Goal: Task Accomplishment & Management: Use online tool/utility

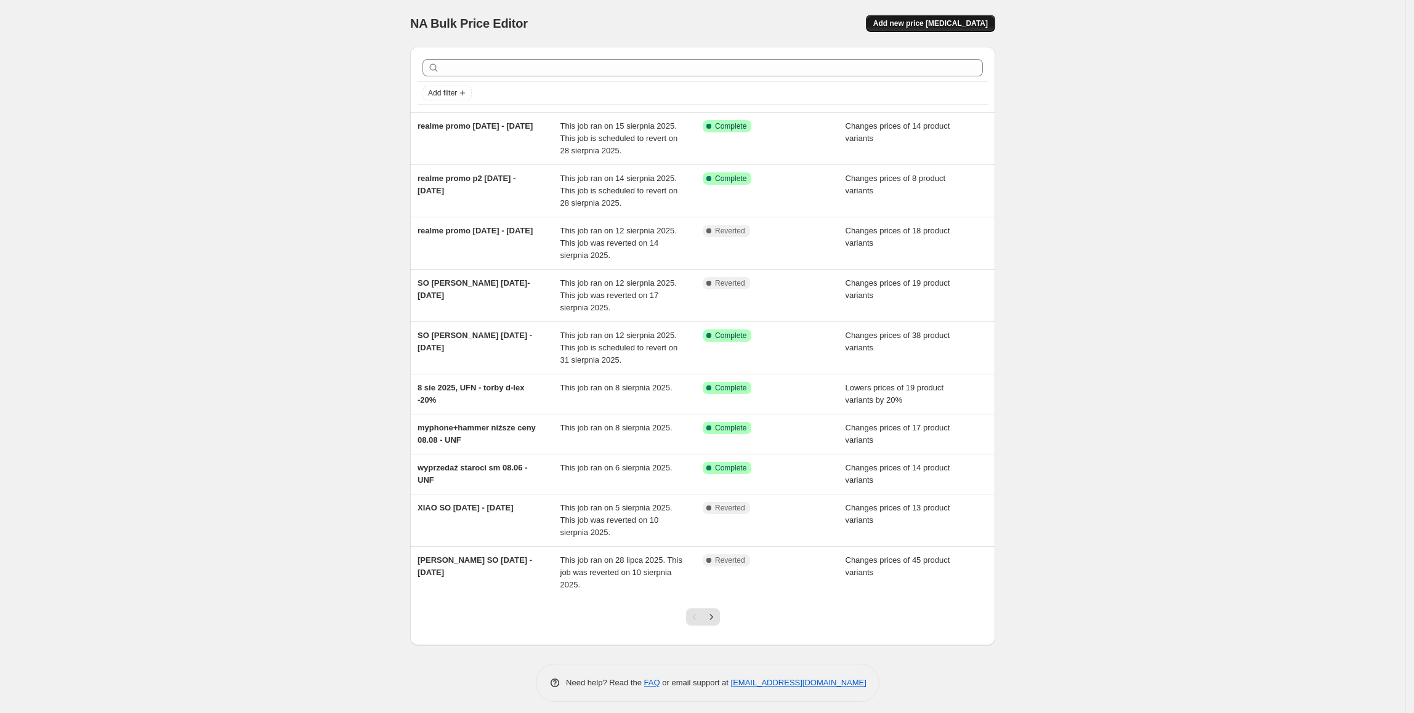
click at [963, 25] on span "Add new price [MEDICAL_DATA]" at bounding box center [930, 23] width 115 height 10
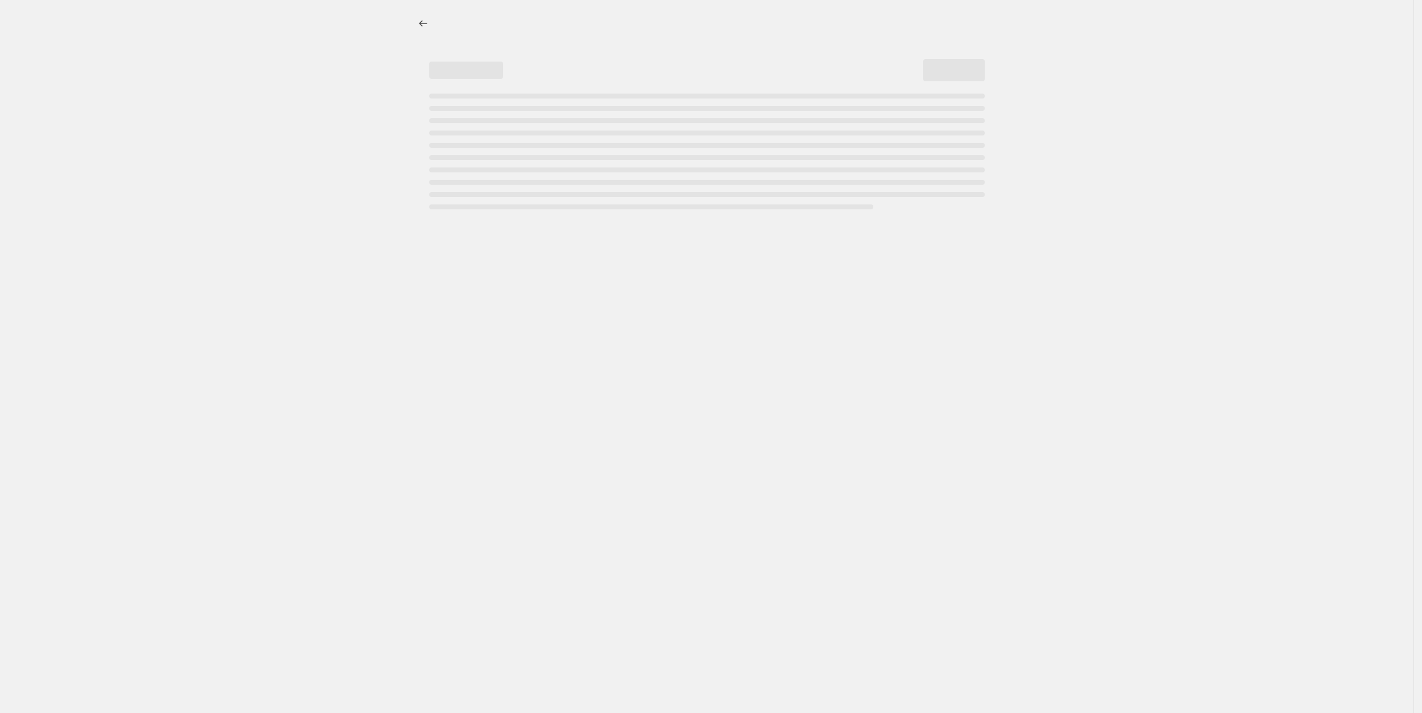
select select "percentage"
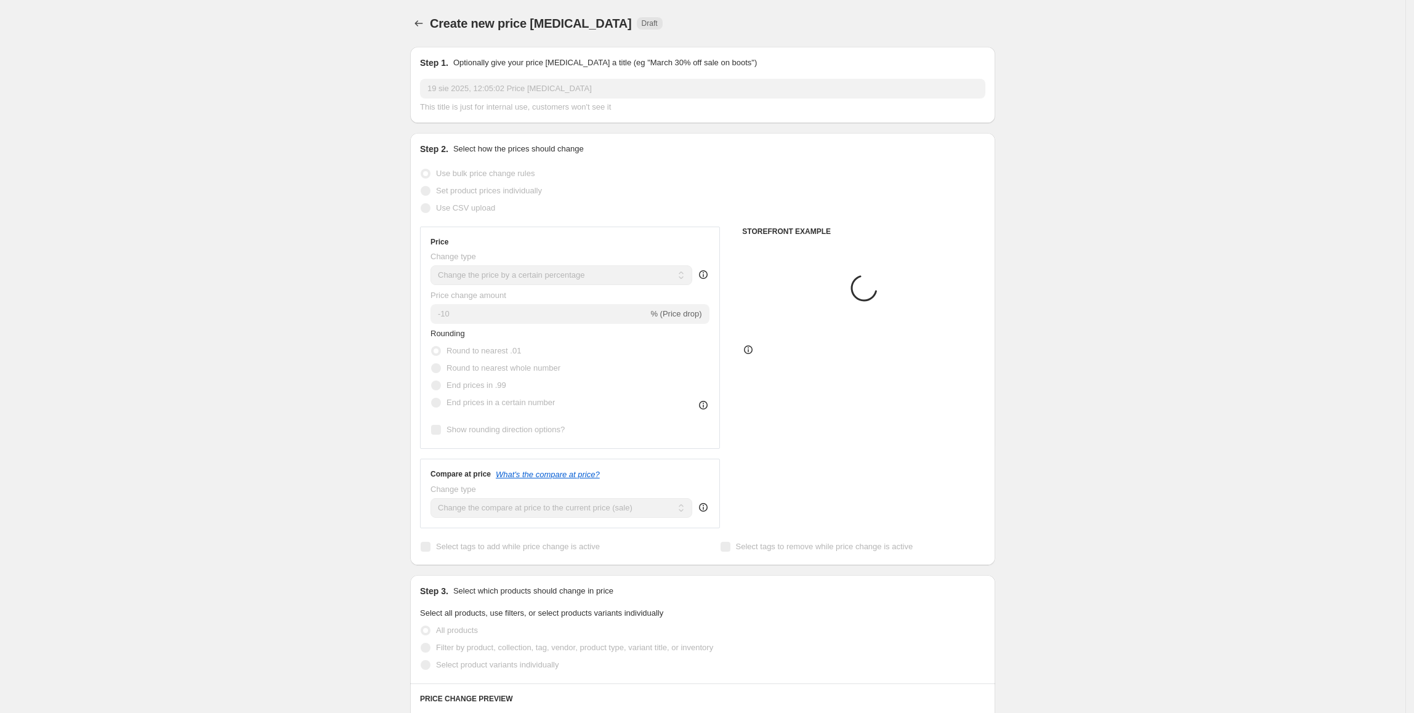
click at [592, 87] on input "19 sie 2025, 12:05:02 Price [MEDICAL_DATA]" at bounding box center [702, 89] width 565 height 20
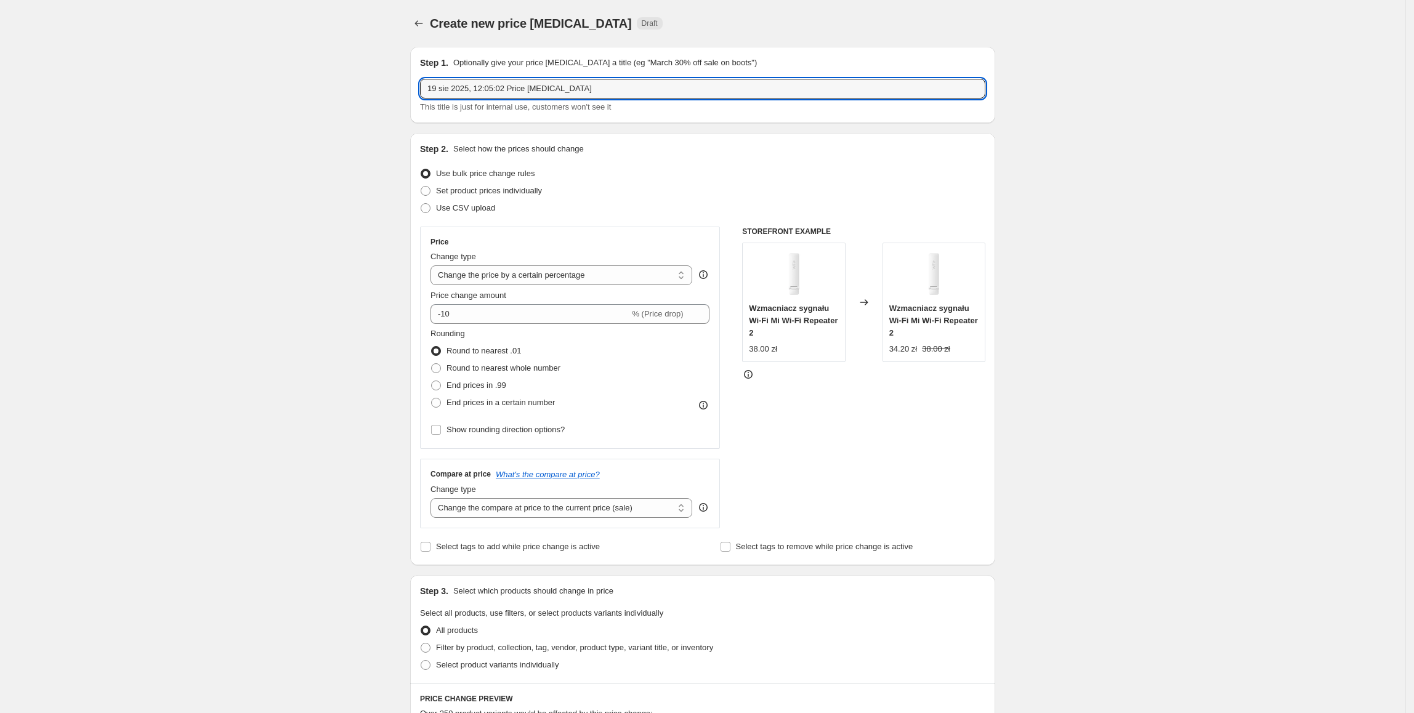
drag, startPoint x: 601, startPoint y: 87, endPoint x: 372, endPoint y: 87, distance: 229.0
click at [374, 87] on div "Create new price [MEDICAL_DATA]. This page is ready Create new price [MEDICAL_D…" at bounding box center [702, 615] width 1405 height 1231
type input "[PERSON_NAME] promo [DATE] - [DATE]"
click at [486, 193] on span "Set product prices individually" at bounding box center [489, 190] width 106 height 9
click at [421, 187] on input "Set product prices individually" at bounding box center [420, 186] width 1 height 1
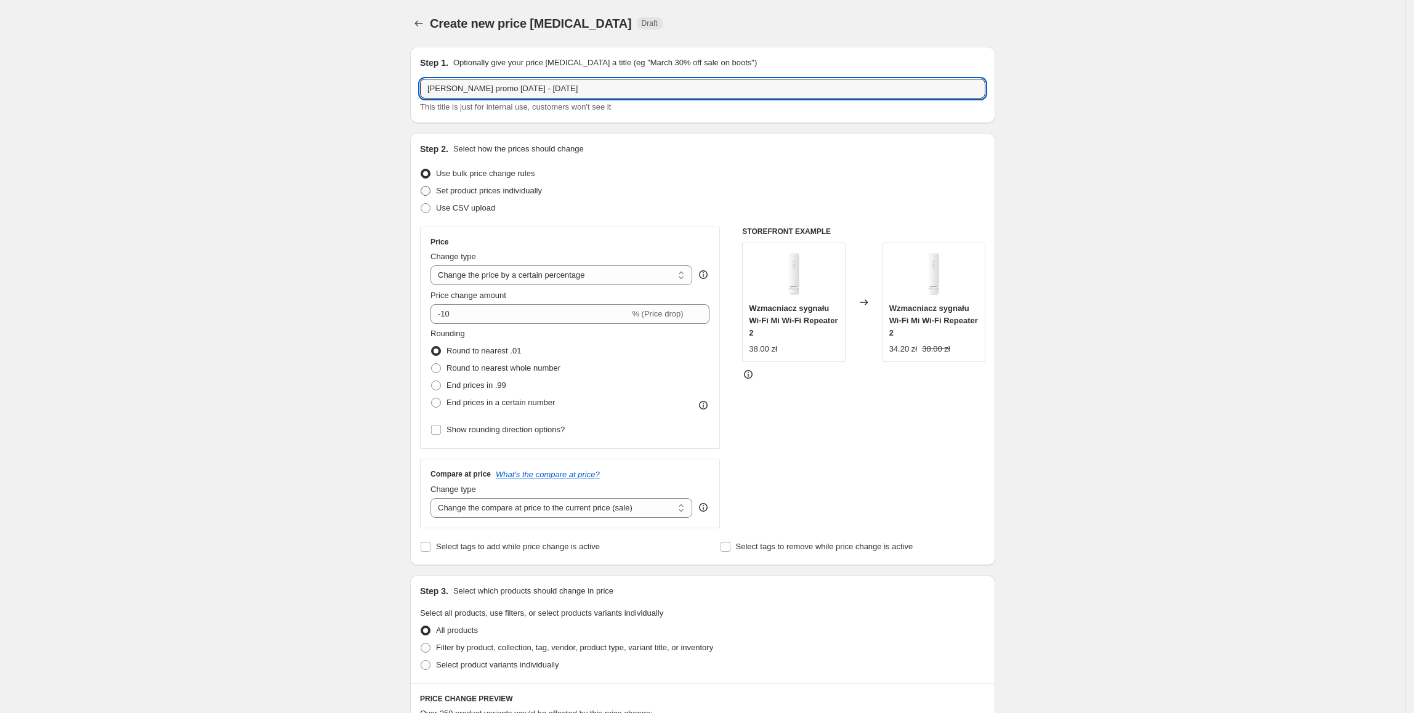
radio input "true"
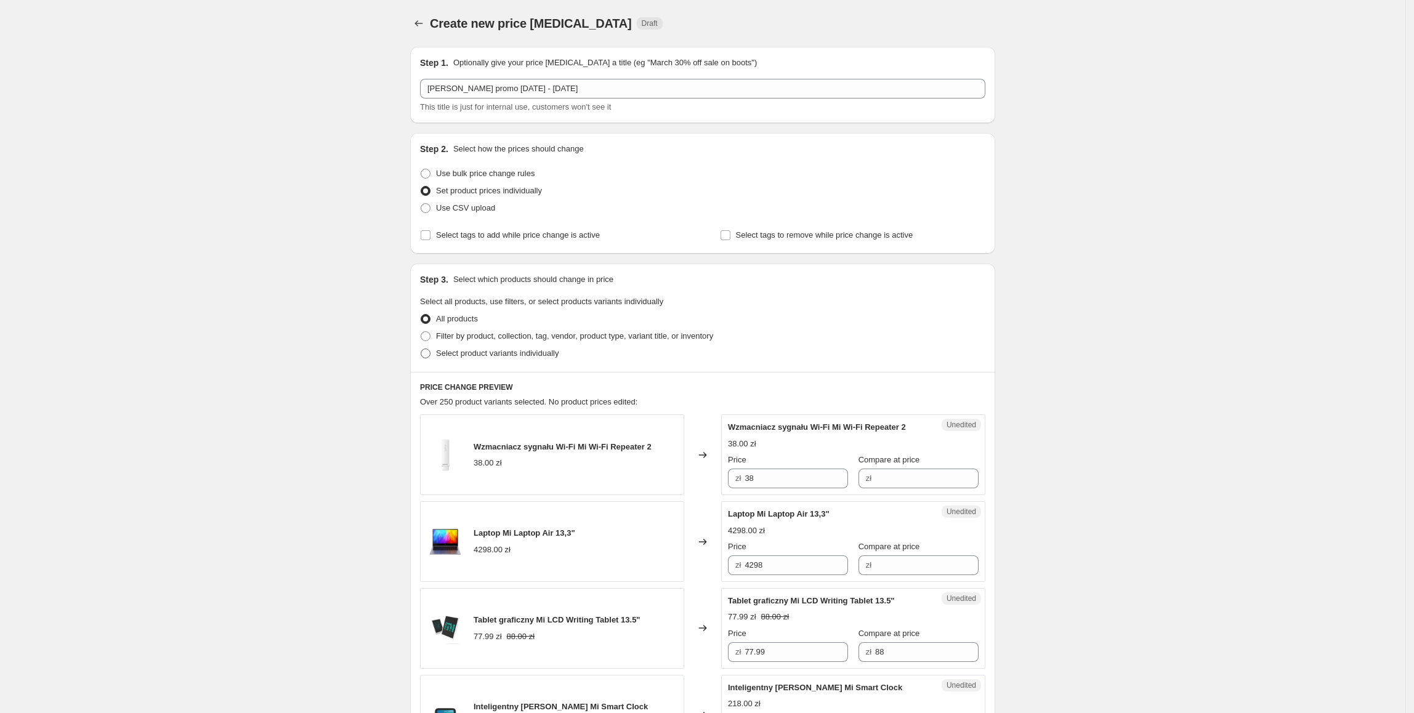
click at [480, 358] on span "Select product variants individually" at bounding box center [497, 353] width 123 height 12
click at [421, 349] on input "Select product variants individually" at bounding box center [420, 348] width 1 height 1
radio input "true"
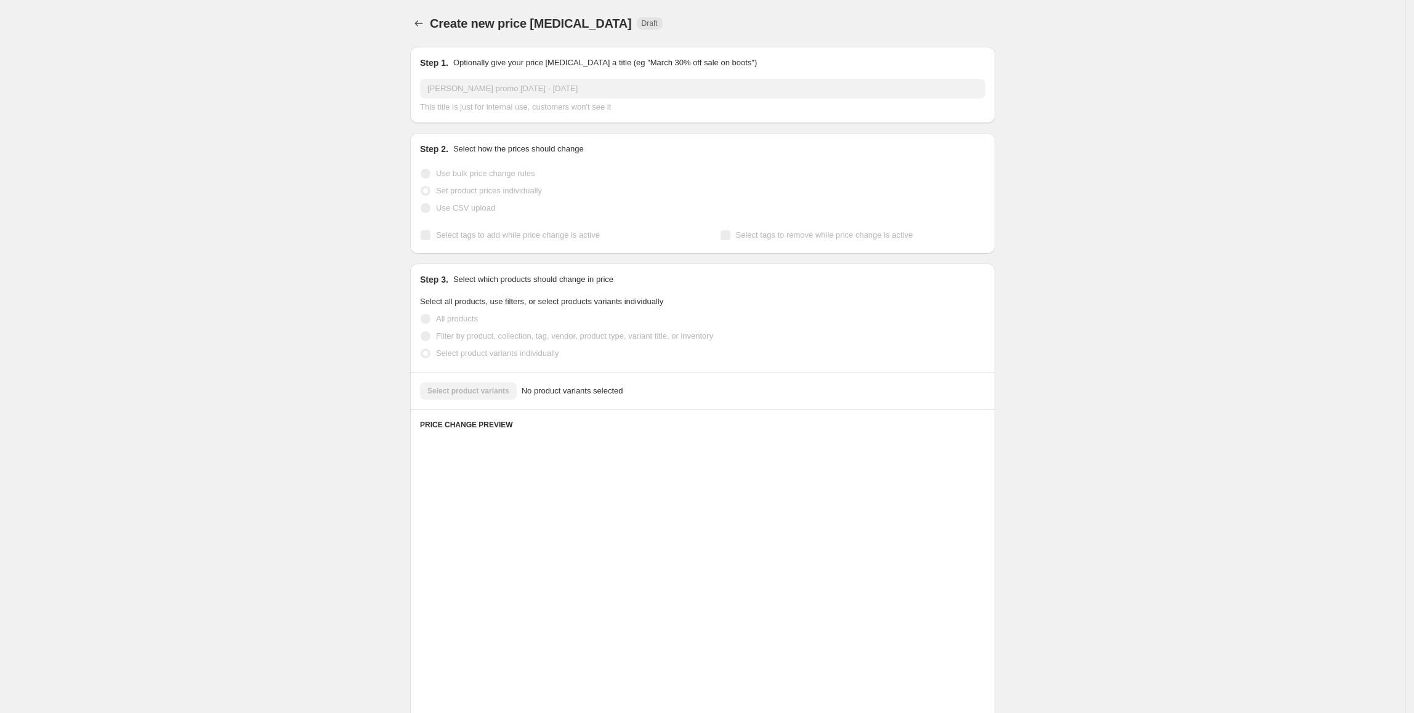
click at [501, 396] on div "Select product variants No product variants selected" at bounding box center [702, 390] width 565 height 17
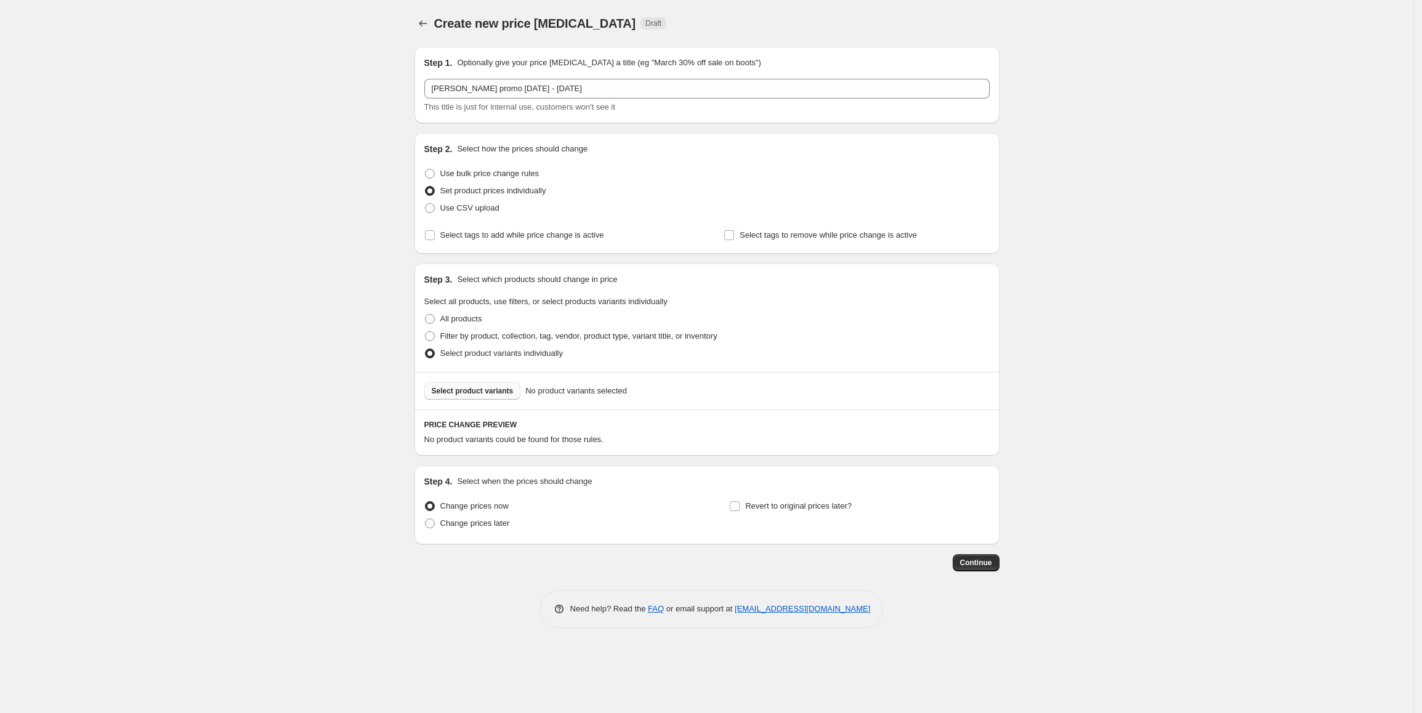
click at [493, 394] on span "Select product variants" at bounding box center [473, 391] width 82 height 10
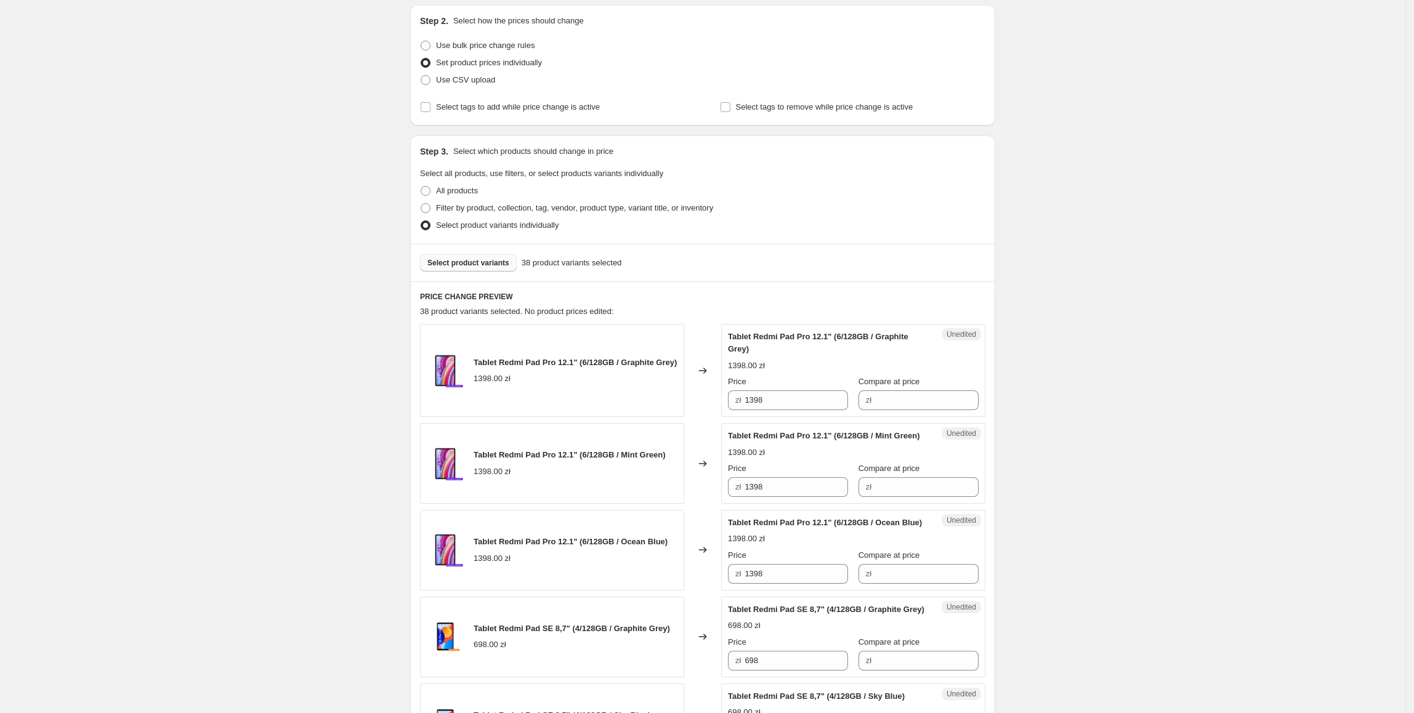
scroll to position [131, 0]
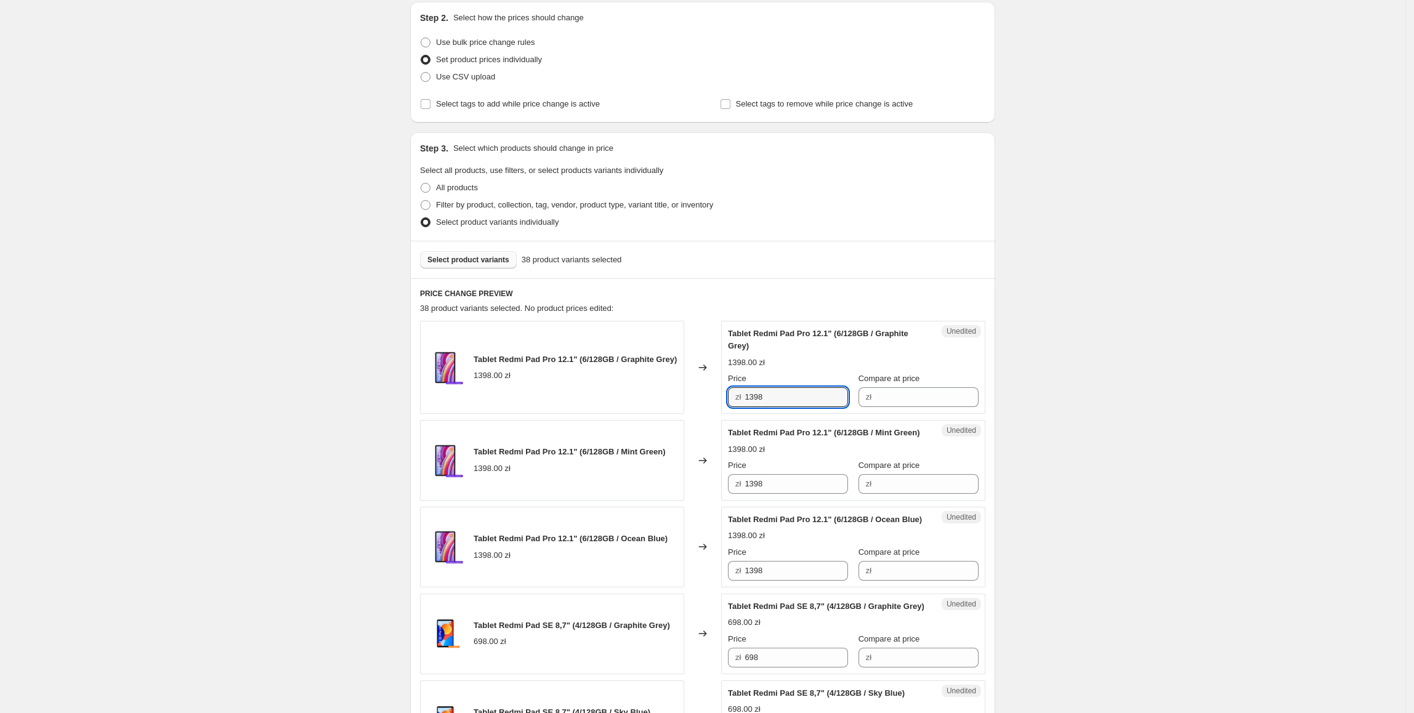
drag, startPoint x: 815, startPoint y: 402, endPoint x: 723, endPoint y: 407, distance: 92.5
click at [723, 407] on div "Tablet Redmi Pad Pro 12.1" (6/128GB / Graphite Grey) 1398.00 zł Changed to Uned…" at bounding box center [702, 367] width 565 height 93
click at [887, 400] on input "Compare at price" at bounding box center [926, 397] width 103 height 20
paste input "1398"
type input "1398"
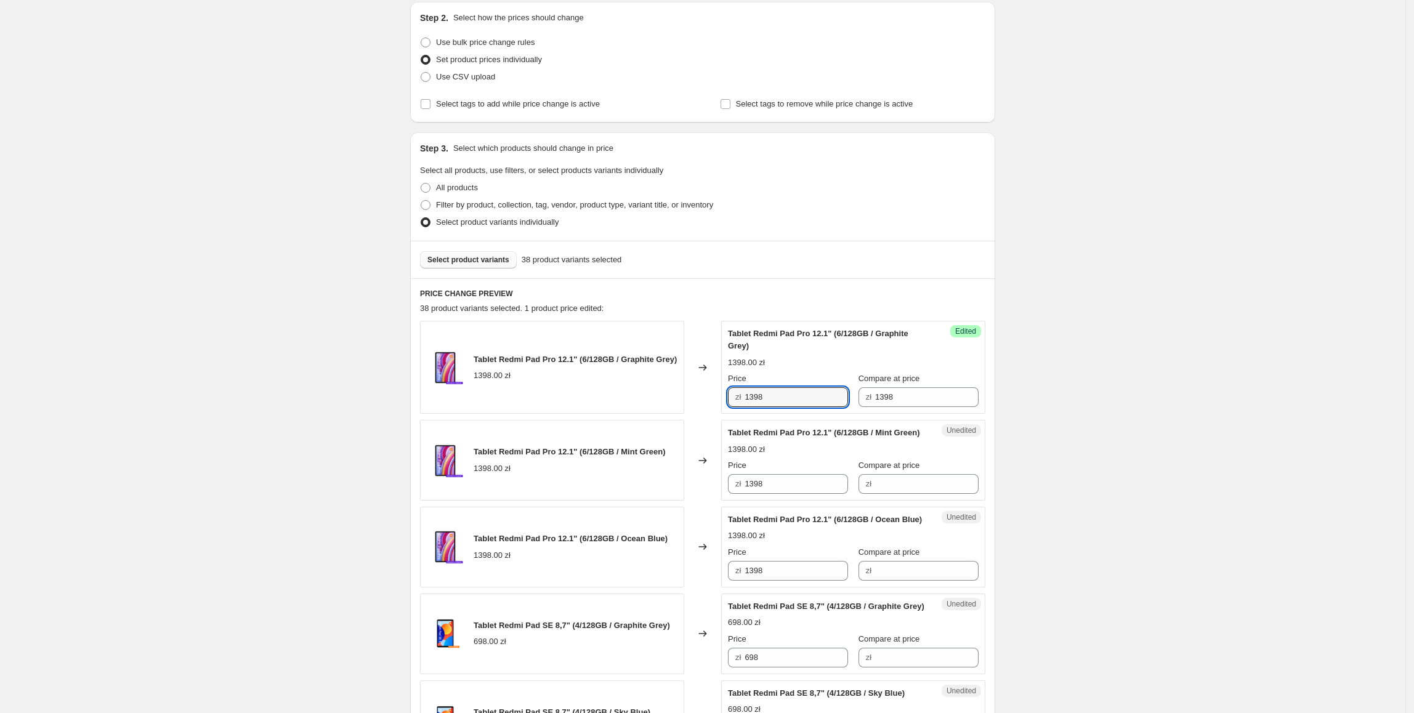
drag, startPoint x: 819, startPoint y: 404, endPoint x: 729, endPoint y: 412, distance: 90.3
click at [729, 412] on div "Success Edited Tablet Redmi Pad Pro 12.1" (6/128GB / Graphite Grey) 1398.00 zł …" at bounding box center [853, 367] width 264 height 93
type input "899"
drag, startPoint x: 810, startPoint y: 400, endPoint x: 611, endPoint y: 402, distance: 198.9
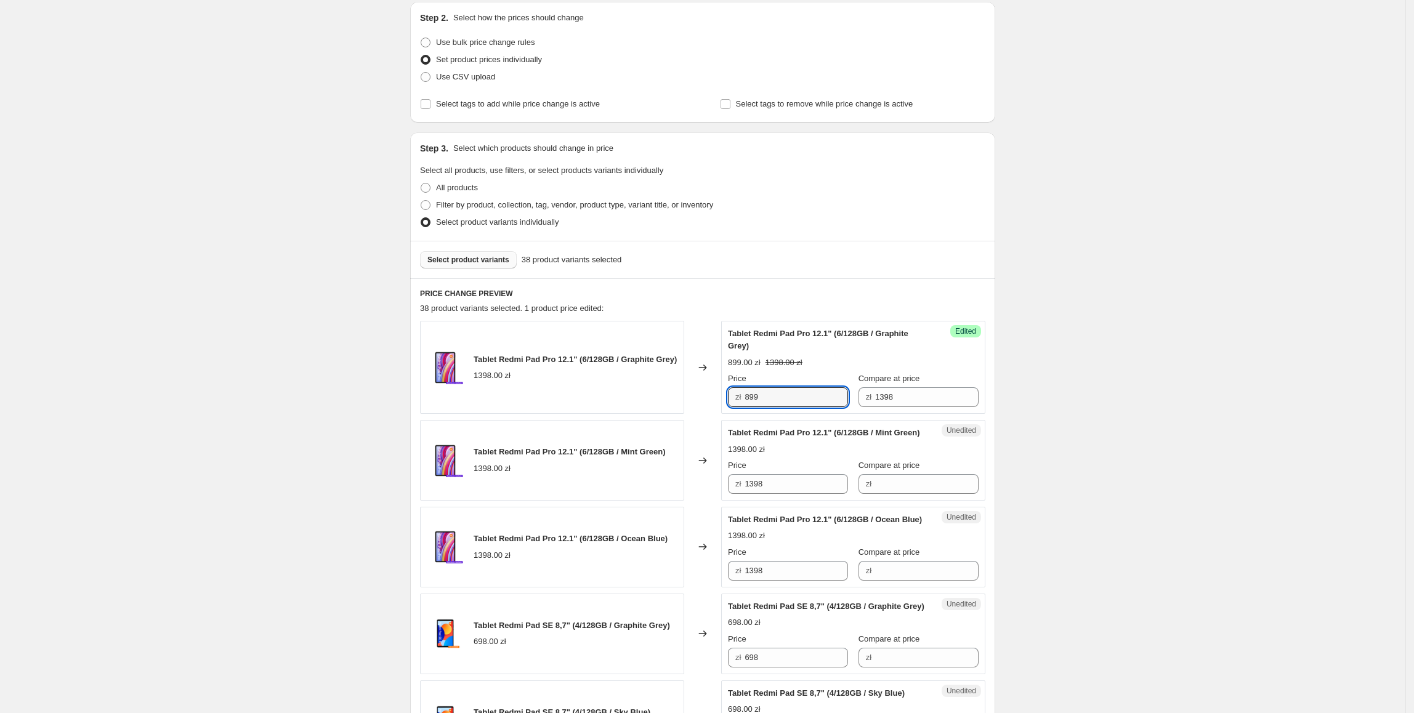
click at [611, 402] on div "Tablet Redmi Pad Pro 12.1" (6/128GB / Graphite Grey) 1398.00 zł Changed to Succ…" at bounding box center [702, 367] width 565 height 93
drag, startPoint x: 781, startPoint y: 496, endPoint x: 803, endPoint y: 613, distance: 119.8
click at [651, 499] on div "Tablet Redmi Pad Pro 12.1" (6/128GB / Mint Green) 1398.00 zł Changed to Unedite…" at bounding box center [702, 460] width 565 height 81
paste input "899"
type input "899"
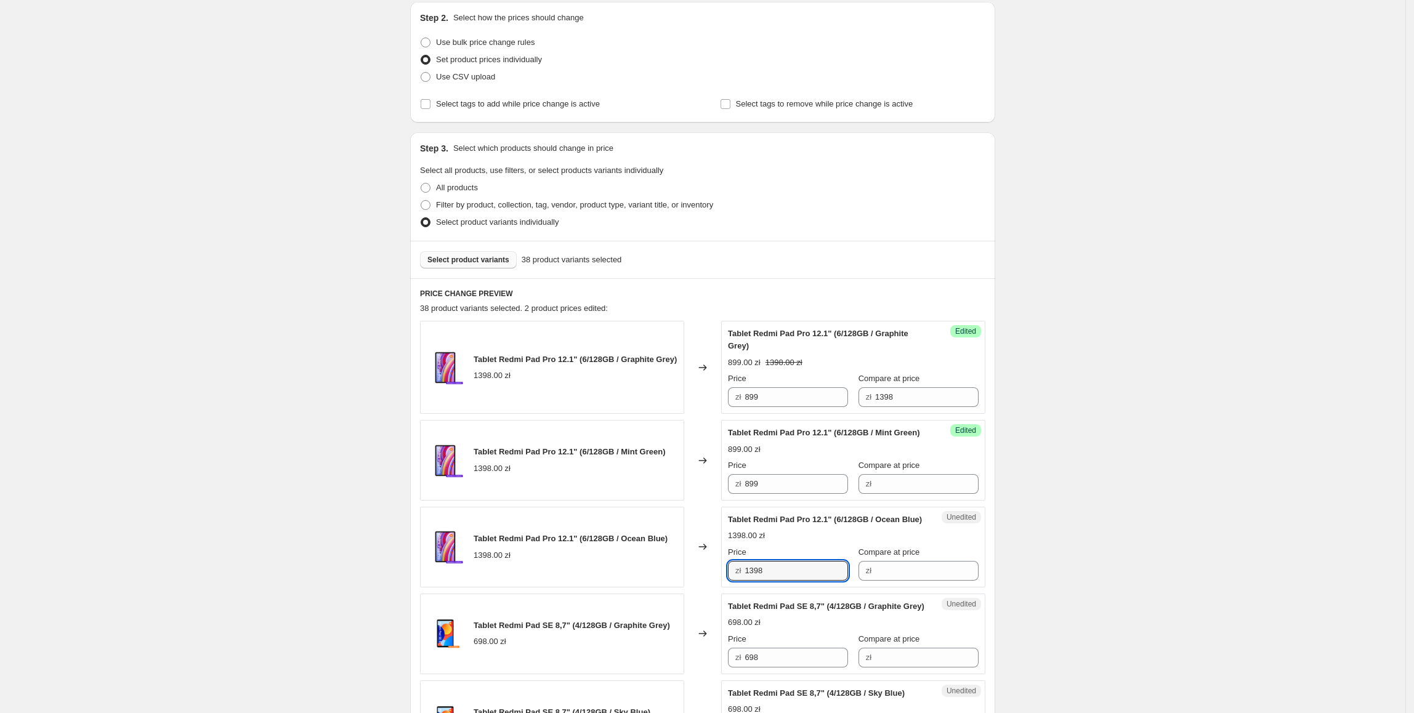
paste input "899"
drag, startPoint x: 795, startPoint y: 602, endPoint x: 680, endPoint y: 609, distance: 115.9
click at [680, 587] on div "Tablet Redmi Pad Pro 12.1" (6/128GB / Ocean Blue) 1398.00 zł Changed to Unedite…" at bounding box center [702, 547] width 565 height 81
type input "899"
drag, startPoint x: 901, startPoint y: 402, endPoint x: 813, endPoint y: 409, distance: 88.3
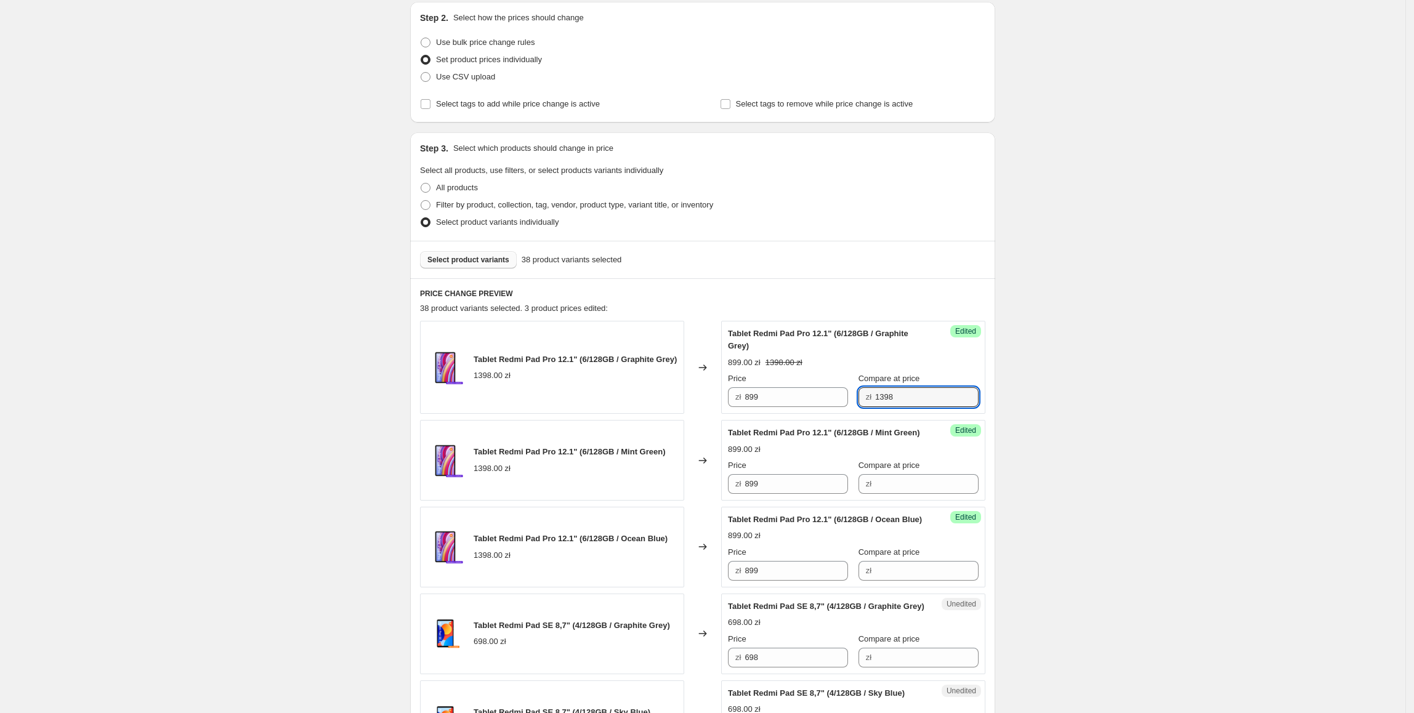
click at [803, 403] on div "Price zł 899 Compare at price zł 1398" at bounding box center [853, 389] width 251 height 34
click at [883, 493] on input "Compare at price" at bounding box center [926, 484] width 103 height 20
paste input "1398"
type input "1398"
click at [902, 581] on input "Compare at price" at bounding box center [926, 571] width 103 height 20
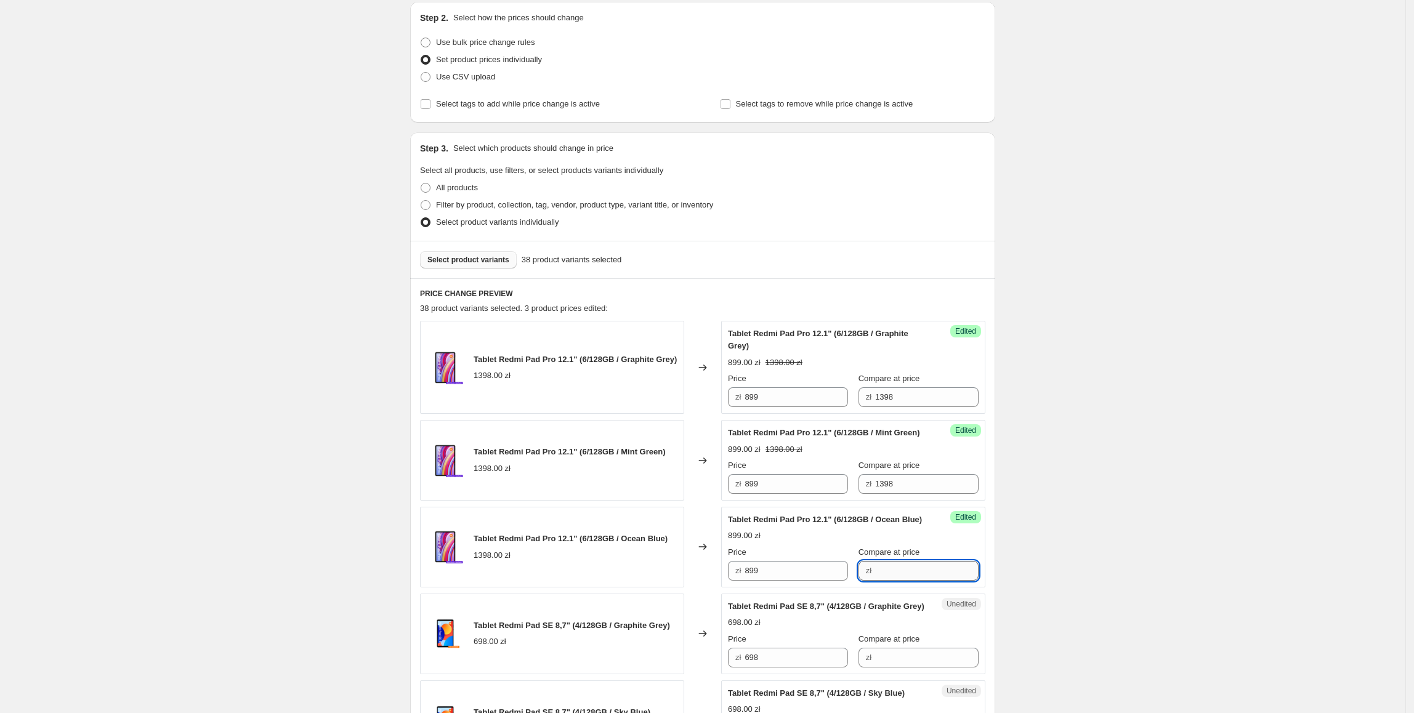
paste input "1398"
type input "1398"
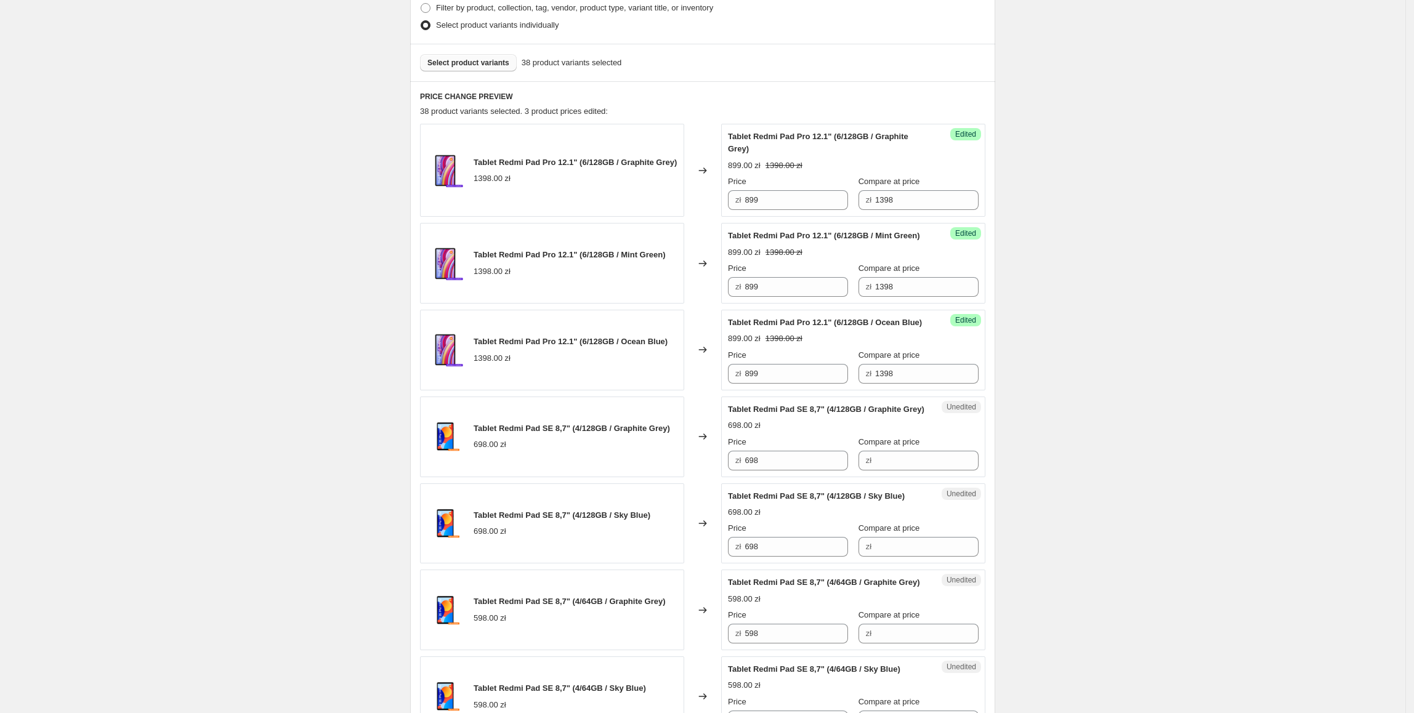
scroll to position [336, 0]
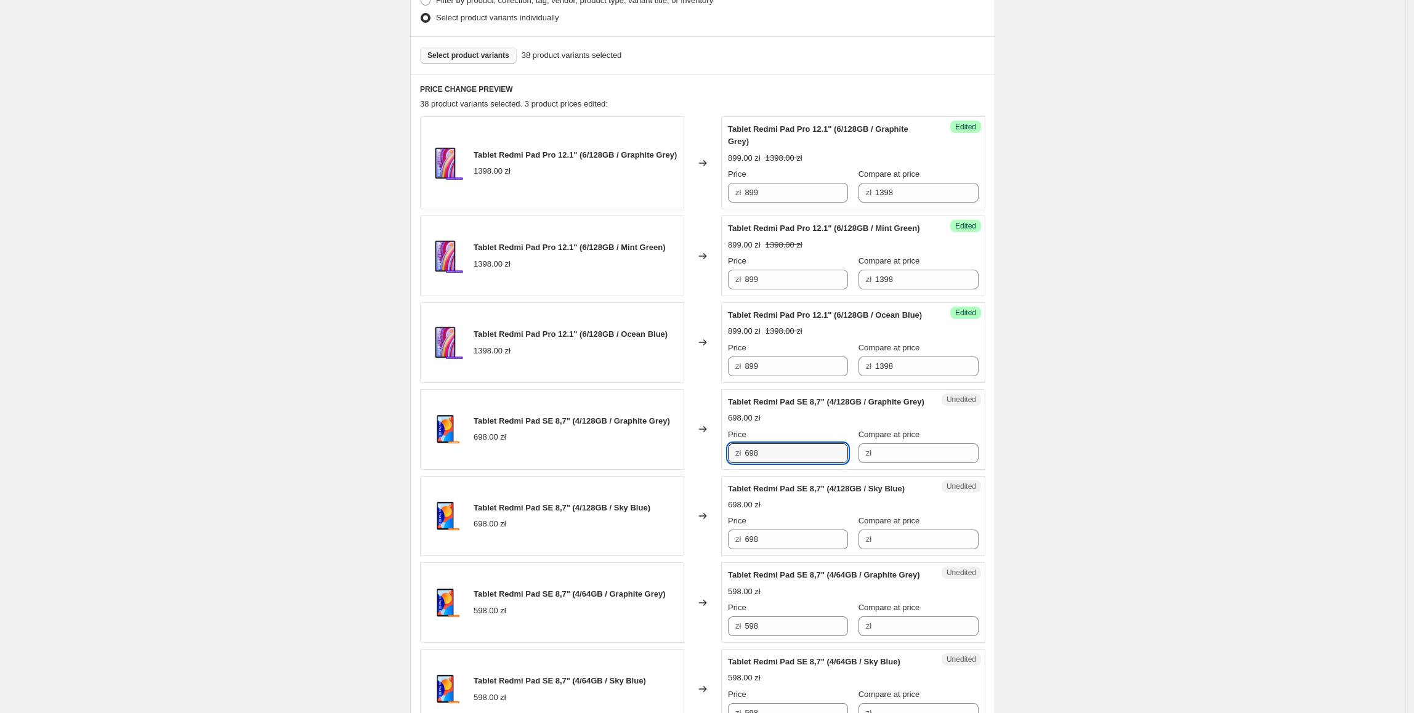
drag, startPoint x: 814, startPoint y: 493, endPoint x: 646, endPoint y: 496, distance: 167.5
click at [646, 470] on div "Tablet Redmi Pad SE 8,7" (4/128GB / Graphite Grey) 698.00 zł Changed to Unedite…" at bounding box center [702, 429] width 565 height 81
drag, startPoint x: 939, startPoint y: 496, endPoint x: 877, endPoint y: 493, distance: 62.3
click at [939, 463] on input "Compare at price" at bounding box center [926, 453] width 103 height 20
paste input "698"
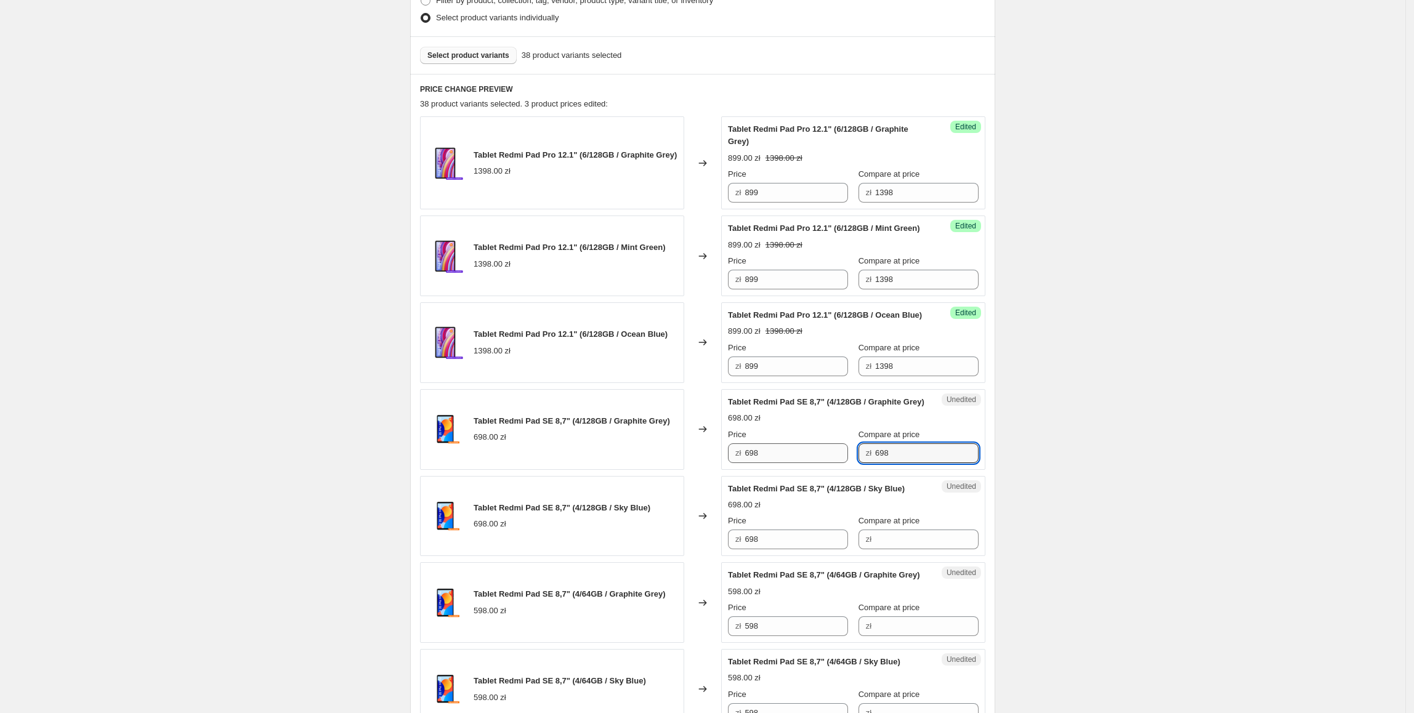
type input "698"
drag, startPoint x: 789, startPoint y: 494, endPoint x: 734, endPoint y: 497, distance: 54.9
click at [734, 463] on div "zł 698" at bounding box center [788, 453] width 120 height 20
type input "449"
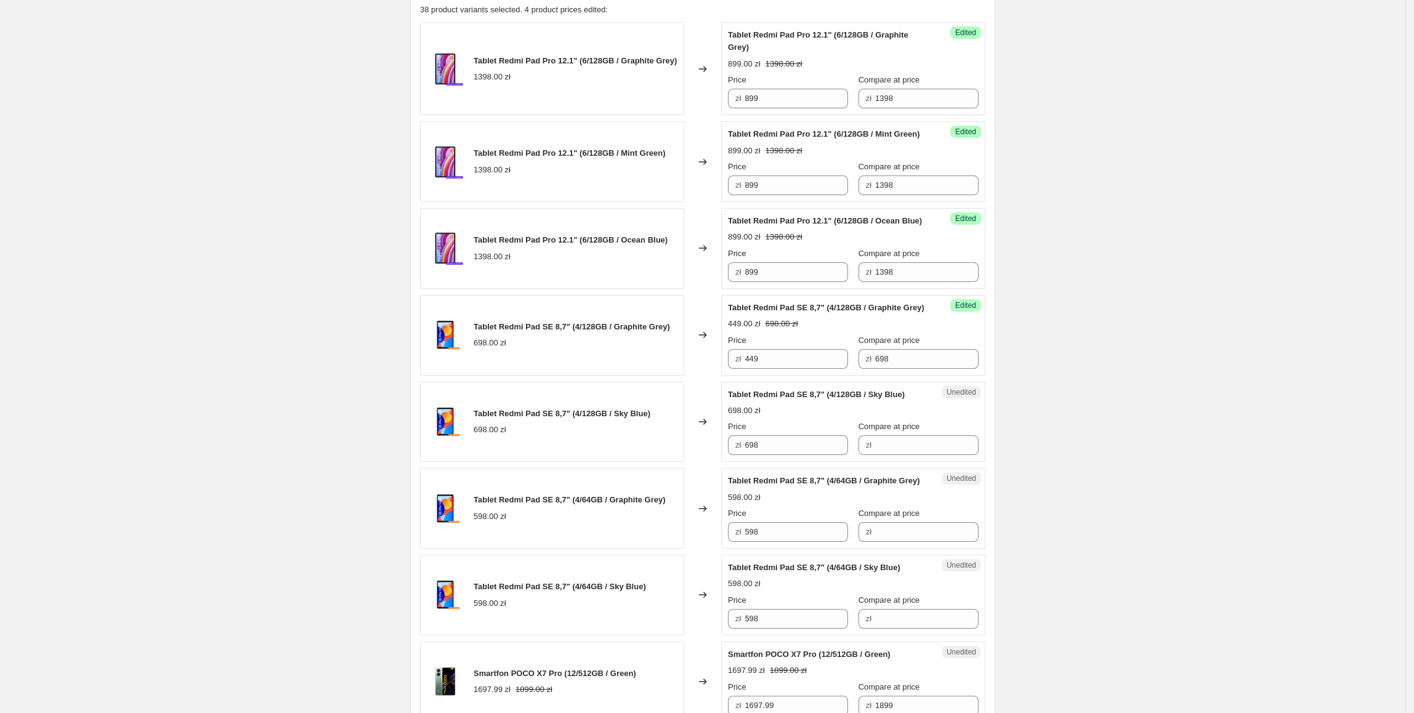
scroll to position [433, 0]
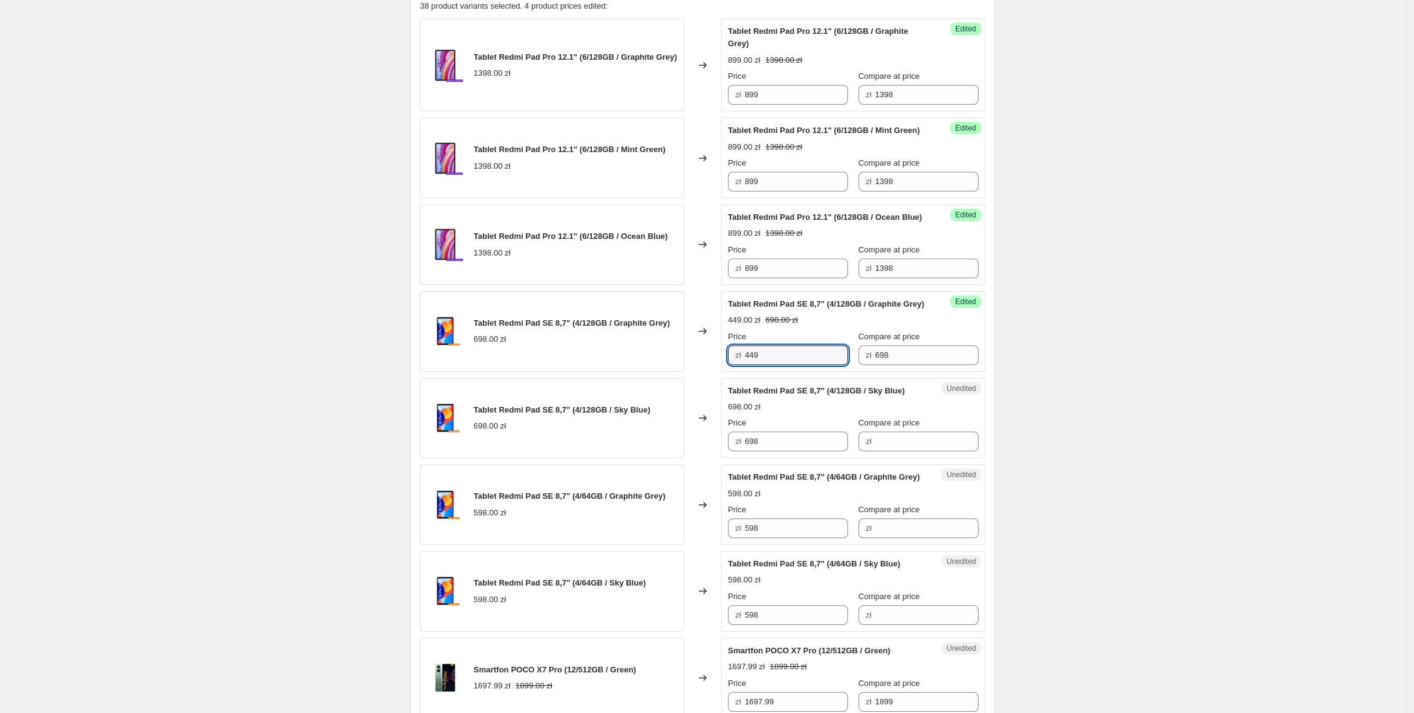
drag, startPoint x: 794, startPoint y: 392, endPoint x: 712, endPoint y: 409, distance: 84.2
click at [698, 372] on div "Tablet Redmi Pad SE 8,7" (4/128GB / Graphite Grey) 698.00 zł Changed to Success…" at bounding box center [702, 331] width 565 height 81
paste input "449"
drag, startPoint x: 802, startPoint y: 485, endPoint x: 766, endPoint y: 565, distance: 86.8
click at [666, 459] on div "Tablet Redmi Pad SE 8,7" (4/128GB / Sky Blue) 698.00 zł Changed to Unedited Tab…" at bounding box center [702, 418] width 565 height 81
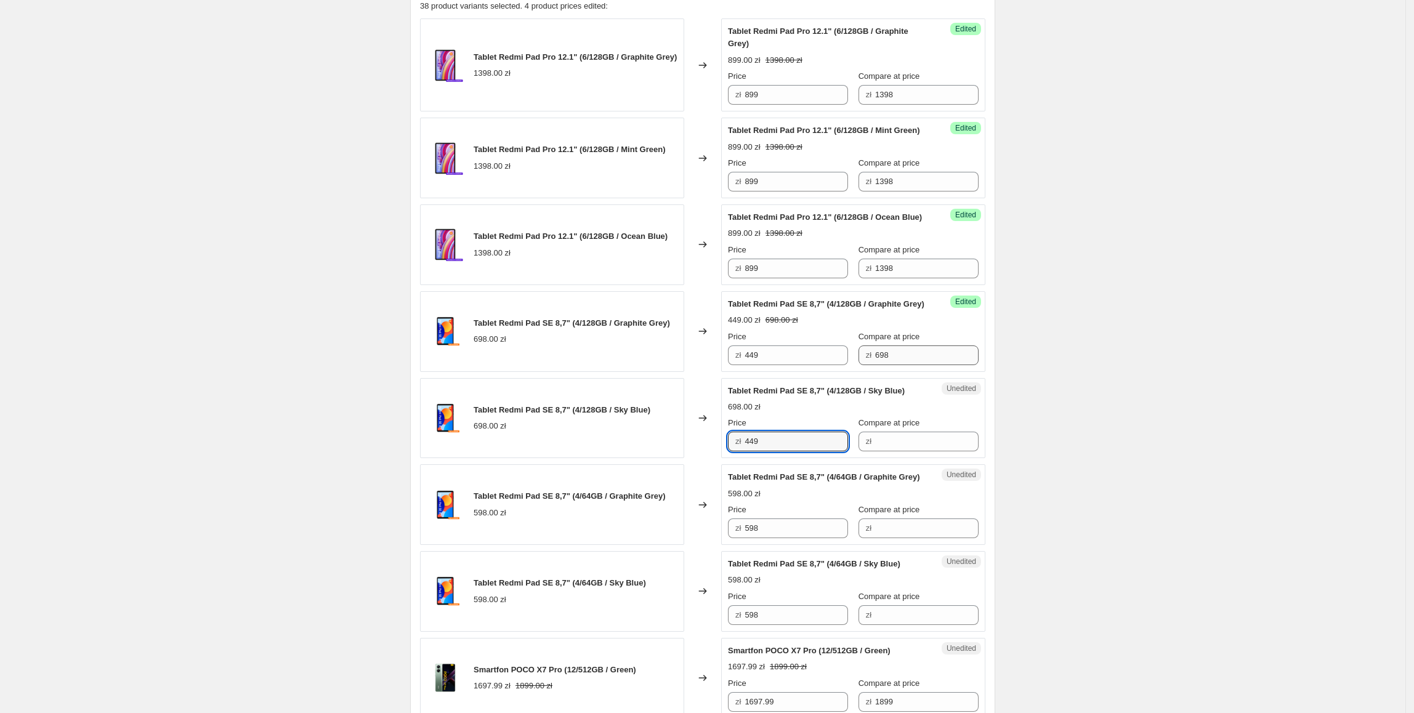
type input "449"
drag, startPoint x: 901, startPoint y: 402, endPoint x: 883, endPoint y: 459, distance: 60.2
click at [847, 372] on div "Success Edited Tablet Redmi Pad SE 8,7" (4/128GB / Graphite Grey) 449.00 zł 698…" at bounding box center [853, 331] width 264 height 81
click at [912, 459] on div "Success Edited Tablet Redmi Pad SE 8,7" (4/128GB / Sky Blue) 449.00 zł Price zł…" at bounding box center [853, 418] width 264 height 81
click at [912, 451] on input "Compare at price" at bounding box center [926, 442] width 103 height 20
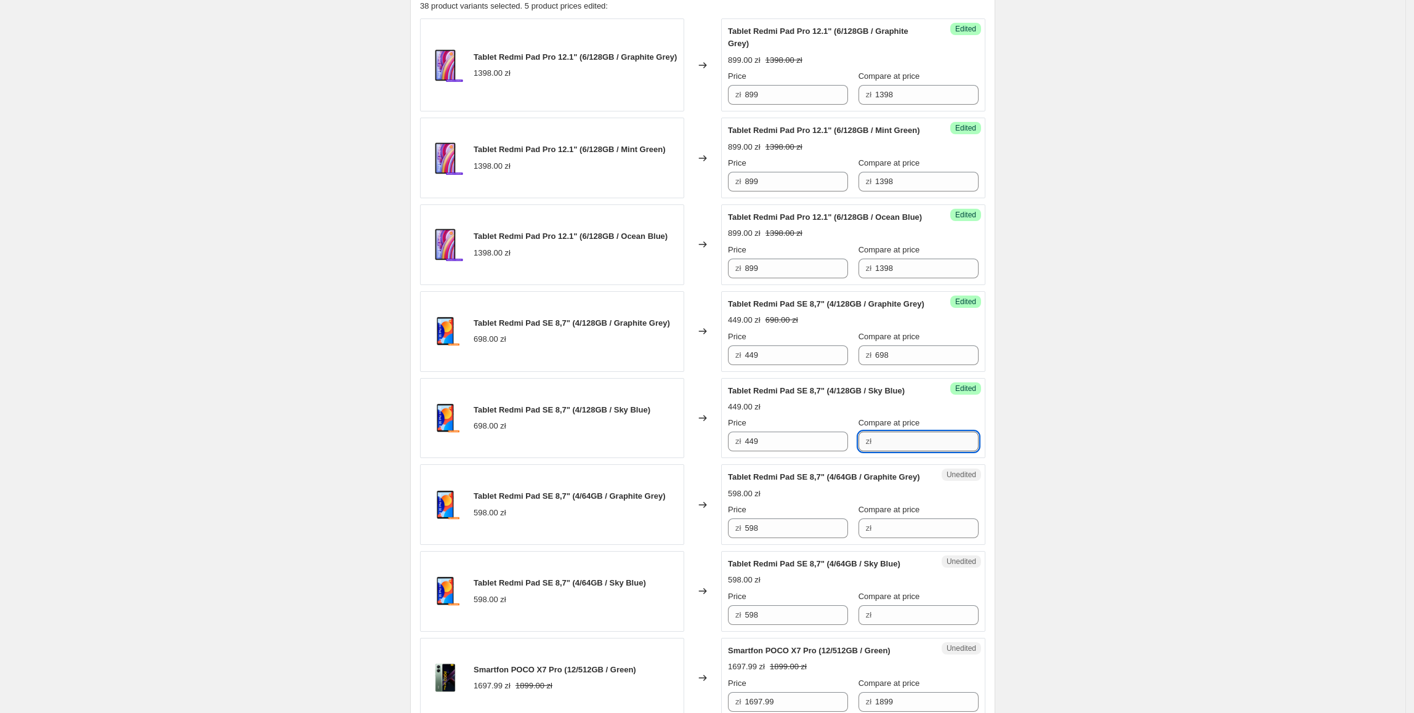
paste input "698"
type input "698"
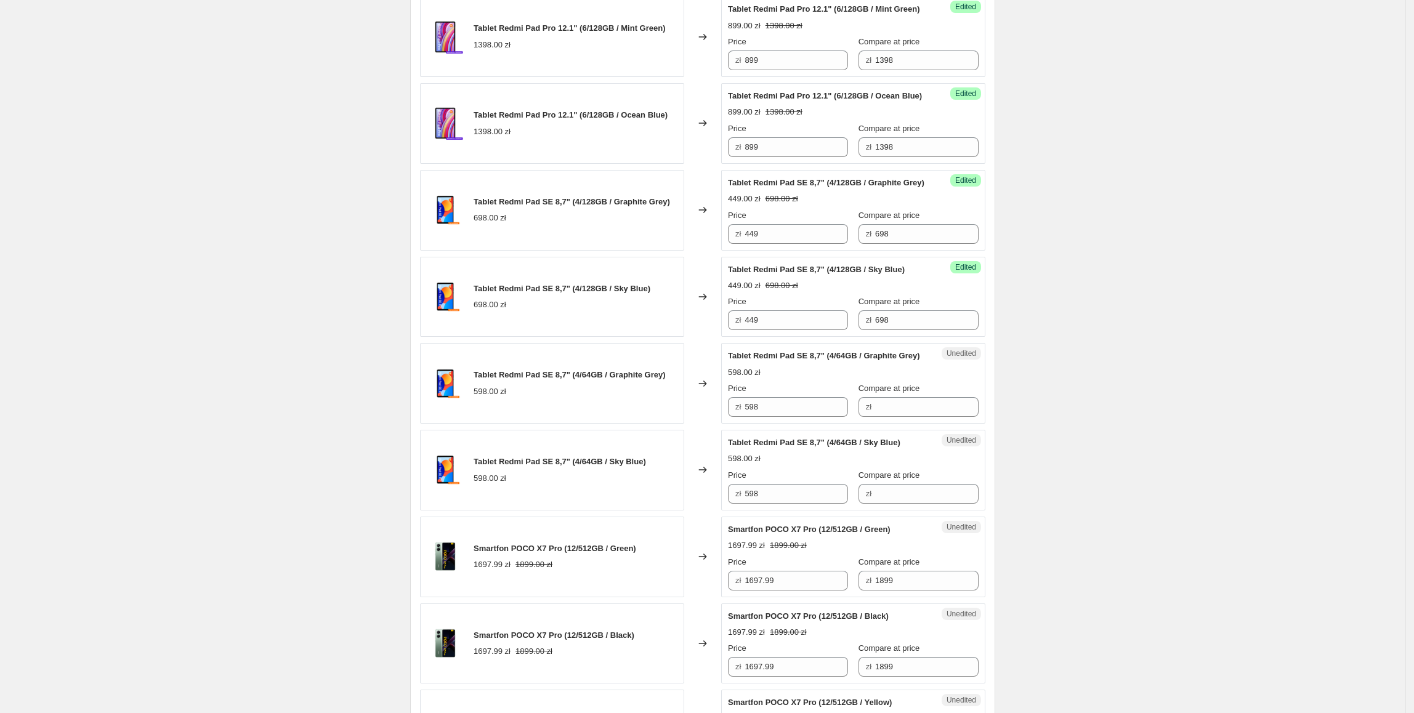
scroll to position [565, 0]
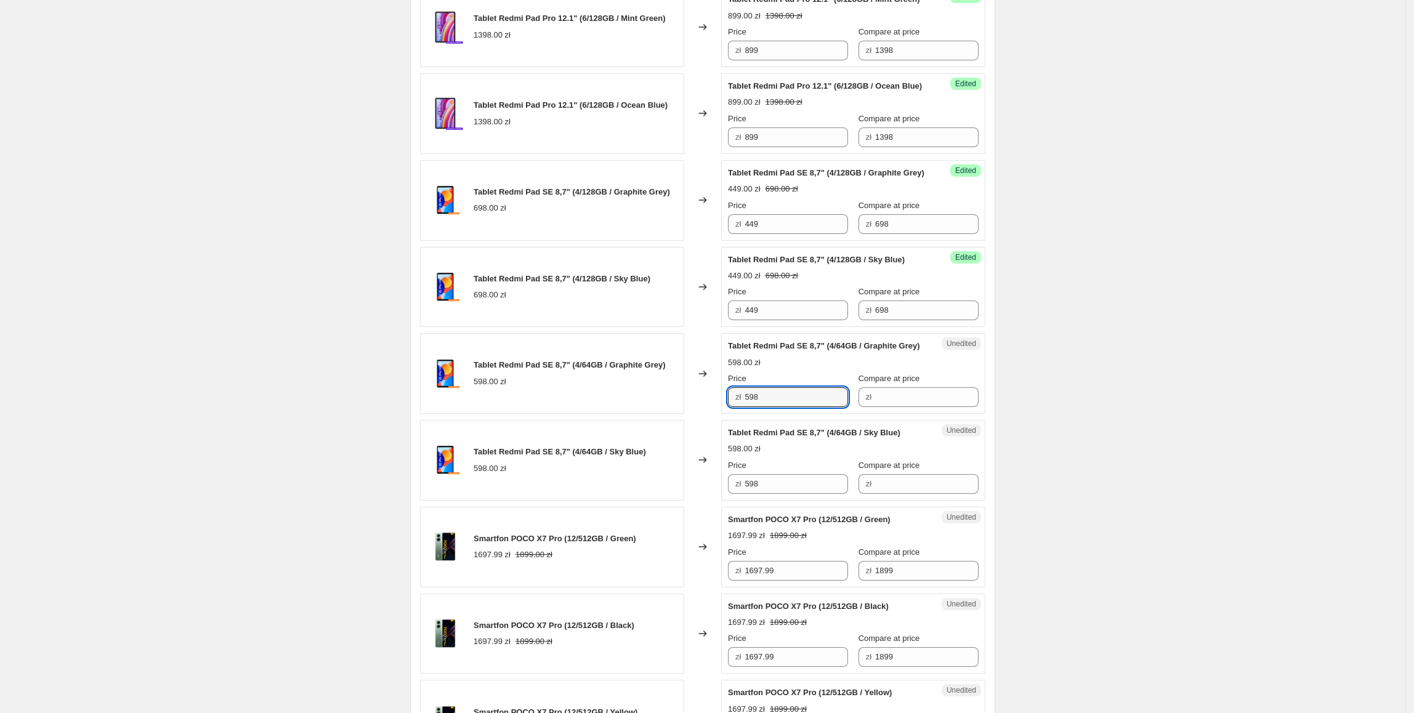
drag, startPoint x: 781, startPoint y: 454, endPoint x: 896, endPoint y: 449, distance: 115.2
click at [714, 414] on div "Tablet Redmi Pad SE 8,7" (4/64GB / Graphite Grey) 598.00 zł Changed to Unedited…" at bounding box center [702, 373] width 565 height 81
click at [897, 407] on input "Compare at price" at bounding box center [926, 397] width 103 height 20
paste input "598"
type input "598"
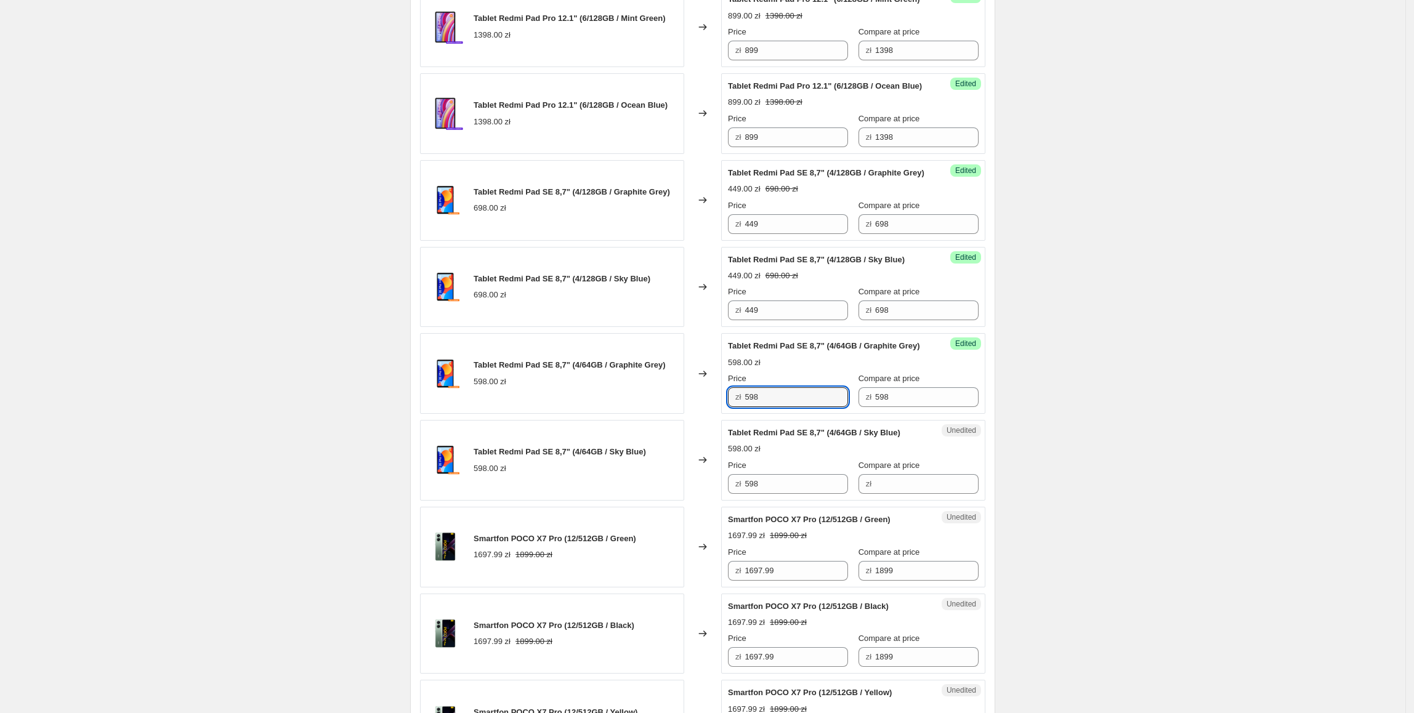
drag, startPoint x: 771, startPoint y: 453, endPoint x: 734, endPoint y: 456, distance: 37.6
click at [734, 407] on div "zł 598" at bounding box center [788, 397] width 120 height 20
type input "379"
click at [1089, 395] on div "Create new price [MEDICAL_DATA]. This page is ready Create new price [MEDICAL_D…" at bounding box center [702, 663] width 1405 height 2456
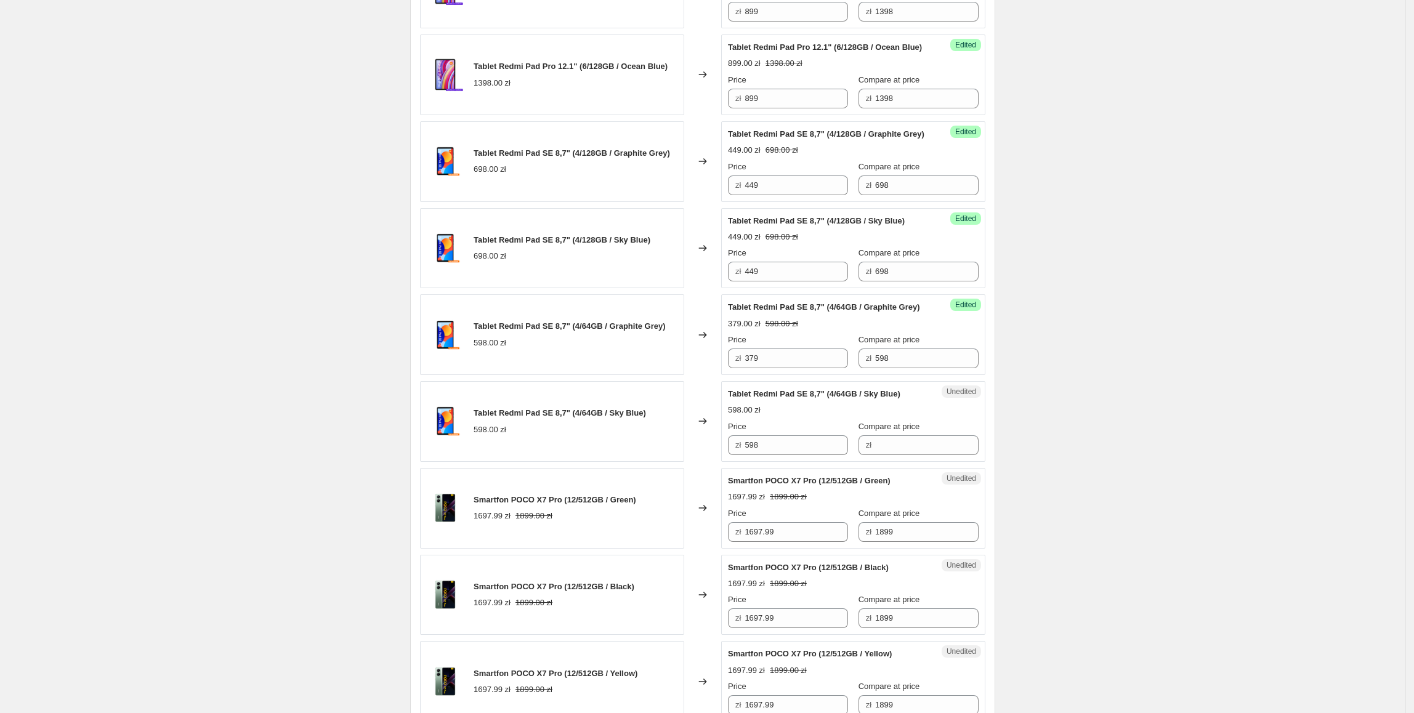
scroll to position [627, 0]
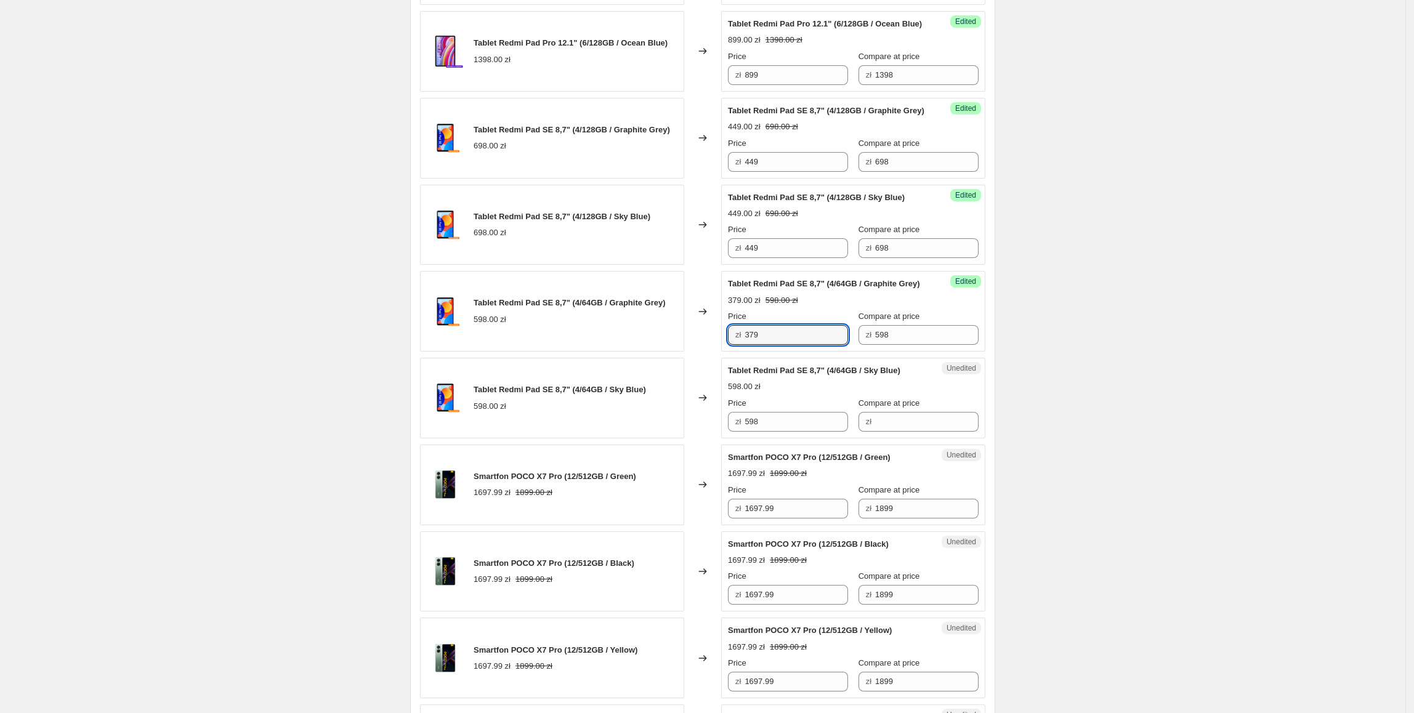
drag, startPoint x: 813, startPoint y: 387, endPoint x: 705, endPoint y: 387, distance: 107.7
click at [705, 352] on div "Tablet Redmi Pad SE 8,7" (4/64GB / Graphite Grey) 598.00 zł Changed to Success …" at bounding box center [702, 311] width 565 height 81
paste input "379"
drag, startPoint x: 771, startPoint y: 475, endPoint x: 686, endPoint y: 478, distance: 85.0
click at [686, 438] on div "Tablet Redmi Pad SE 8,7" (4/64GB / Sky Blue) 598.00 zł Changed to Unedited Tabl…" at bounding box center [702, 398] width 565 height 81
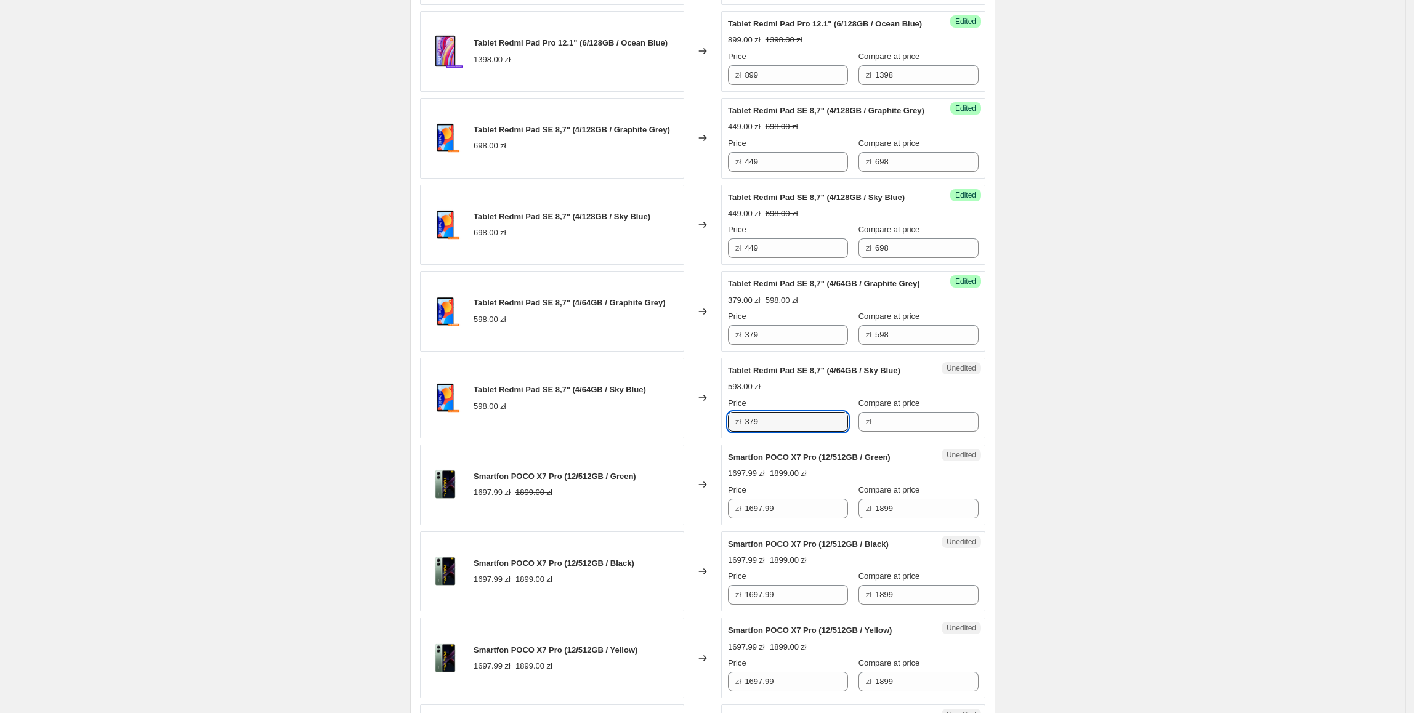
type input "379"
click at [1106, 469] on div "Create new price [MEDICAL_DATA]. This page is ready Create new price [MEDICAL_D…" at bounding box center [702, 601] width 1405 height 2456
drag, startPoint x: 936, startPoint y: 389, endPoint x: 838, endPoint y: 408, distance: 99.6
click at [838, 408] on div "Tablet Redmi Pad Pro 12.1" (6/128GB / Graphite Grey) 1398.00 zł Changed to Succ…" at bounding box center [702, 713] width 565 height 1777
drag, startPoint x: 906, startPoint y: 464, endPoint x: 919, endPoint y: 473, distance: 16.3
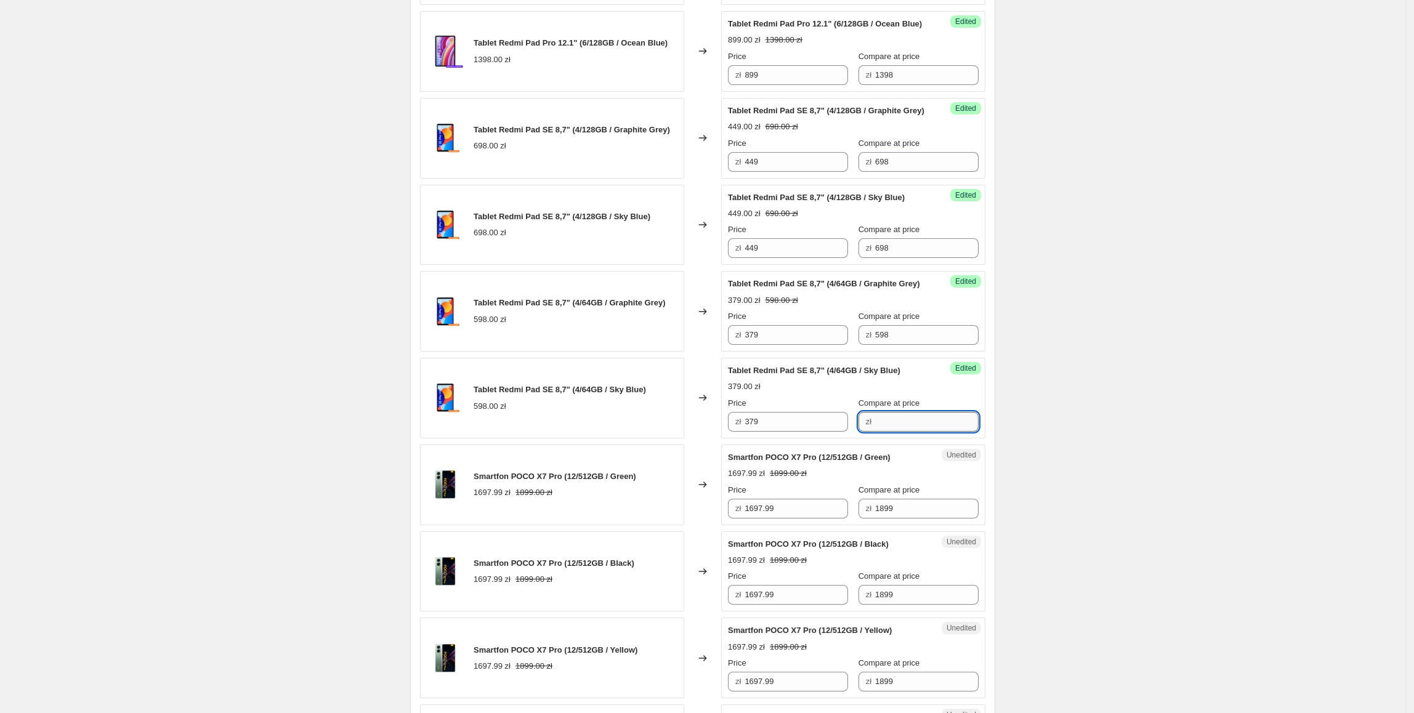
click at [906, 432] on input "Compare at price" at bounding box center [926, 422] width 103 height 20
paste input "598"
type input "598"
click at [1059, 465] on div "Create new price [MEDICAL_DATA]. This page is ready Create new price [MEDICAL_D…" at bounding box center [702, 601] width 1405 height 2456
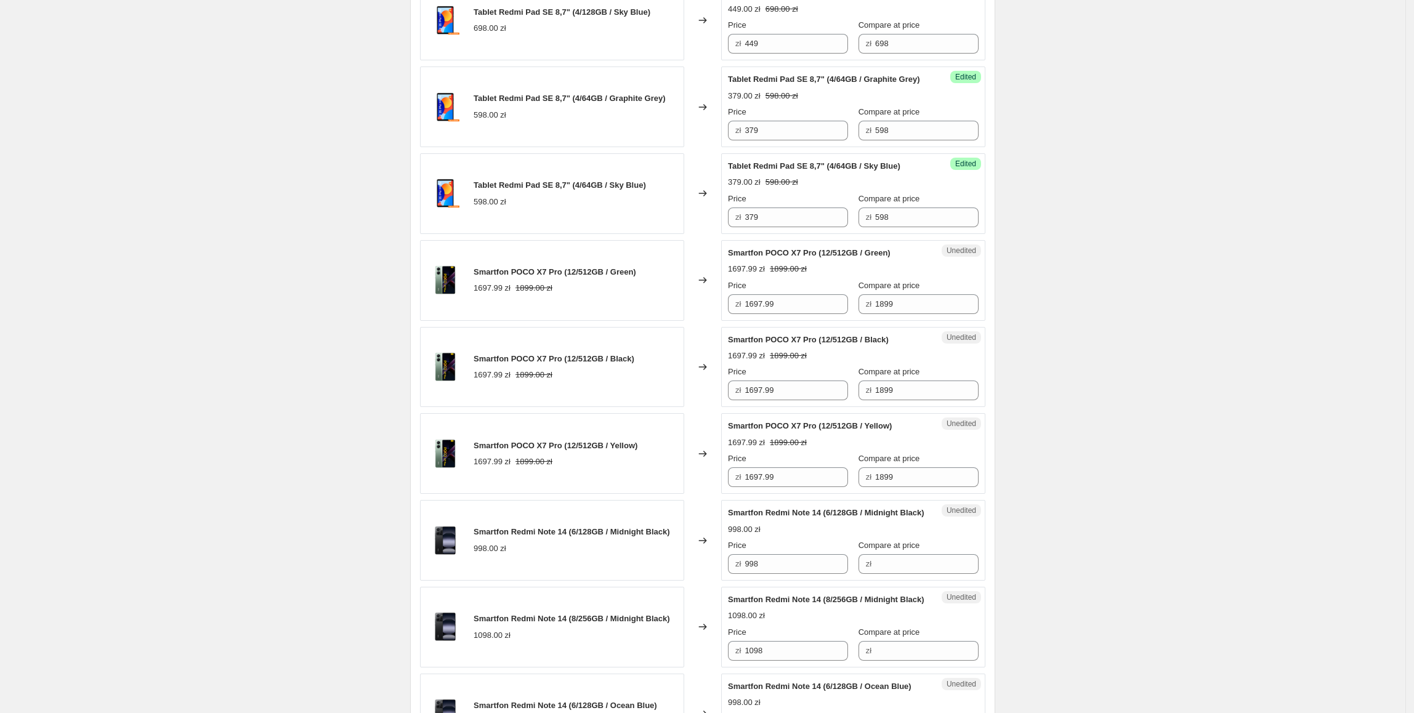
scroll to position [855, 0]
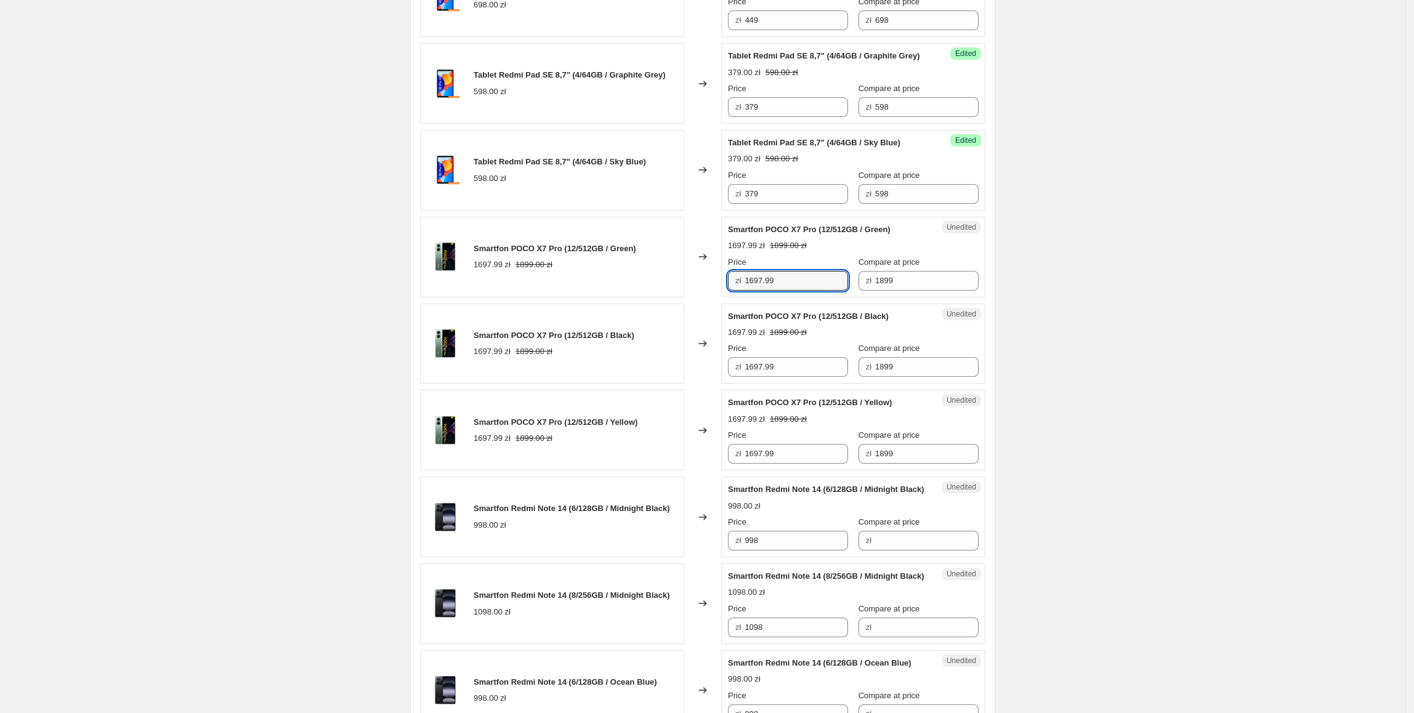
drag, startPoint x: 801, startPoint y: 340, endPoint x: 734, endPoint y: 340, distance: 67.1
click at [734, 291] on div "zł 1697.99" at bounding box center [788, 281] width 120 height 20
type input "1599"
click at [1224, 380] on div "Create new price [MEDICAL_DATA]. This page is ready Create new price [MEDICAL_D…" at bounding box center [702, 373] width 1405 height 2456
drag, startPoint x: 786, startPoint y: 328, endPoint x: 756, endPoint y: 395, distance: 72.8
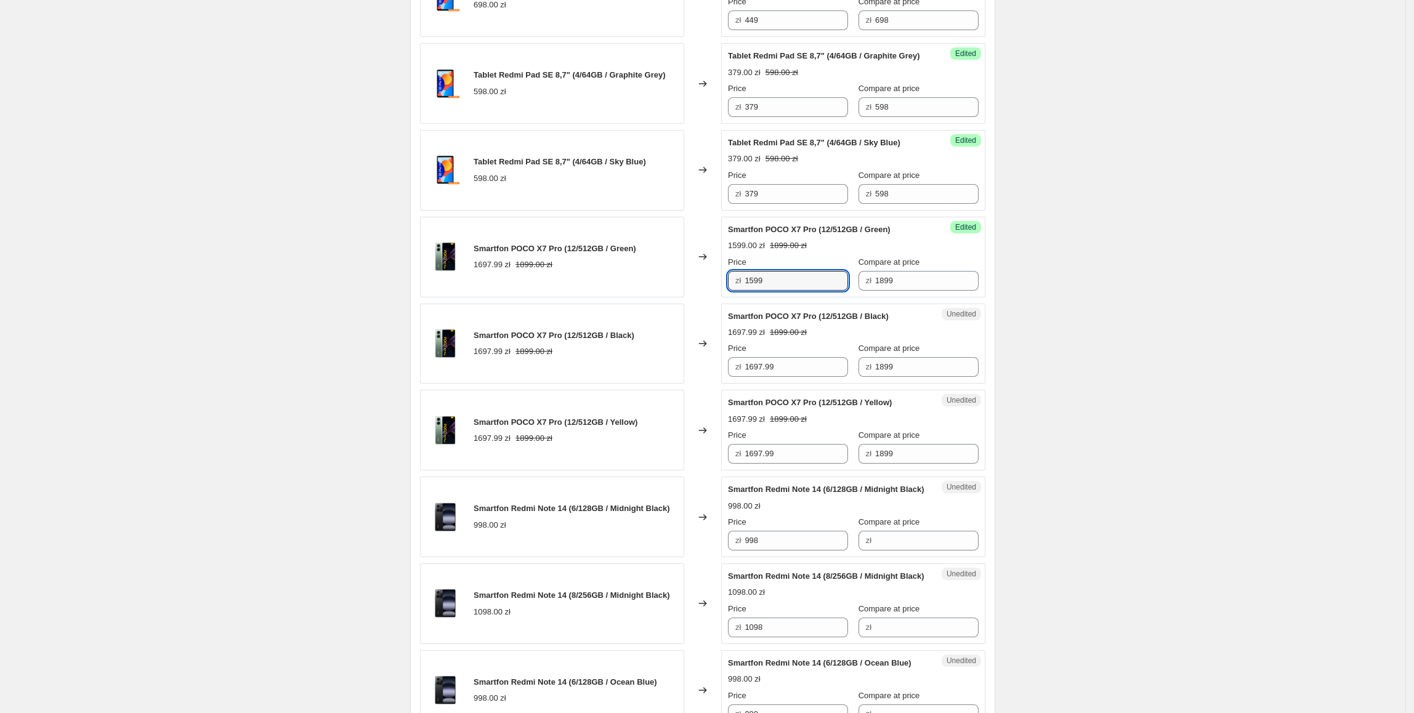
click at [680, 297] on div "Smartfon POCO X7 Pro (12/512GB / Green) 1697.99 zł 1899.00 zł Changed to Succes…" at bounding box center [702, 257] width 565 height 81
drag, startPoint x: 788, startPoint y: 419, endPoint x: 720, endPoint y: 433, distance: 69.8
click at [720, 384] on div "Smartfon POCO X7 Pro (12/512GB / Black) 1697.99 zł 1899.00 zł Changed to Unedit…" at bounding box center [702, 344] width 565 height 81
paste input "5"
type input "1599"
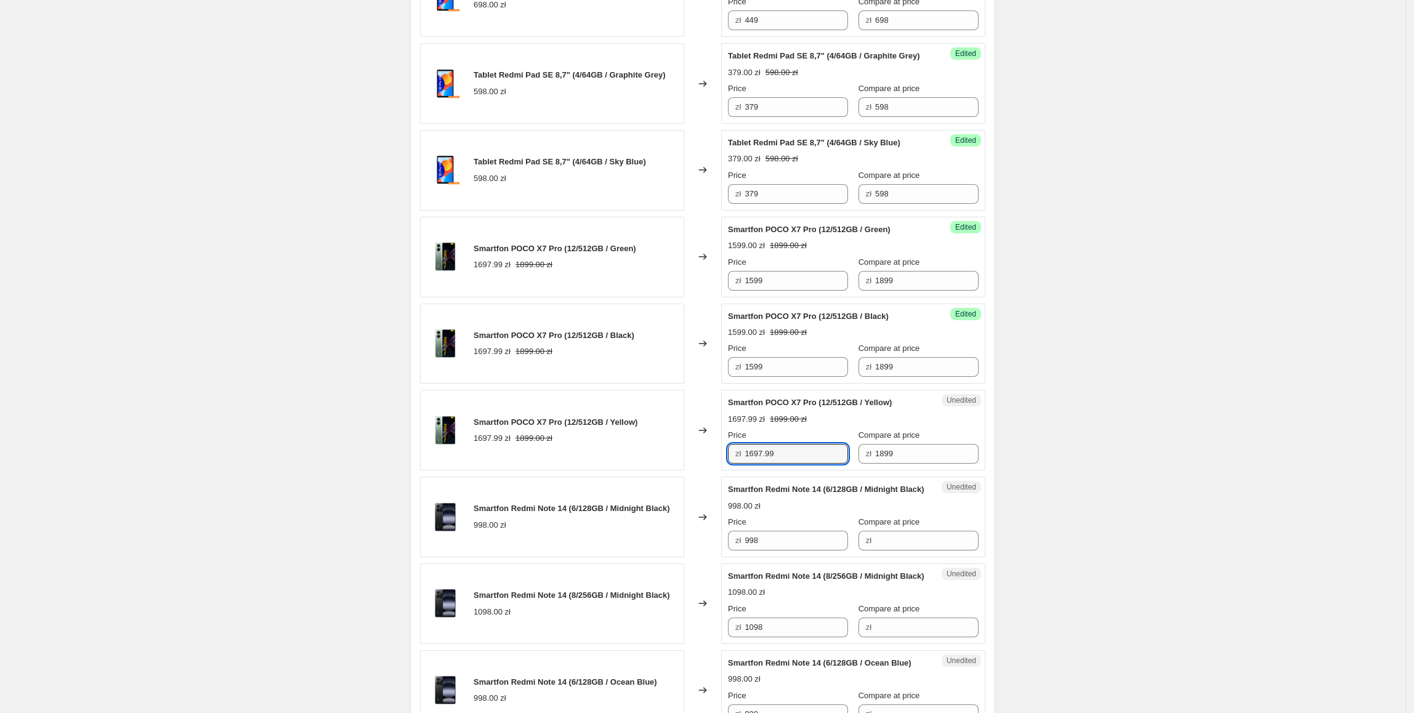
drag, startPoint x: 808, startPoint y: 509, endPoint x: 872, endPoint y: 525, distance: 66.6
click at [697, 525] on div "Tablet Redmi Pad Pro 12.1" (6/128GB / Graphite Grey) 1398.00 zł Changed to Succ…" at bounding box center [702, 485] width 565 height 1777
paste input "5"
type input "1599"
click at [1087, 501] on div "Create new price [MEDICAL_DATA]. This page is ready Create new price [MEDICAL_D…" at bounding box center [702, 373] width 1405 height 2456
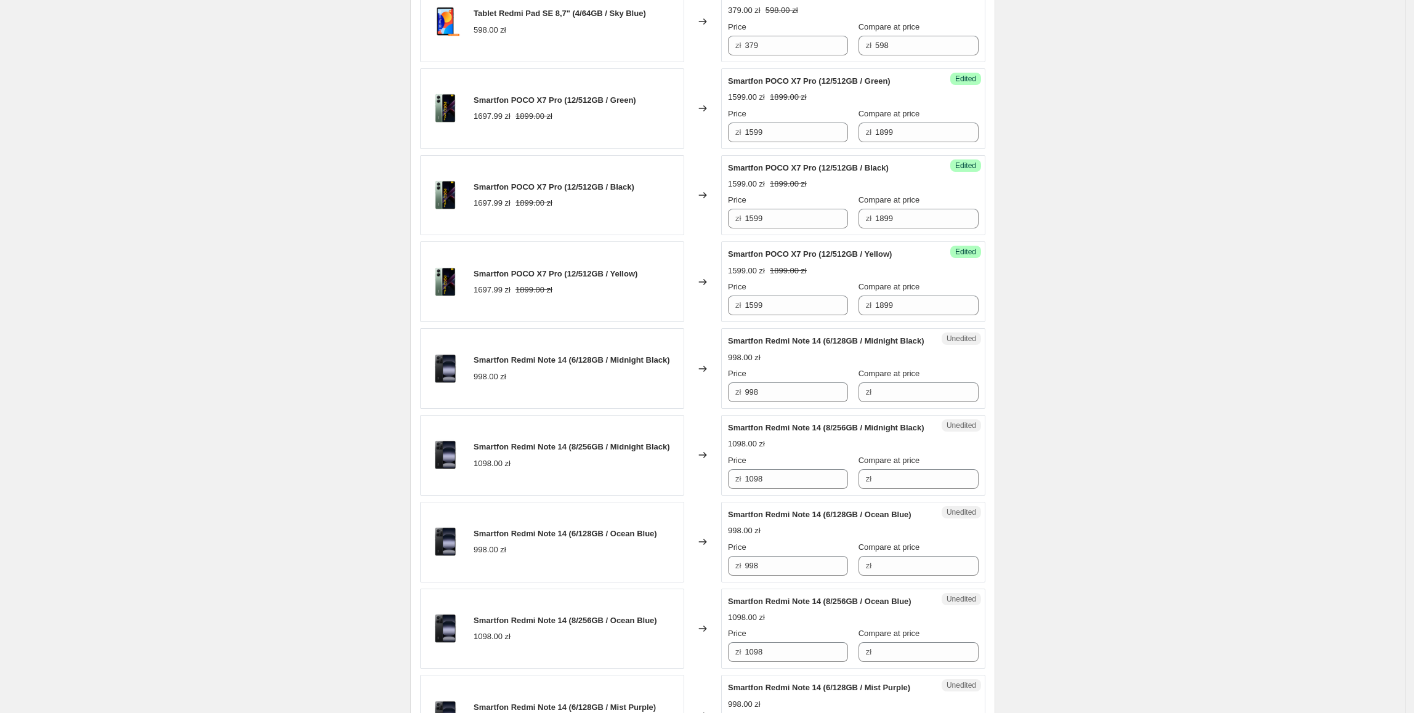
scroll to position [1030, 0]
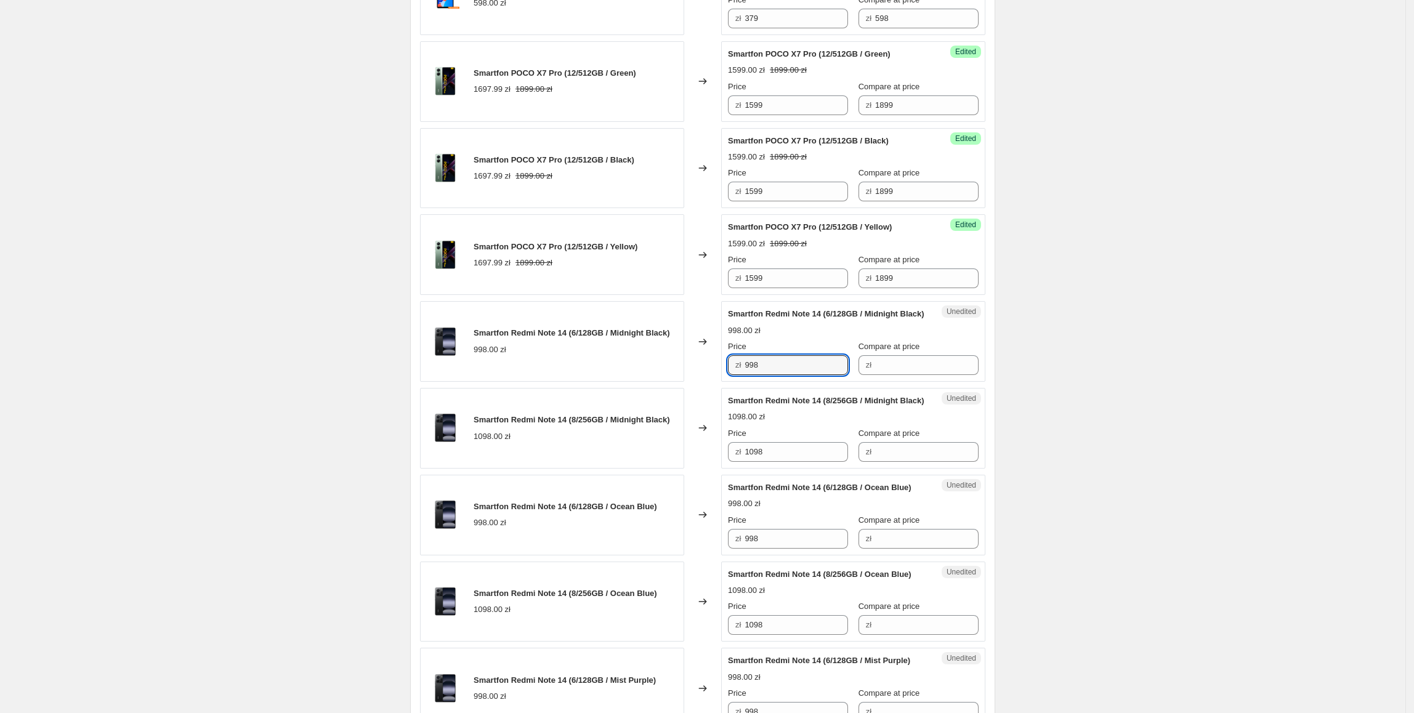
drag, startPoint x: 806, startPoint y: 438, endPoint x: 685, endPoint y: 438, distance: 121.9
click at [685, 382] on div "Smartfon Redmi Note 14 (6/128GB / Midnight Black) 998.00 zł Changed to Unedited…" at bounding box center [702, 341] width 565 height 81
click at [882, 375] on input "Compare at price" at bounding box center [926, 365] width 103 height 20
paste input "998"
type input "998"
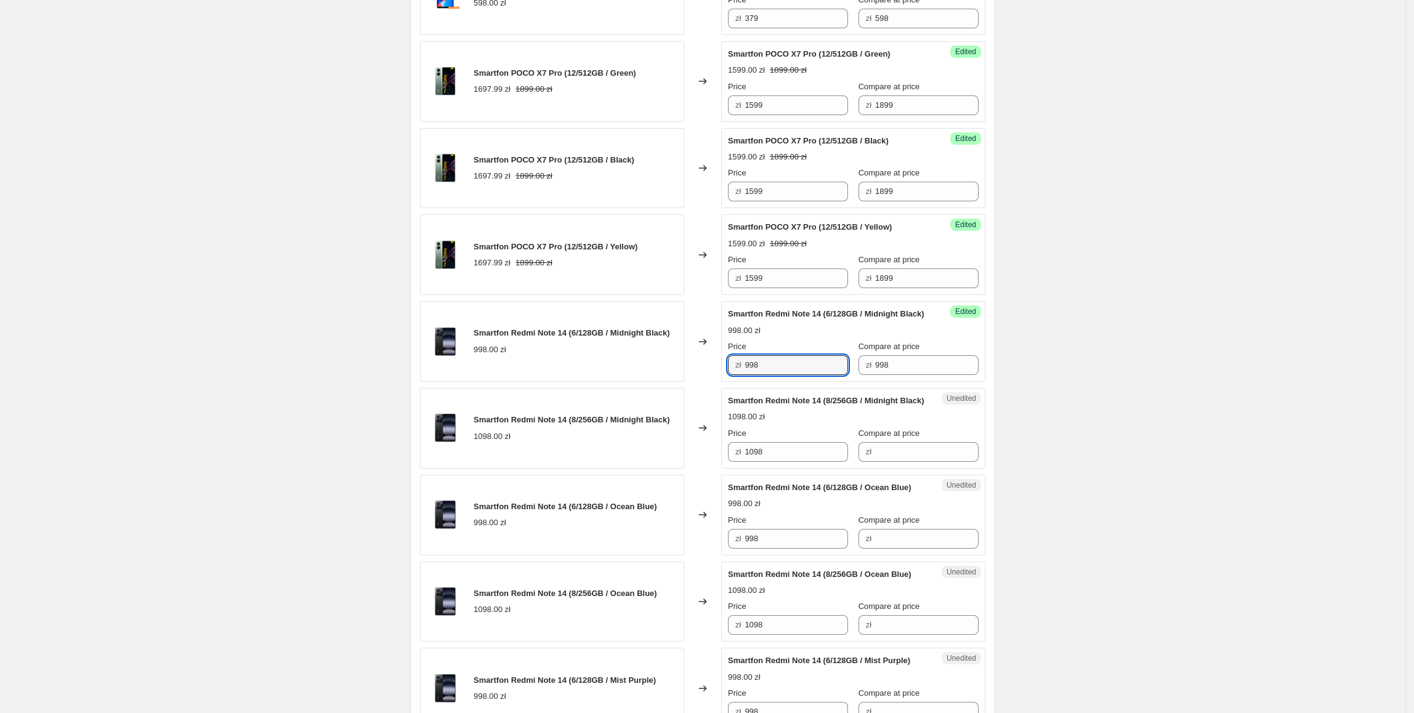
drag, startPoint x: 800, startPoint y: 434, endPoint x: 738, endPoint y: 443, distance: 63.5
click at [738, 382] on div "Success Edited Smartfon Redmi Note 14 (6/128GB / Midnight Black) 998.00 zł Pric…" at bounding box center [853, 341] width 264 height 81
type input "649"
click at [1043, 490] on div "Create new price [MEDICAL_DATA]. This page is ready Create new price [MEDICAL_D…" at bounding box center [702, 198] width 1405 height 2456
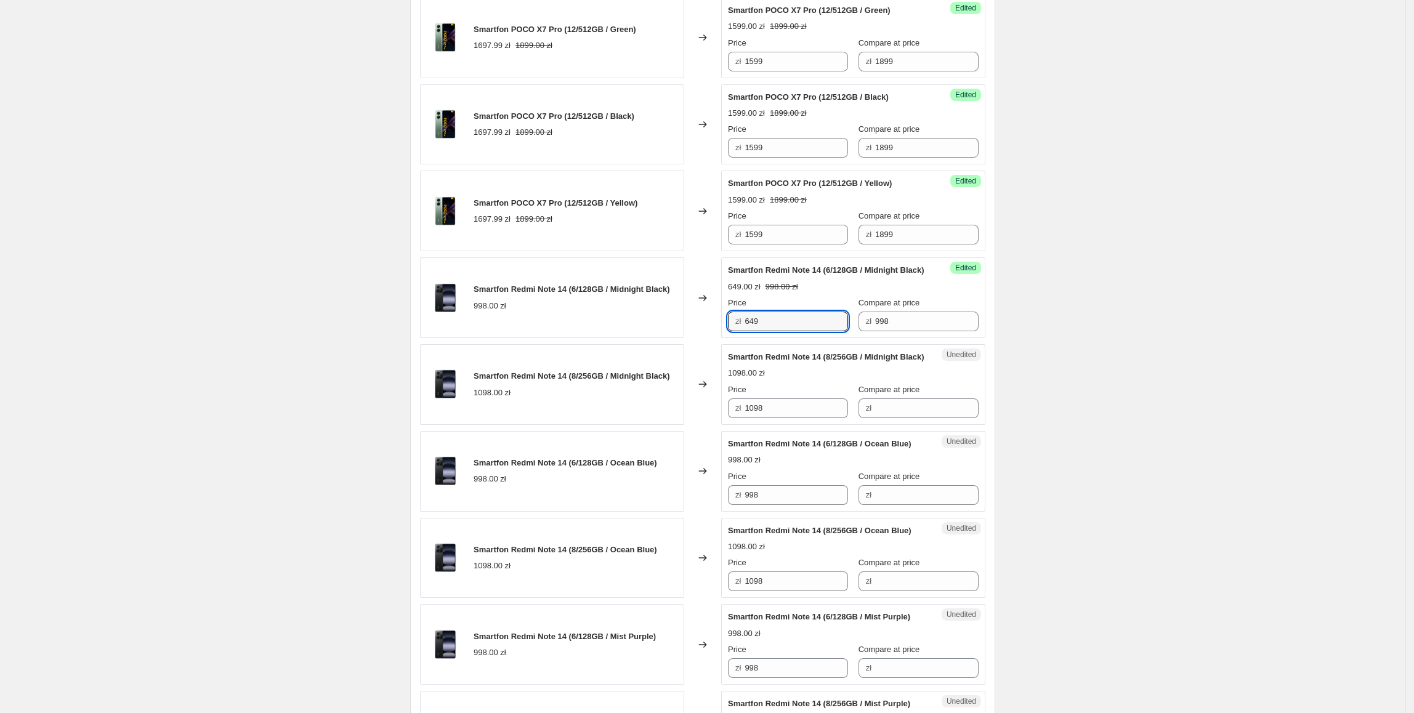
drag, startPoint x: 797, startPoint y: 390, endPoint x: 699, endPoint y: 395, distance: 97.4
click at [699, 338] on div "Smartfon Redmi Note 14 (6/128GB / Midnight Black) 998.00 zł Changed to Success …" at bounding box center [702, 297] width 565 height 81
drag, startPoint x: 803, startPoint y: 593, endPoint x: 621, endPoint y: 587, distance: 182.3
click at [624, 512] on div "Smartfon Redmi Note 14 (6/128GB / Ocean Blue) 998.00 zł Changed to Unedited Sma…" at bounding box center [702, 471] width 565 height 81
paste input "649"
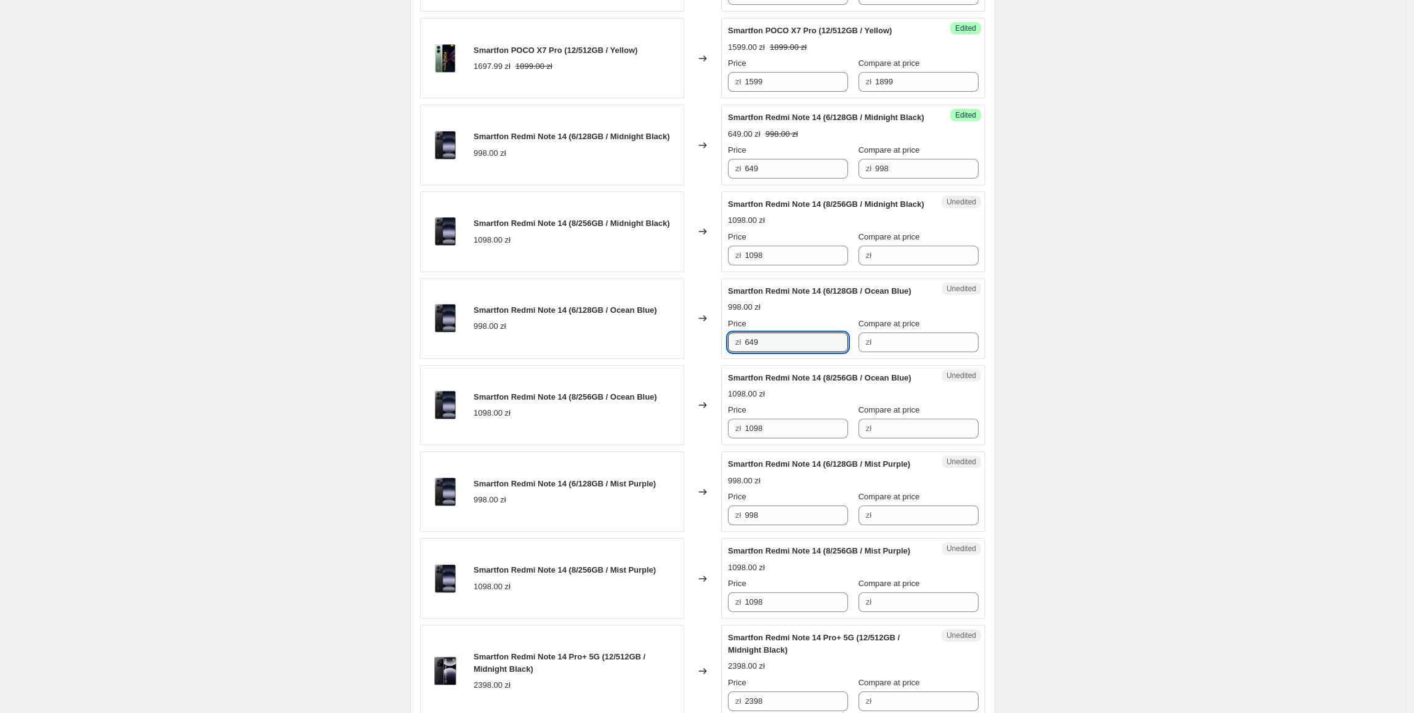
scroll to position [1282, 0]
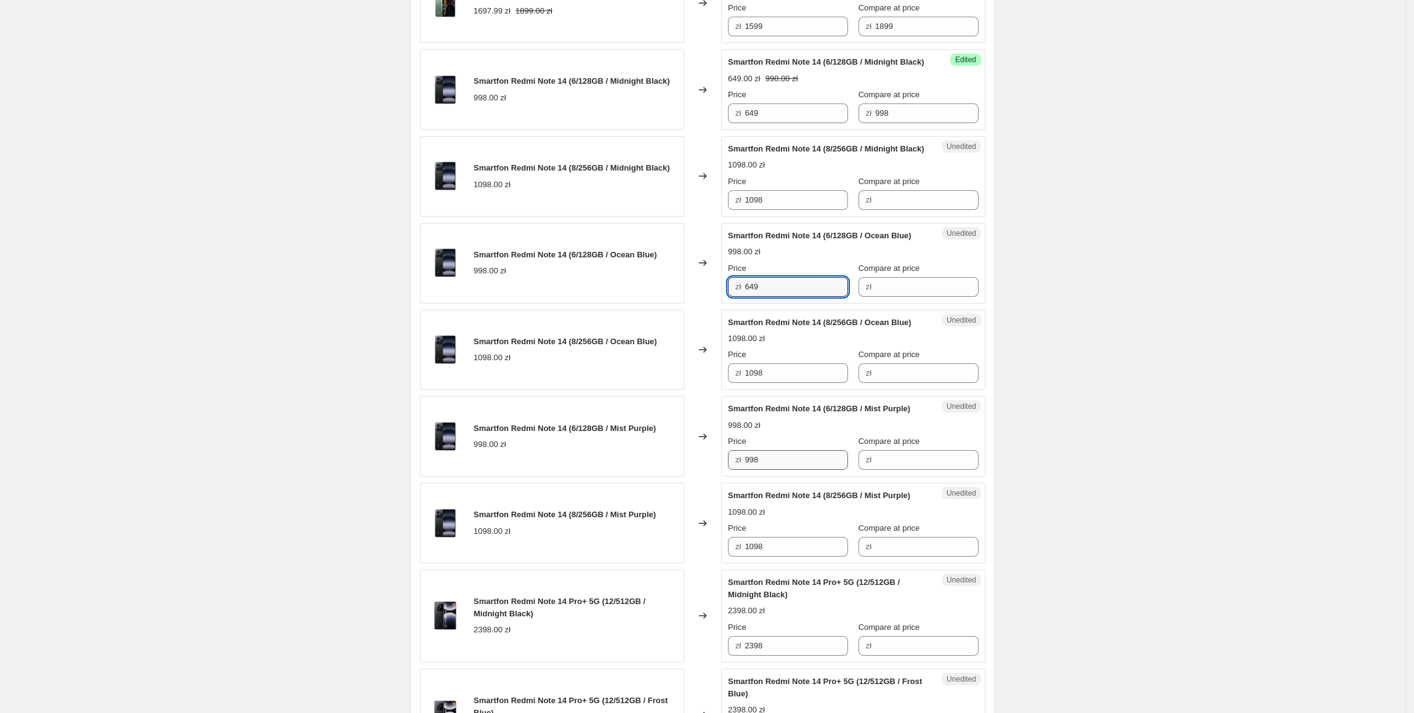
type input "649"
drag, startPoint x: 781, startPoint y: 577, endPoint x: 642, endPoint y: 576, distance: 139.1
click at [642, 477] on div "Smartfon Redmi Note 14 (6/128GB / Mist Purple) 998.00 zł Changed to Unedited Sm…" at bounding box center [702, 436] width 565 height 81
paste input "649"
type input "649"
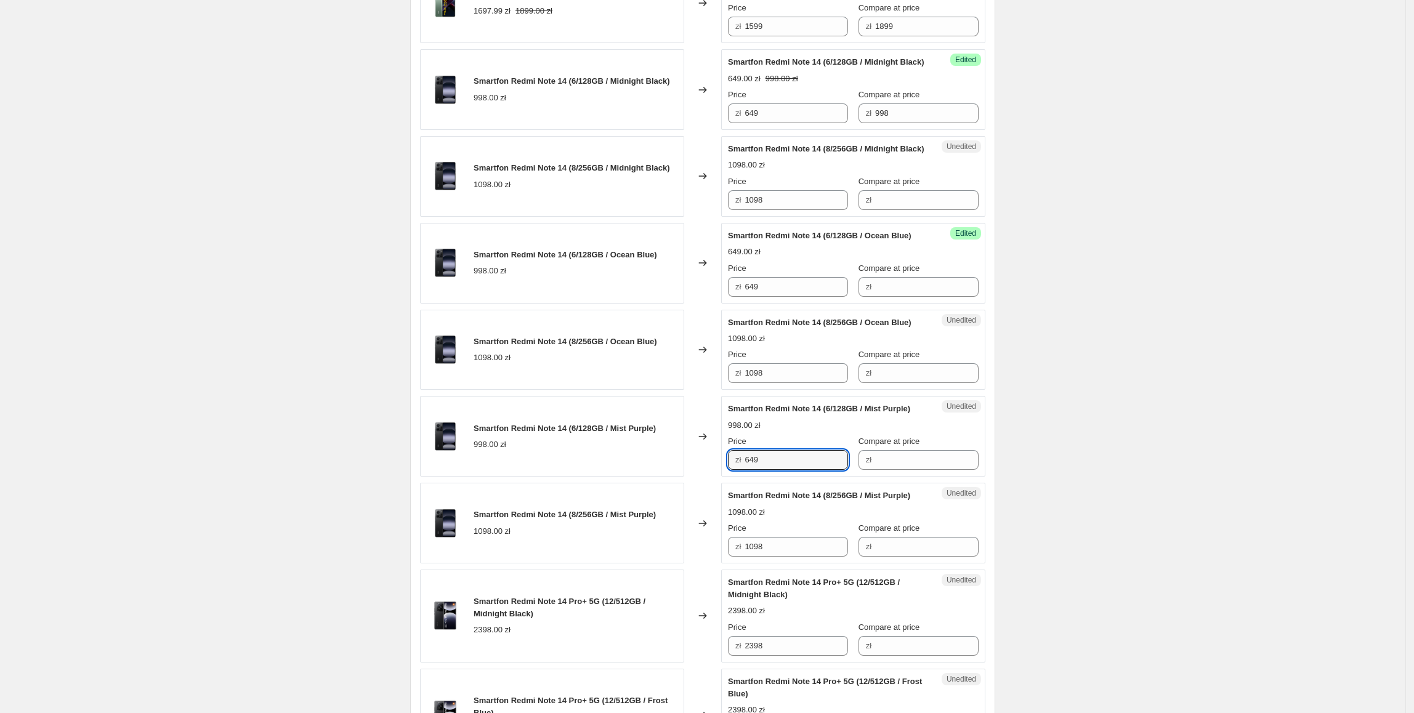
click at [642, 477] on div "Smartfon Redmi Note 14 (6/128GB / Mist Purple) 998.00 zł" at bounding box center [552, 436] width 264 height 81
drag, startPoint x: 910, startPoint y: 180, endPoint x: 846, endPoint y: 180, distance: 64.0
click at [846, 123] on div "Price zł 649 Compare at price zł 998" at bounding box center [853, 106] width 251 height 34
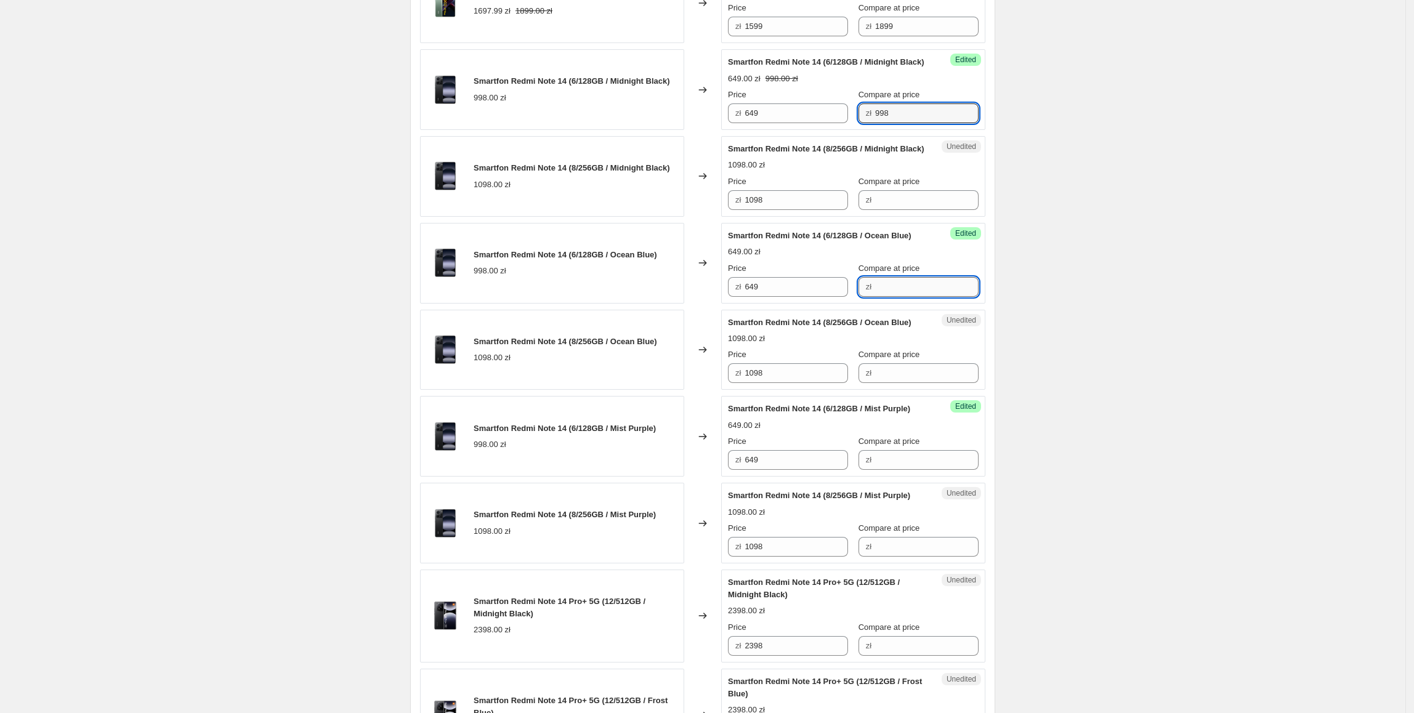
click at [907, 297] on input "Compare at price" at bounding box center [926, 287] width 103 height 20
paste input "998"
type input "998"
click at [939, 470] on input "Compare at price" at bounding box center [926, 460] width 103 height 20
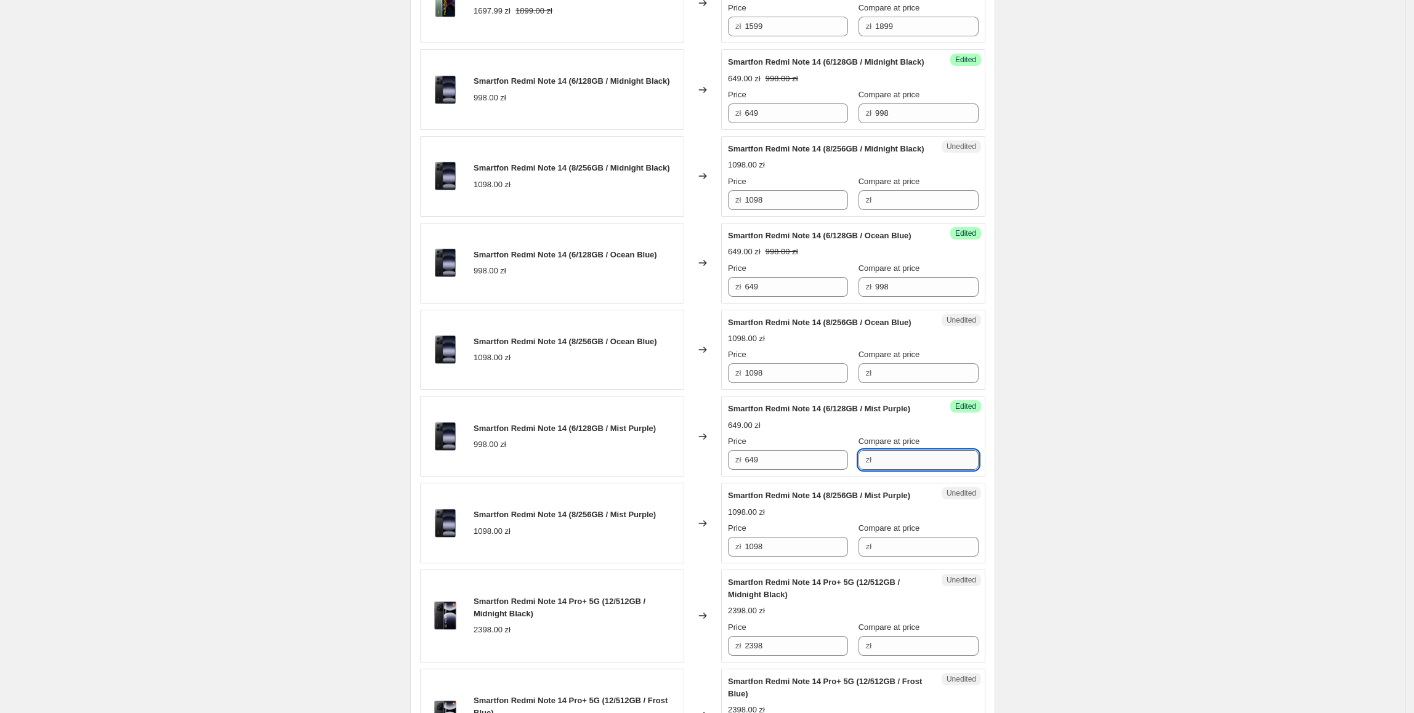
paste input "998"
type input "998"
click at [770, 210] on div "Price zł 1098" at bounding box center [788, 192] width 120 height 34
drag, startPoint x: 777, startPoint y: 272, endPoint x: 858, endPoint y: 289, distance: 82.5
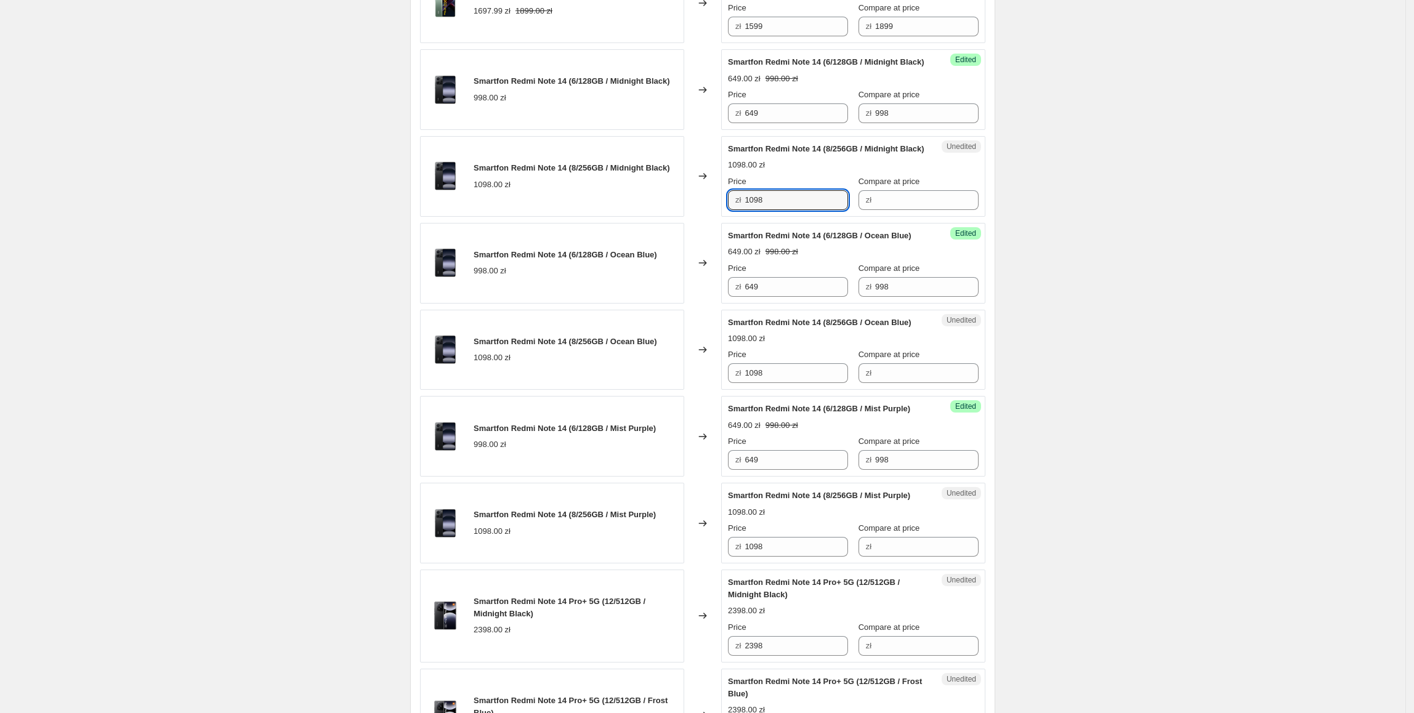
click at [720, 217] on div "Smartfon Redmi Note 14 (8/256GB / Midnight Black) 1098.00 zł Changed to Unedite…" at bounding box center [702, 176] width 565 height 81
drag, startPoint x: 888, startPoint y: 281, endPoint x: 878, endPoint y: 281, distance: 9.9
click at [888, 210] on input "Compare at price" at bounding box center [926, 200] width 103 height 20
paste input "1098"
type input "1098"
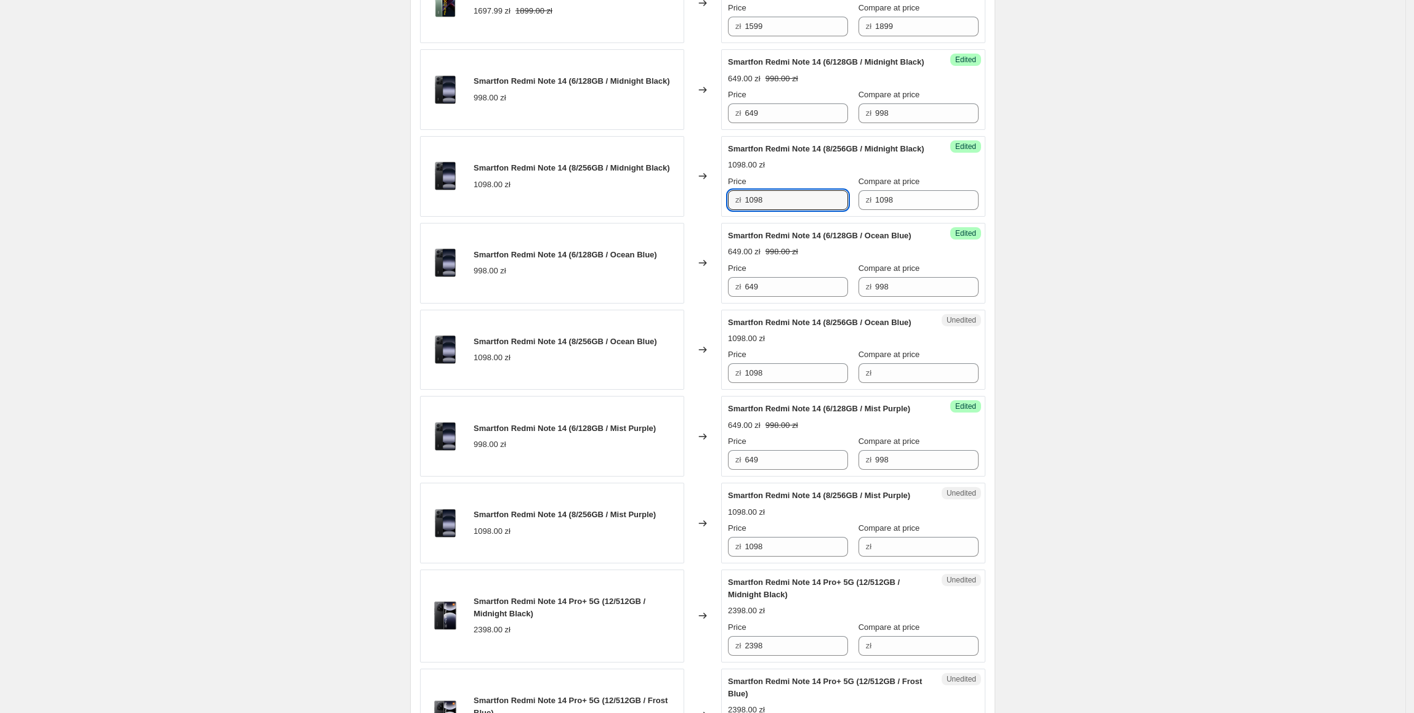
drag, startPoint x: 784, startPoint y: 284, endPoint x: 744, endPoint y: 286, distance: 40.0
click at [744, 210] on div "zł 1098" at bounding box center [788, 200] width 120 height 20
type input "749"
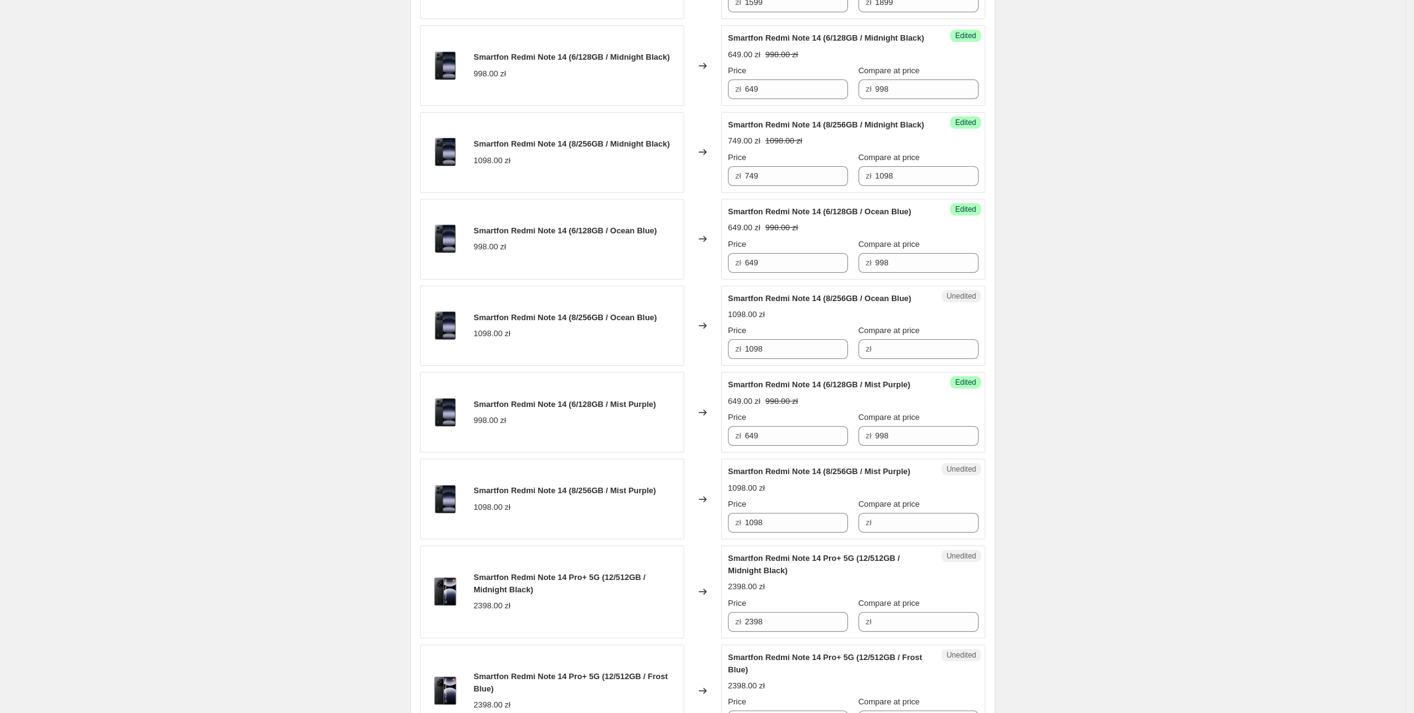
scroll to position [1308, 0]
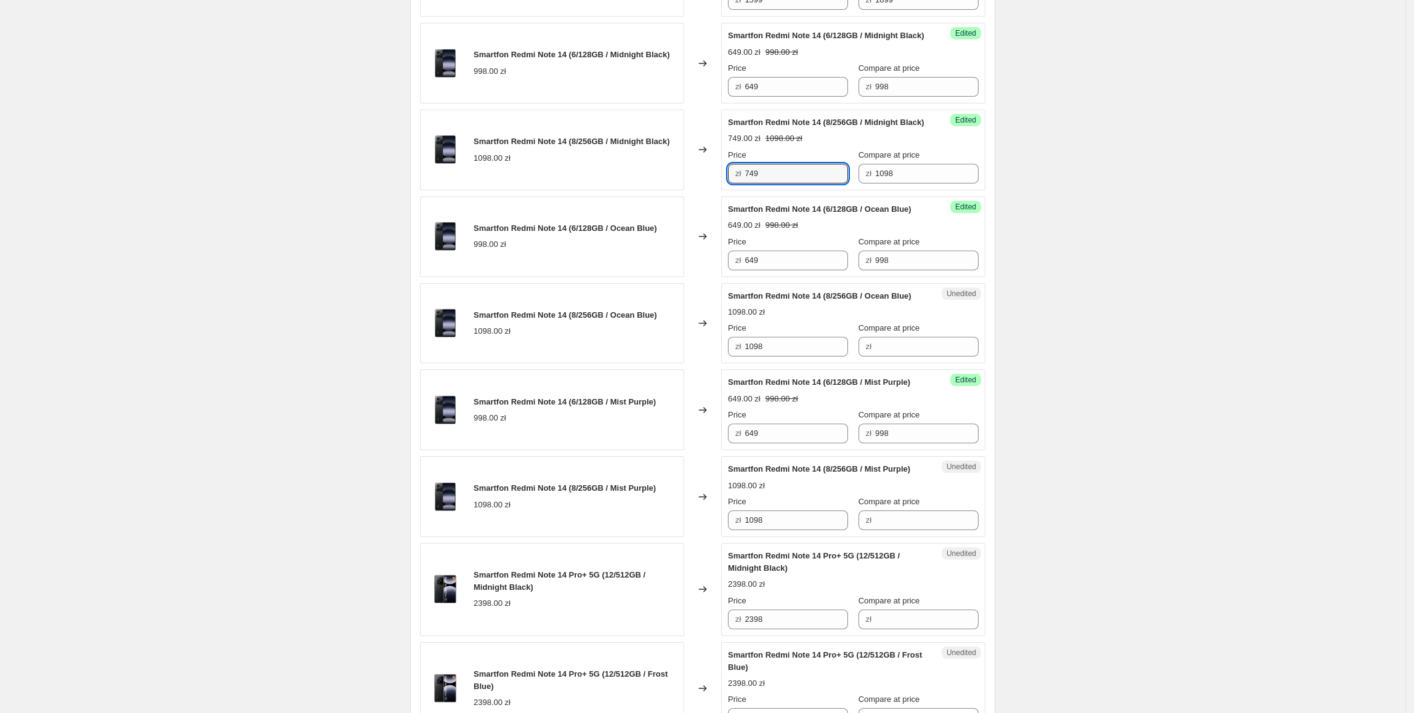
drag, startPoint x: 828, startPoint y: 252, endPoint x: 673, endPoint y: 255, distance: 155.2
click at [673, 190] on div "Smartfon Redmi Note 14 (8/256GB / Midnight Black) 1098.00 zł Changed to Success…" at bounding box center [702, 150] width 565 height 81
drag, startPoint x: 797, startPoint y: 454, endPoint x: 671, endPoint y: 451, distance: 125.6
click at [671, 364] on div "Smartfon Redmi Note 14 (8/256GB / Ocean Blue) 1098.00 zł Changed to Unedited Sm…" at bounding box center [702, 323] width 565 height 81
paste input "749"
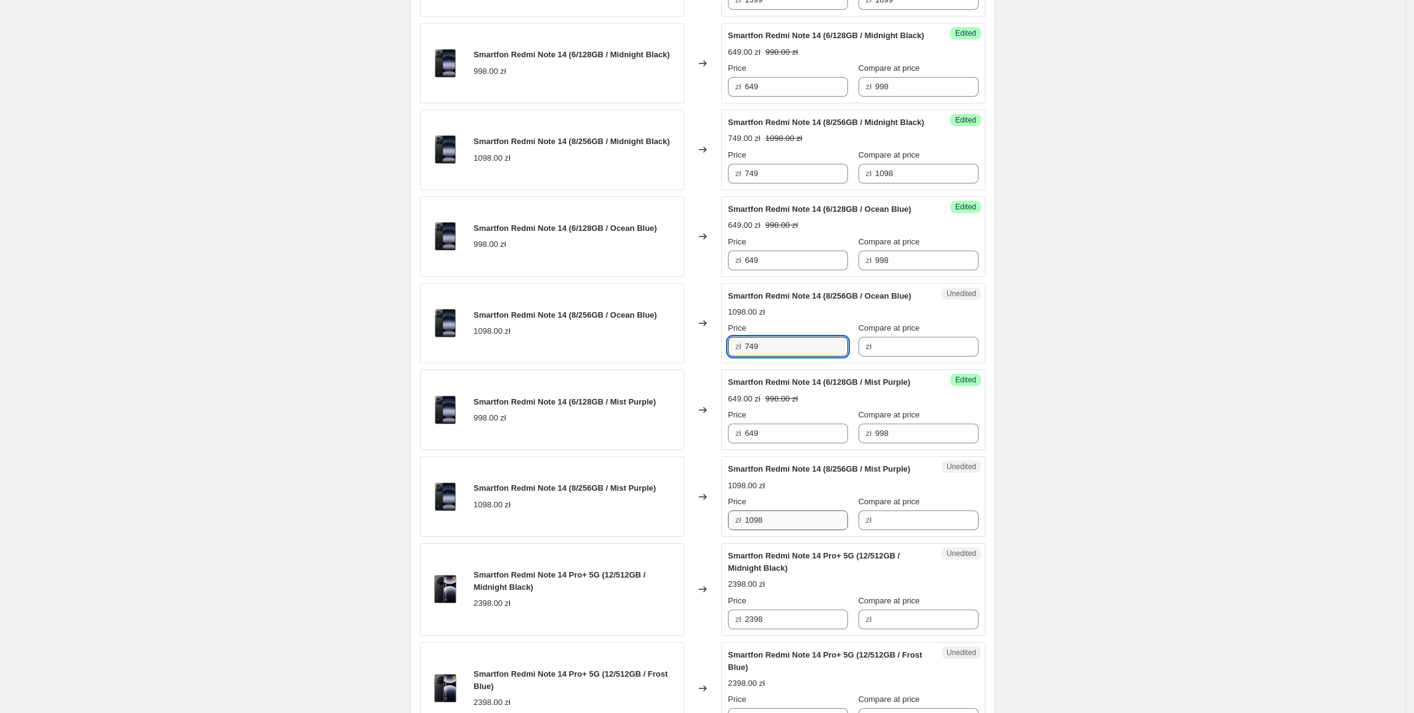
type input "749"
paste input "749"
drag, startPoint x: 810, startPoint y: 653, endPoint x: 688, endPoint y: 663, distance: 122.3
click at [688, 537] on div "Smartfon Redmi Note 14 (8/256GB / Mist Purple) 1098.00 zł Changed to Unedited S…" at bounding box center [702, 496] width 565 height 81
type input "749"
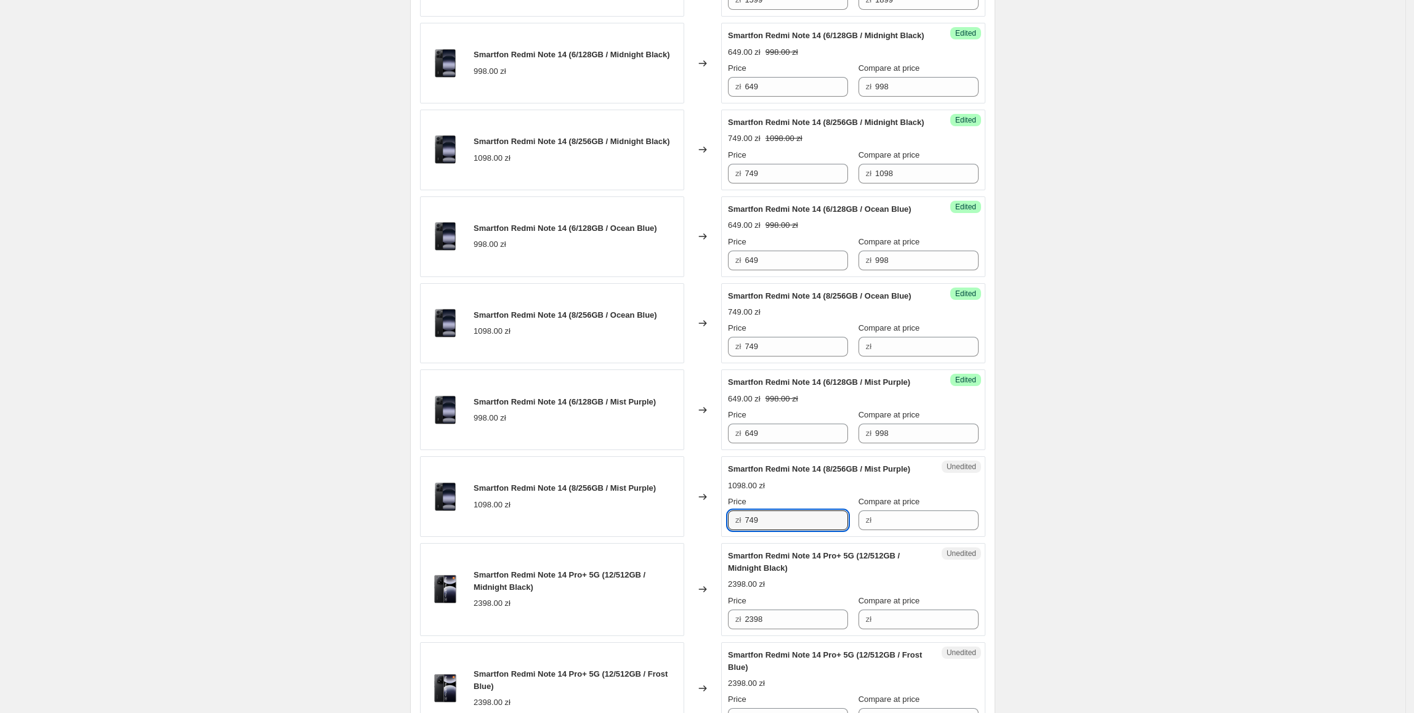
click at [684, 537] on div "Smartfon Redmi Note 14 (8/256GB / Mist Purple) 1098.00 zł" at bounding box center [552, 496] width 264 height 81
drag, startPoint x: 925, startPoint y: 250, endPoint x: 814, endPoint y: 257, distance: 111.1
click at [814, 183] on div "Price zł 749 Compare at price zł 1098" at bounding box center [853, 166] width 251 height 34
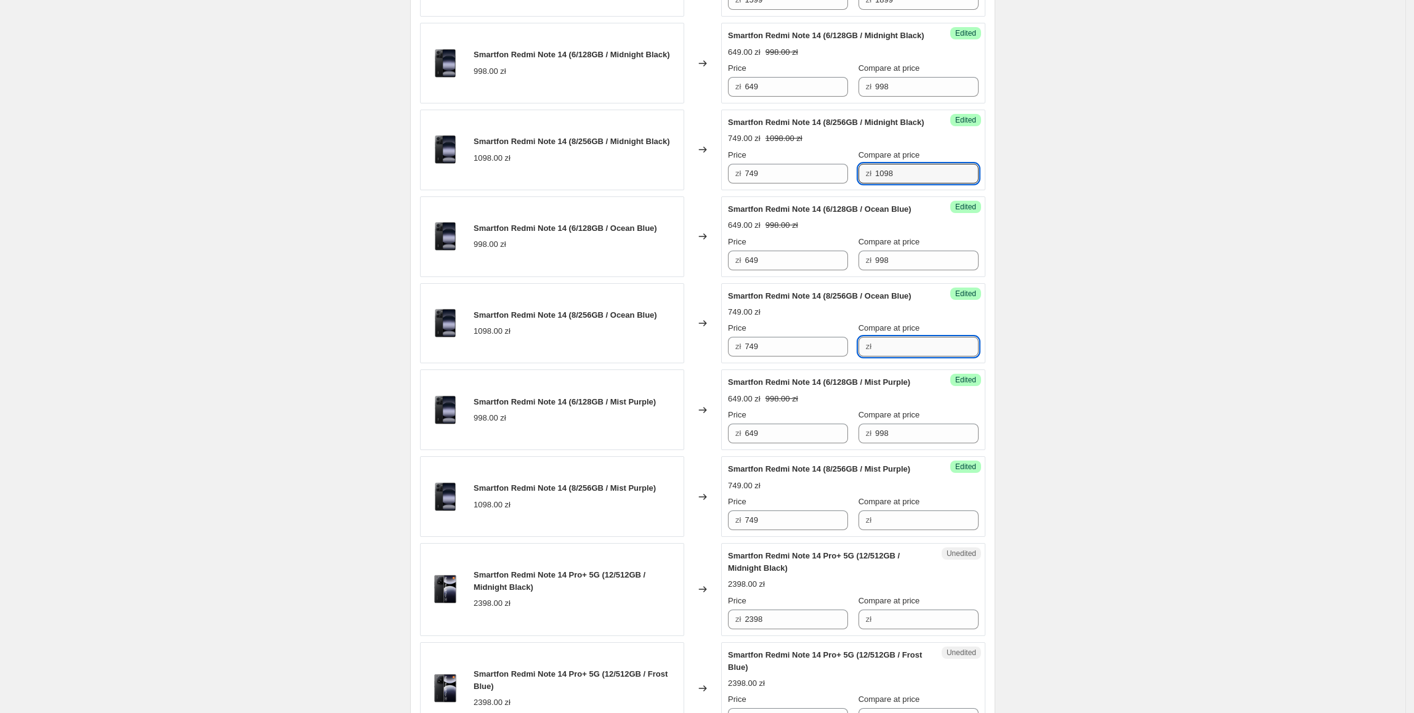
click at [889, 356] on input "Compare at price" at bounding box center [926, 347] width 103 height 20
paste input "1098"
type input "1098"
click at [916, 530] on input "Compare at price" at bounding box center [926, 520] width 103 height 20
paste input "1098"
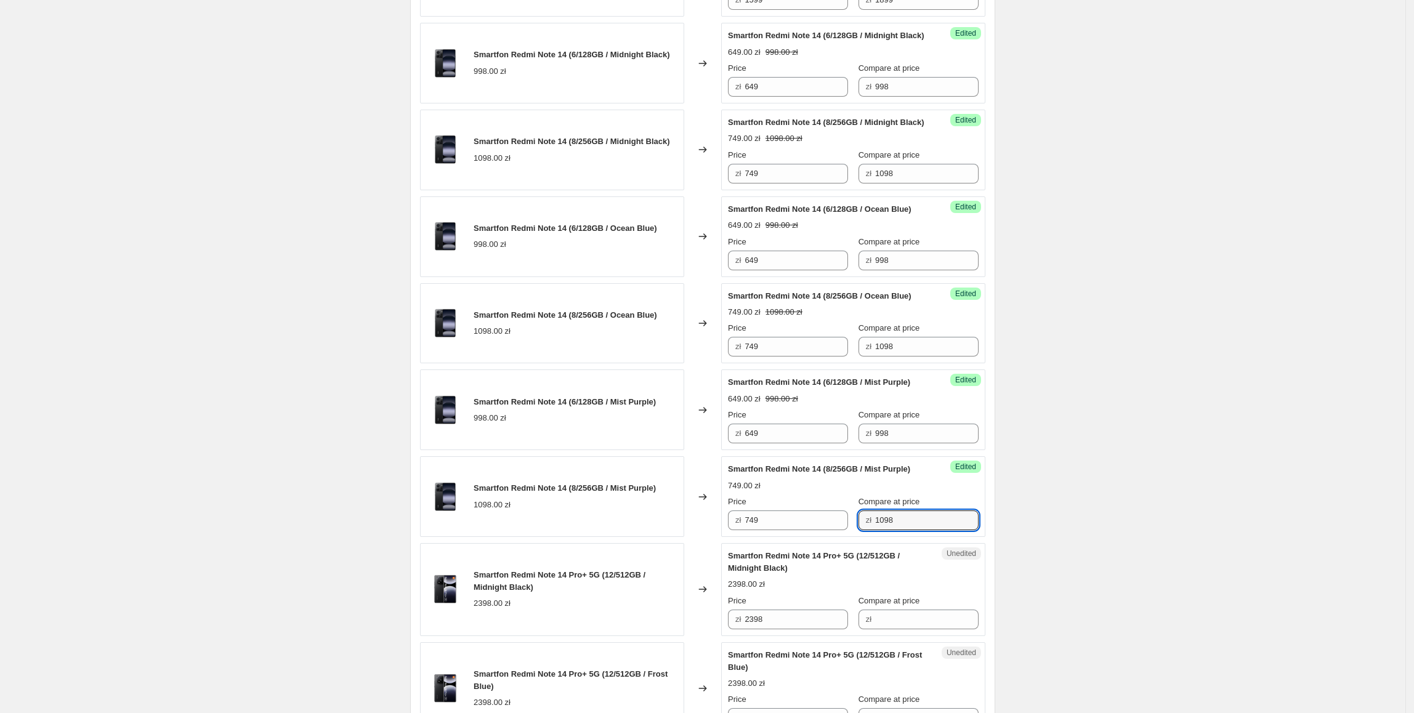
type input "1098"
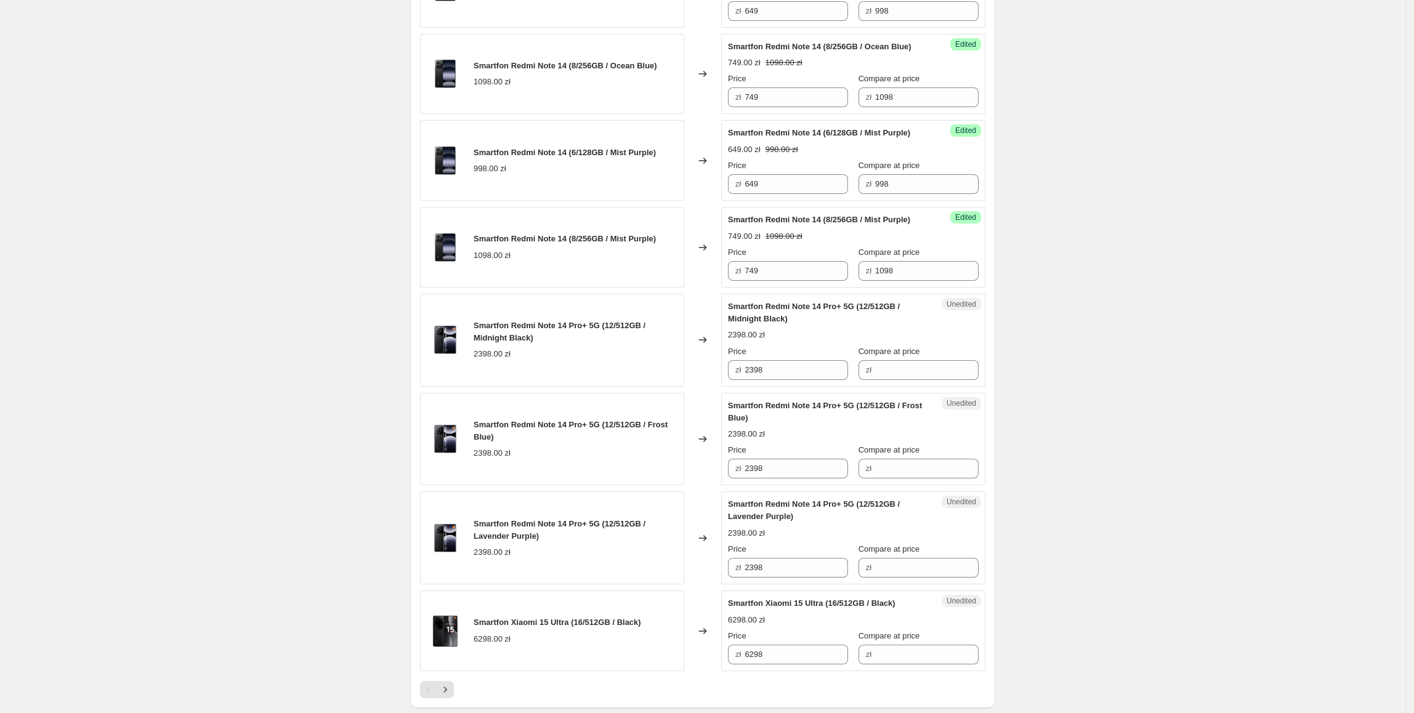
scroll to position [1572, 0]
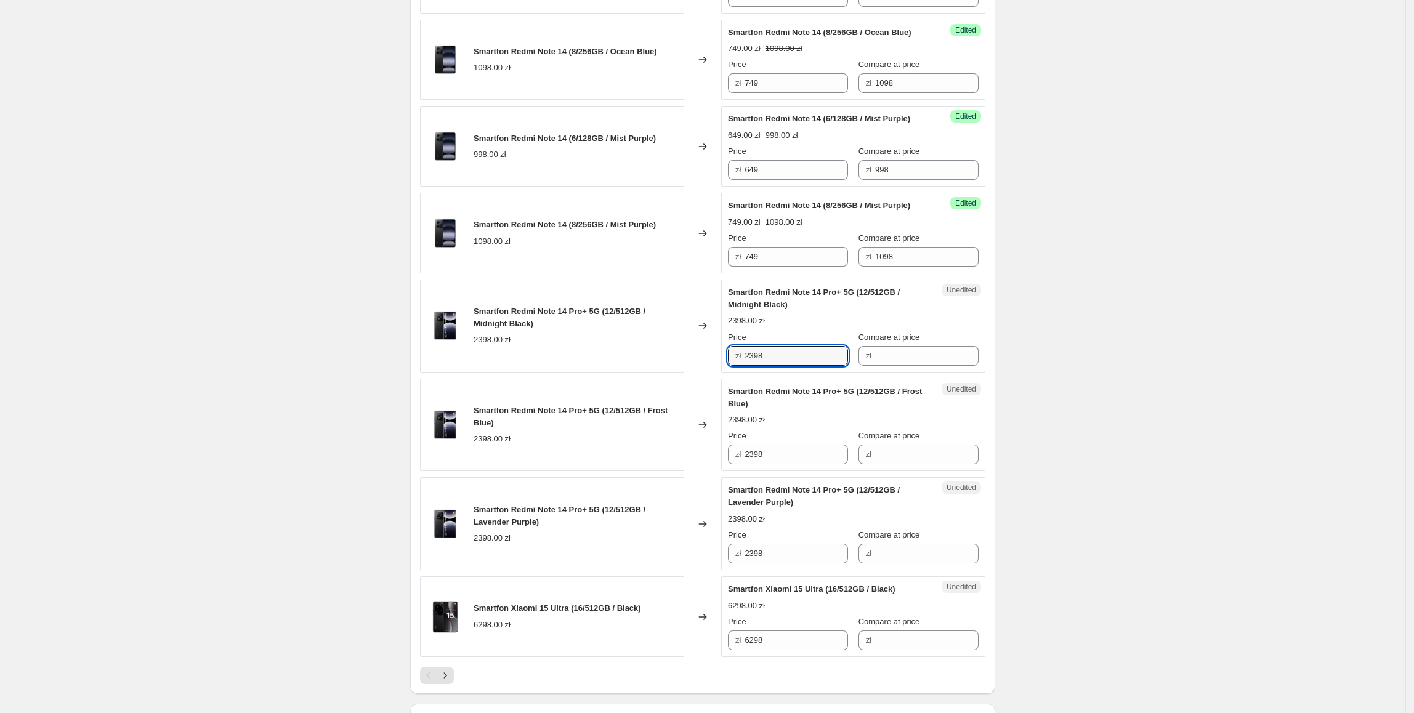
drag, startPoint x: 782, startPoint y: 486, endPoint x: 877, endPoint y: 490, distance: 95.5
click at [702, 372] on div "Smartfon Redmi Note 14 Pro+ 5G (12/512GB / Midnight Black) 2398.00 zł Changed t…" at bounding box center [702, 326] width 565 height 93
click at [893, 366] on input "Compare at price" at bounding box center [926, 356] width 103 height 20
paste input "2398"
type input "2398"
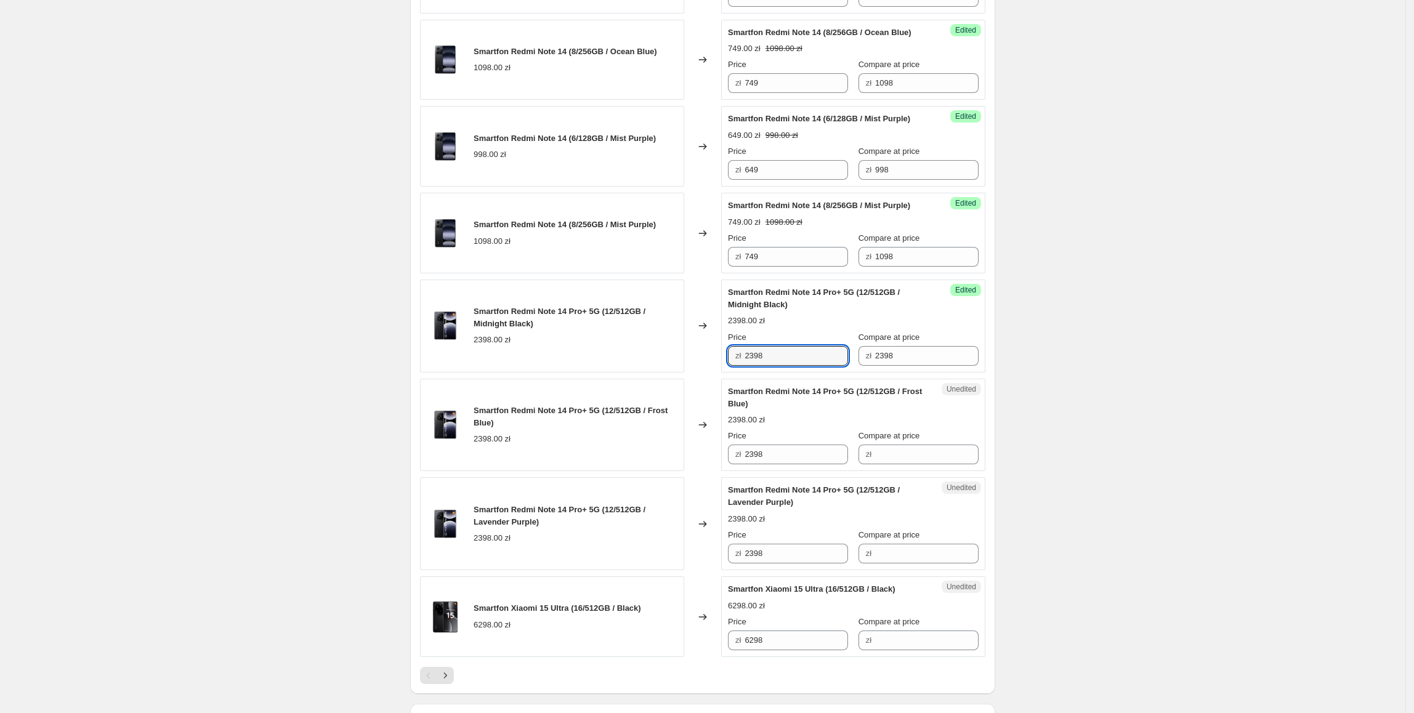
drag, startPoint x: 821, startPoint y: 490, endPoint x: 738, endPoint y: 490, distance: 83.7
click at [738, 366] on div "zł 2398" at bounding box center [788, 356] width 120 height 20
type input "1799"
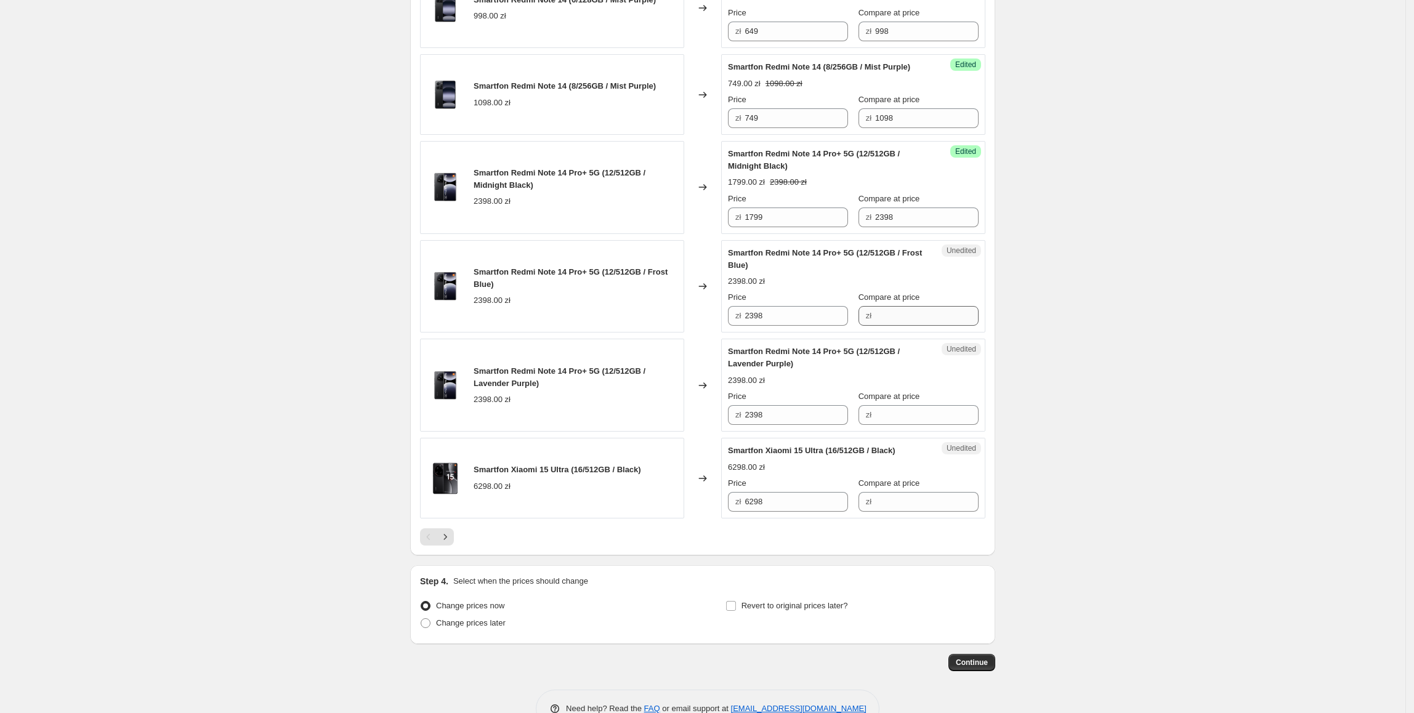
scroll to position [1713, 0]
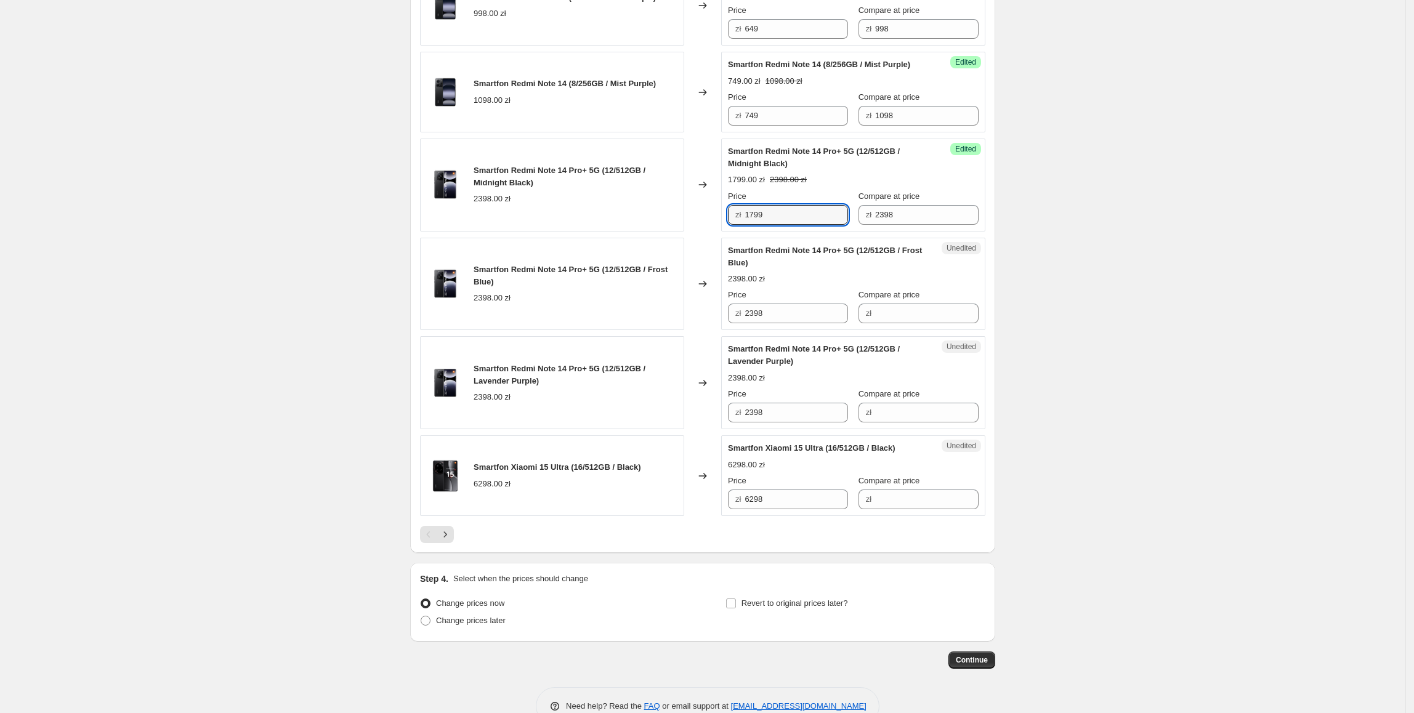
drag, startPoint x: 813, startPoint y: 345, endPoint x: 733, endPoint y: 426, distance: 114.1
click at [673, 231] on div "Smartfon Redmi Note 14 Pro+ 5G (12/512GB / Midnight Black) 2398.00 zł Changed t…" at bounding box center [702, 185] width 565 height 93
paste input "1799"
drag, startPoint x: 815, startPoint y: 449, endPoint x: 715, endPoint y: 493, distance: 109.1
click at [675, 331] on div "Smartfon Redmi Note 14 Pro+ 5G (12/512GB / Frost Blue) 2398.00 zł Changed to Un…" at bounding box center [702, 284] width 565 height 93
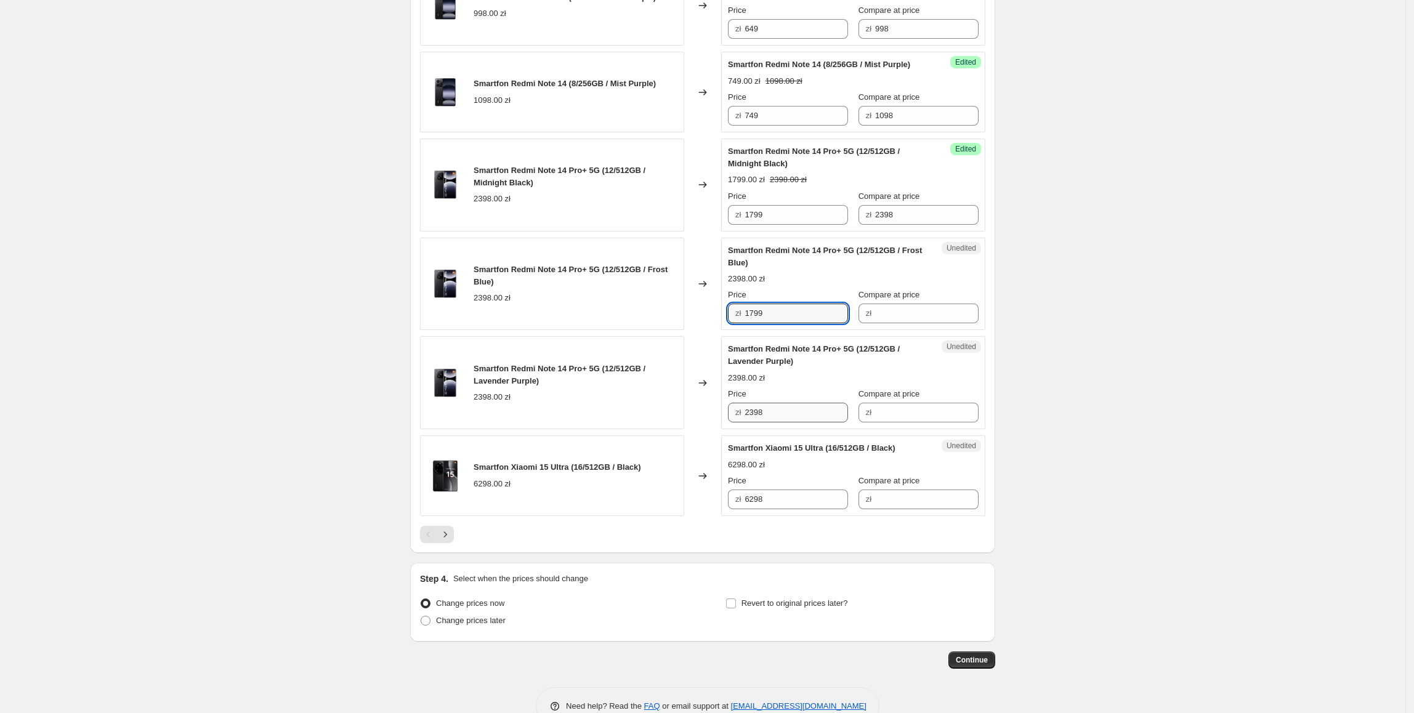
type input "1799"
paste input "1799"
drag, startPoint x: 833, startPoint y: 543, endPoint x: 658, endPoint y: 550, distance: 175.6
click at [658, 429] on div "Smartfon Redmi Note 14 Pro+ 5G (12/512GB / Lavender Purple) 2398.00 zł Changed …" at bounding box center [702, 382] width 565 height 93
type input "1799"
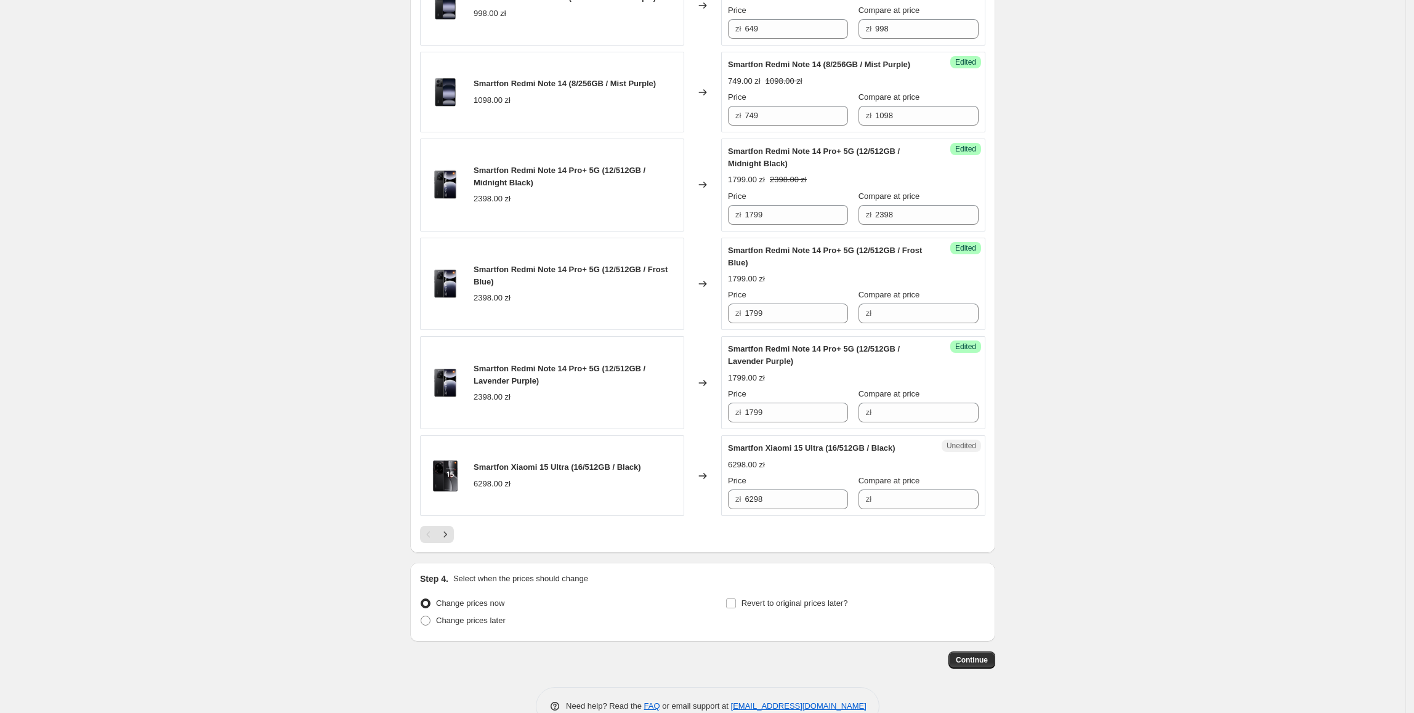
click at [639, 429] on div "Smartfon Redmi Note 14 Pro+ 5G (12/512GB / Lavender Purple) 2398.00 zł" at bounding box center [552, 382] width 264 height 93
drag, startPoint x: 905, startPoint y: 344, endPoint x: 787, endPoint y: 371, distance: 121.3
click at [906, 323] on input "Compare at price" at bounding box center [926, 314] width 103 height 20
paste input "2398"
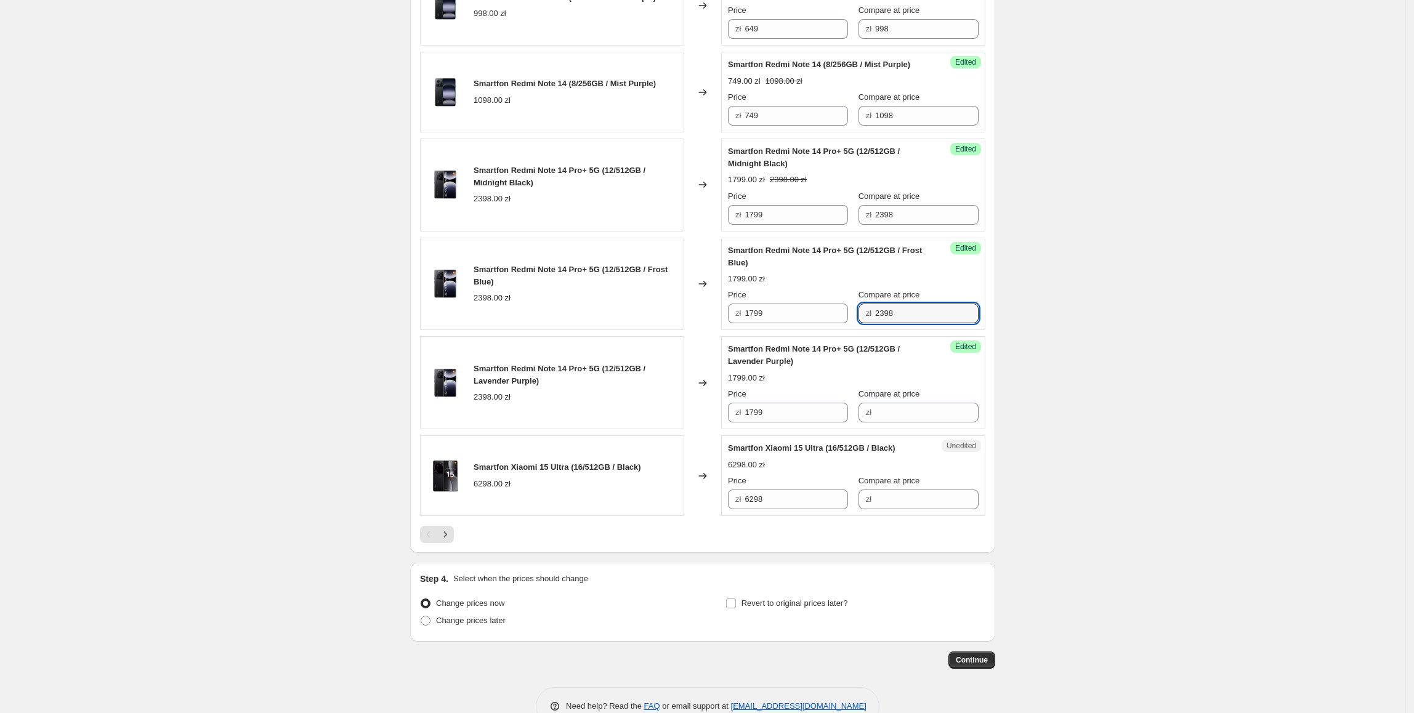
type input "2398"
click at [902, 422] on div "Compare at price zł" at bounding box center [918, 405] width 120 height 34
click at [904, 422] on input "Compare at price" at bounding box center [926, 413] width 103 height 20
paste input "2398"
type input "2398"
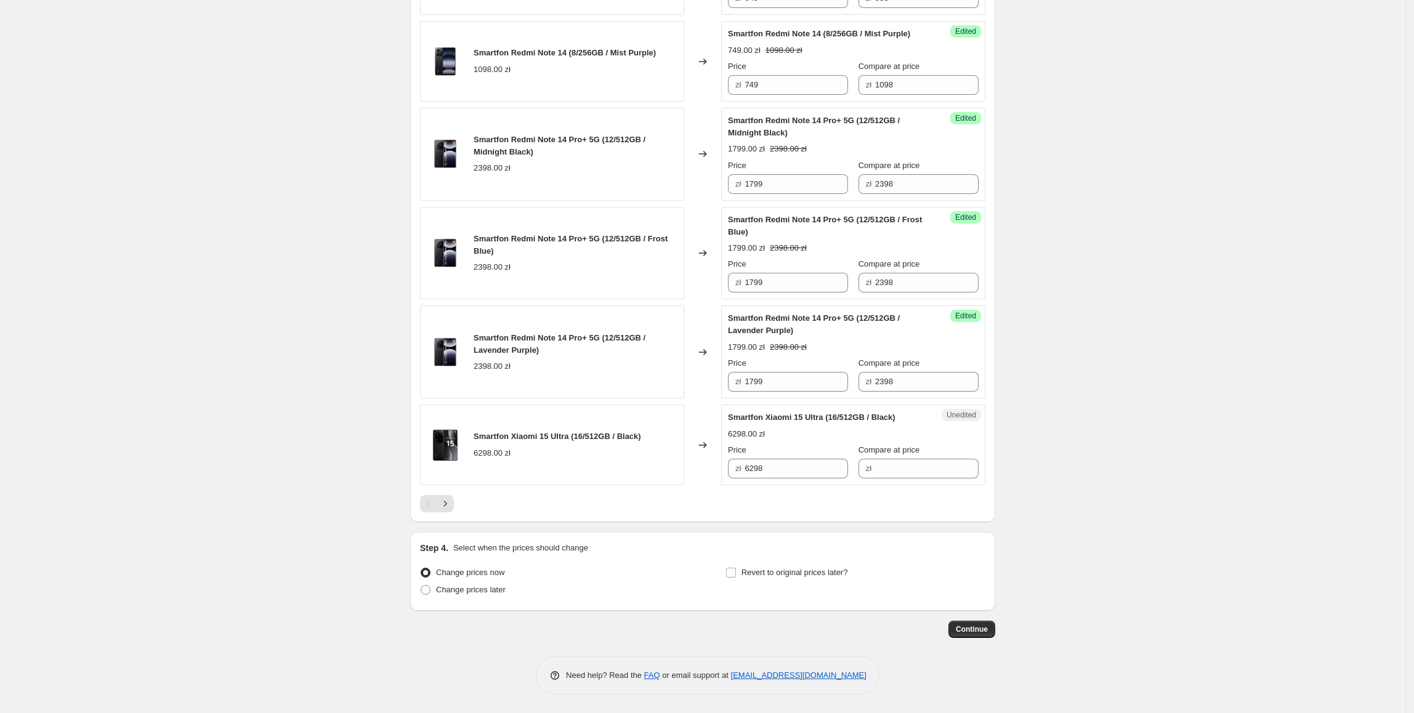
scroll to position [1796, 0]
drag, startPoint x: 816, startPoint y: 559, endPoint x: 763, endPoint y: 545, distance: 54.8
click at [814, 485] on div "Unedited Smartfon Xiaomi 15 Ultra (16/512GB / Black) 6298.00 zł Price zł 6298 C…" at bounding box center [853, 444] width 264 height 81
drag, startPoint x: 763, startPoint y: 545, endPoint x: 867, endPoint y: 557, distance: 104.7
click at [729, 485] on div "Unedited Smartfon Xiaomi 15 Ultra (16/512GB / Black) 6298.00 zł Price zł 6298 C…" at bounding box center [853, 444] width 264 height 81
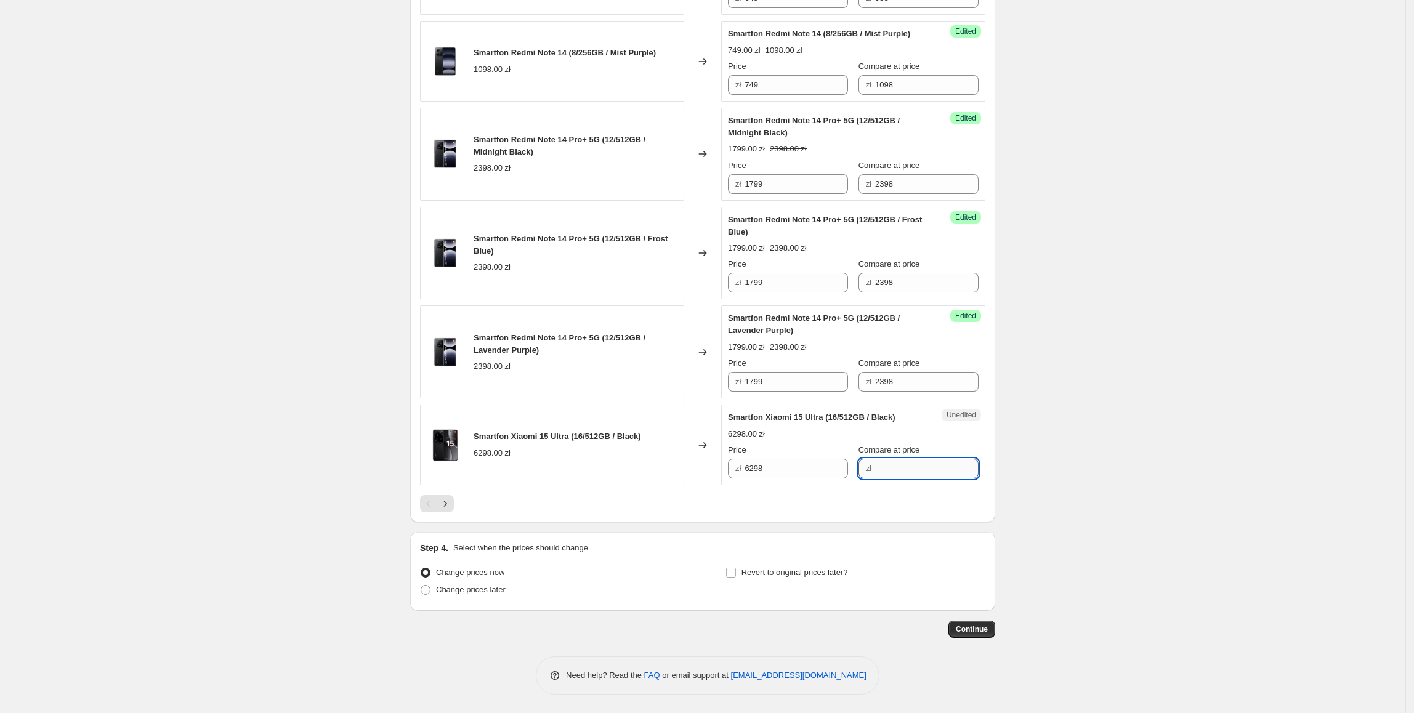
drag, startPoint x: 899, startPoint y: 548, endPoint x: 877, endPoint y: 548, distance: 22.8
click at [899, 478] on input "Compare at price" at bounding box center [926, 469] width 103 height 20
paste input "6298"
type input "6298"
drag, startPoint x: 808, startPoint y: 544, endPoint x: 730, endPoint y: 547, distance: 78.9
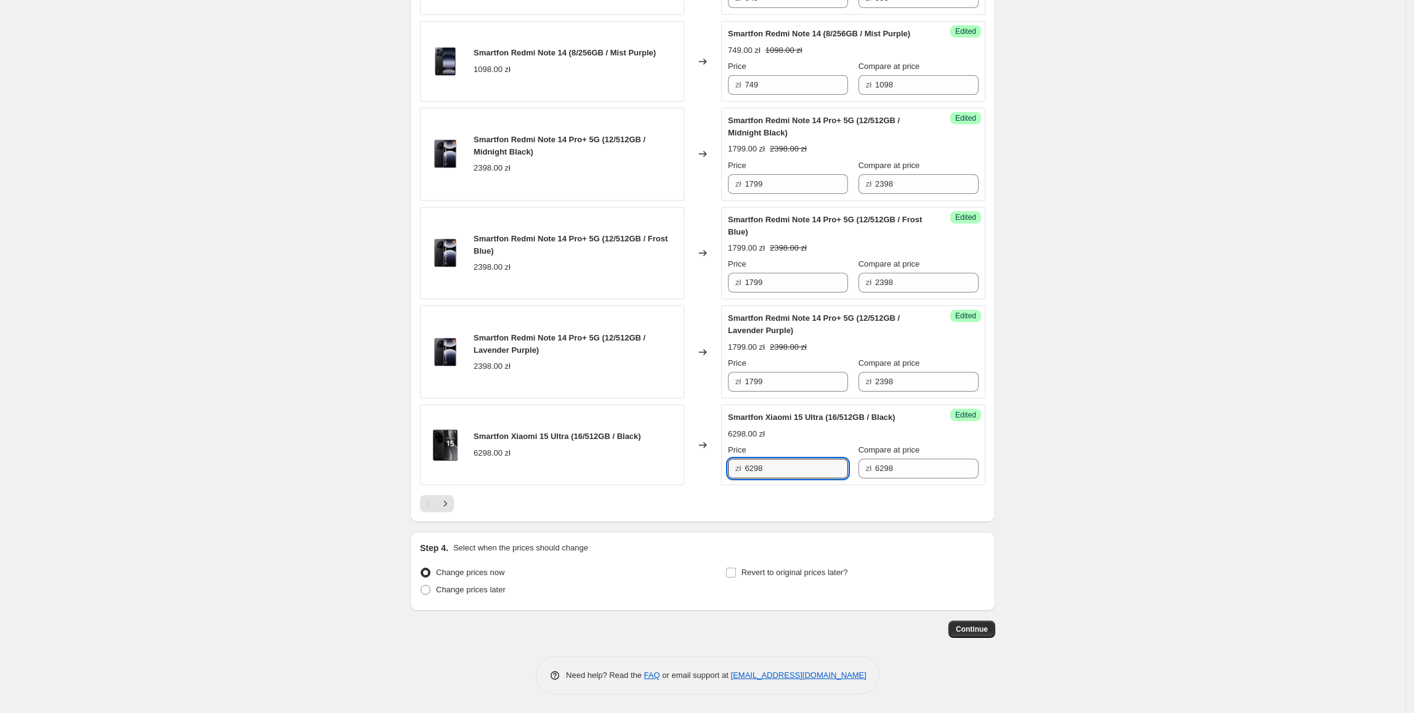
click at [730, 485] on div "Success Edited Smartfon Xiaomi 15 Ultra (16/512GB / Black) 6298.00 zł Price zł …" at bounding box center [853, 444] width 264 height 81
type input "5699"
click at [454, 512] on button "Next" at bounding box center [444, 503] width 17 height 17
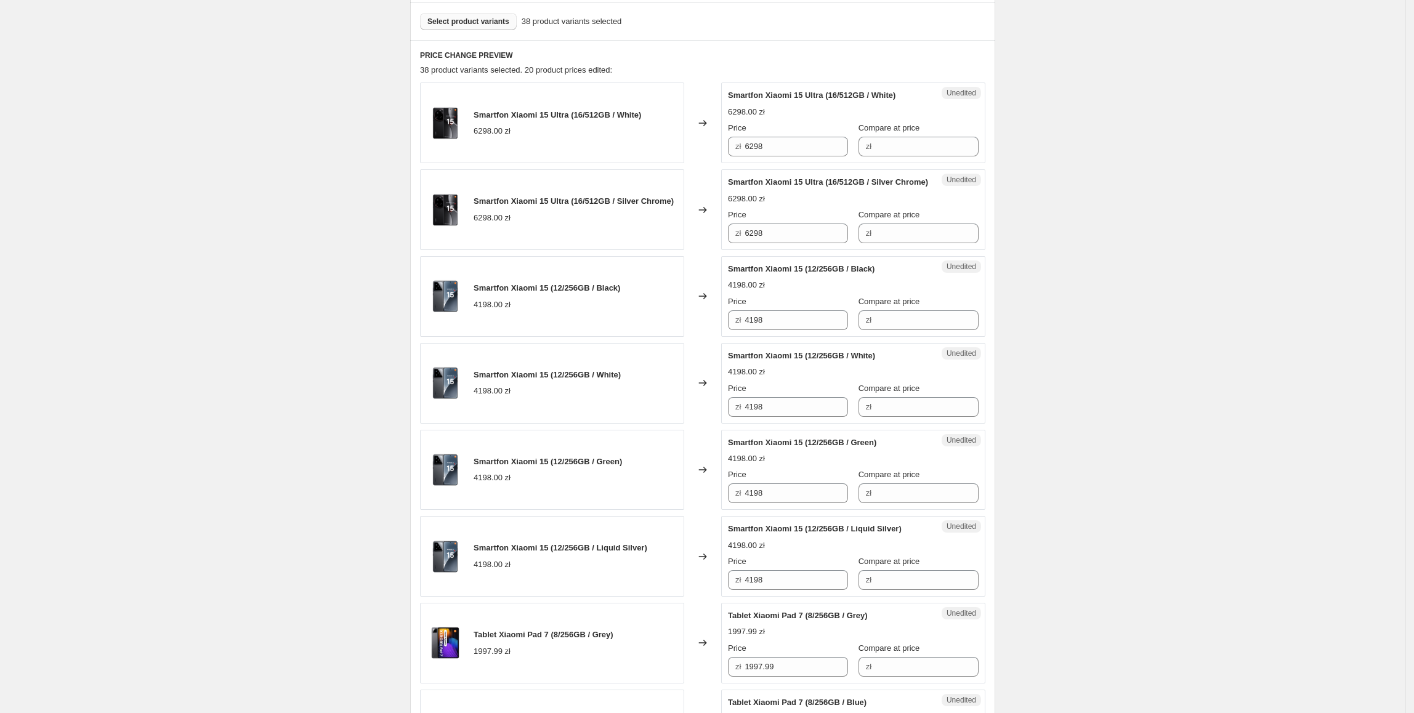
scroll to position [368, 0]
drag, startPoint x: 808, startPoint y: 155, endPoint x: 642, endPoint y: 156, distance: 166.8
click at [631, 155] on div "Smartfon Xiaomi 15 Ultra (16/512GB / White) 6298.00 zł Changed to Unedited Smar…" at bounding box center [702, 124] width 565 height 81
click at [891, 146] on input "Compare at price" at bounding box center [926, 148] width 103 height 20
paste input "6298"
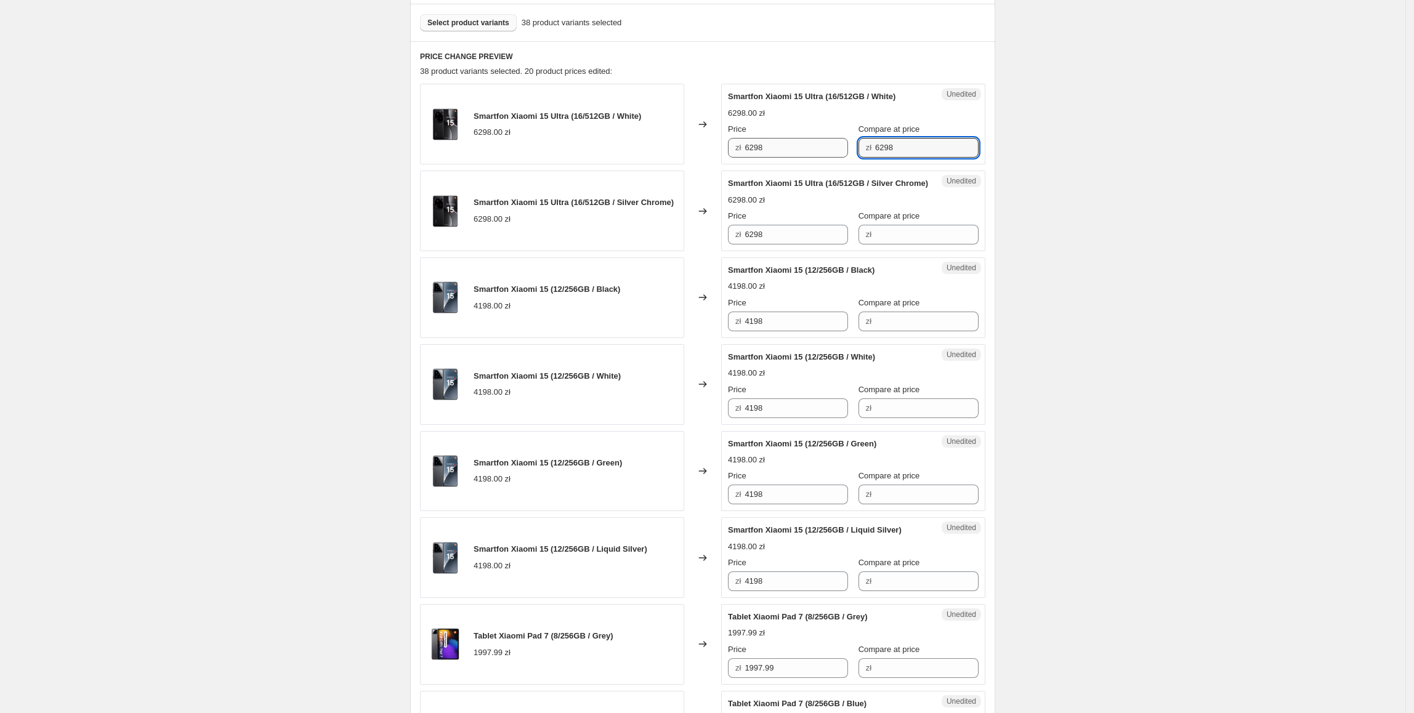
type input "6298"
drag, startPoint x: 809, startPoint y: 156, endPoint x: 730, endPoint y: 166, distance: 80.0
click at [733, 164] on div "Success Edited Smartfon Xiaomi 15 Ultra (16/512GB / White) 6298.00 zł Price zł …" at bounding box center [853, 124] width 264 height 81
type input "5699"
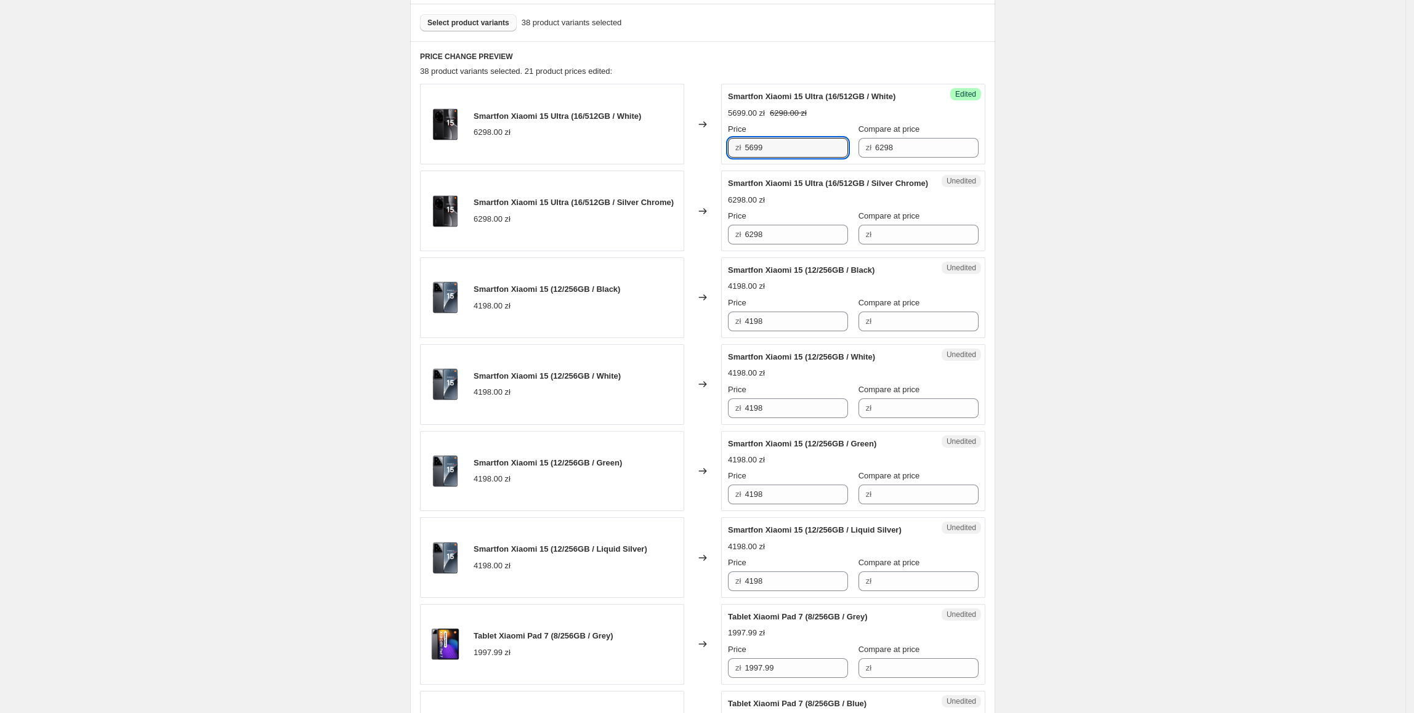
drag, startPoint x: 802, startPoint y: 139, endPoint x: 680, endPoint y: 158, distance: 123.3
click at [680, 158] on div "Smartfon Xiaomi 15 Ultra (16/512GB / White) 6298.00 zł Changed to Success Edite…" at bounding box center [702, 124] width 565 height 81
drag, startPoint x: 717, startPoint y: 254, endPoint x: 655, endPoint y: 262, distance: 62.6
click at [655, 251] on div "Smartfon Xiaomi 15 Ultra (16/512GB / Silver Chrome) 6298.00 zł Changed to Unedi…" at bounding box center [702, 211] width 565 height 81
paste input "5699"
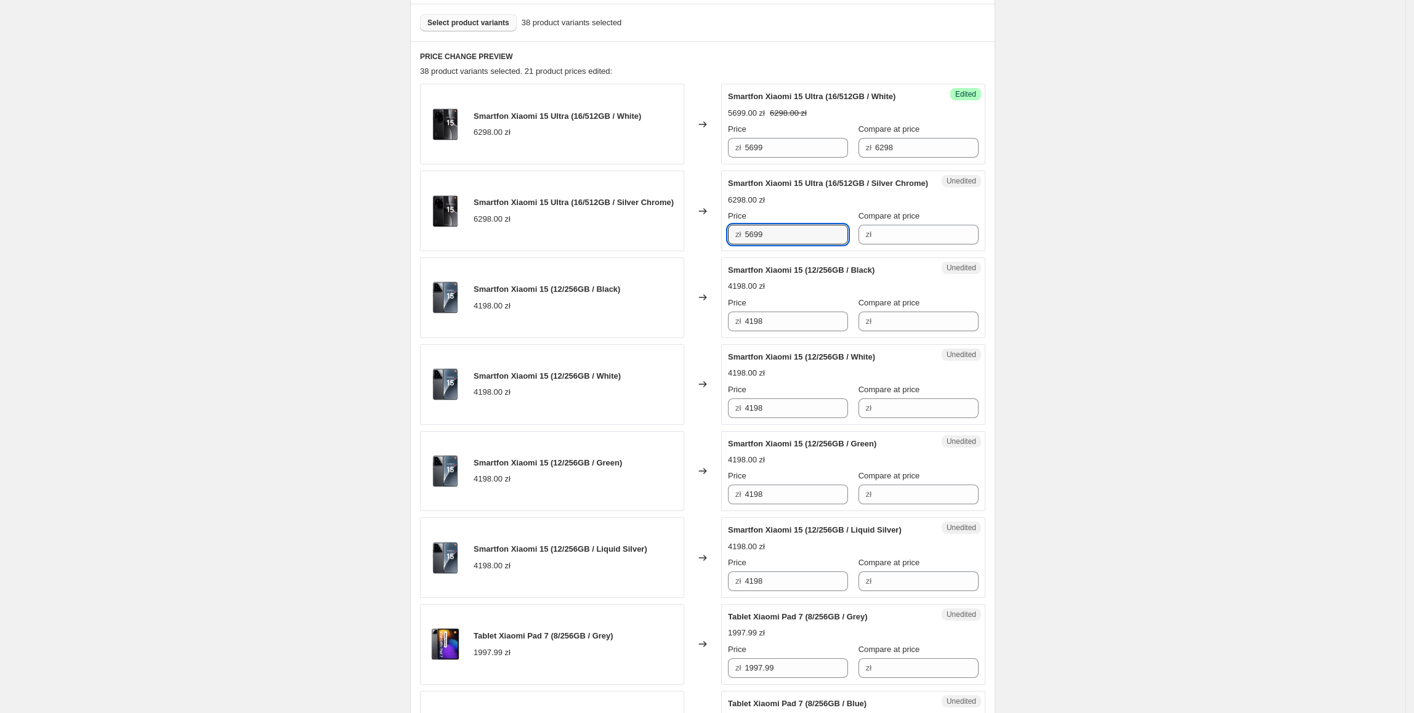
type input "5699"
click at [658, 251] on div "Smartfon Xiaomi 15 Ultra (16/512GB / Silver Chrome) 6298.00 zł" at bounding box center [552, 211] width 264 height 81
drag, startPoint x: 927, startPoint y: 147, endPoint x: 798, endPoint y: 169, distance: 130.6
type input "6298"
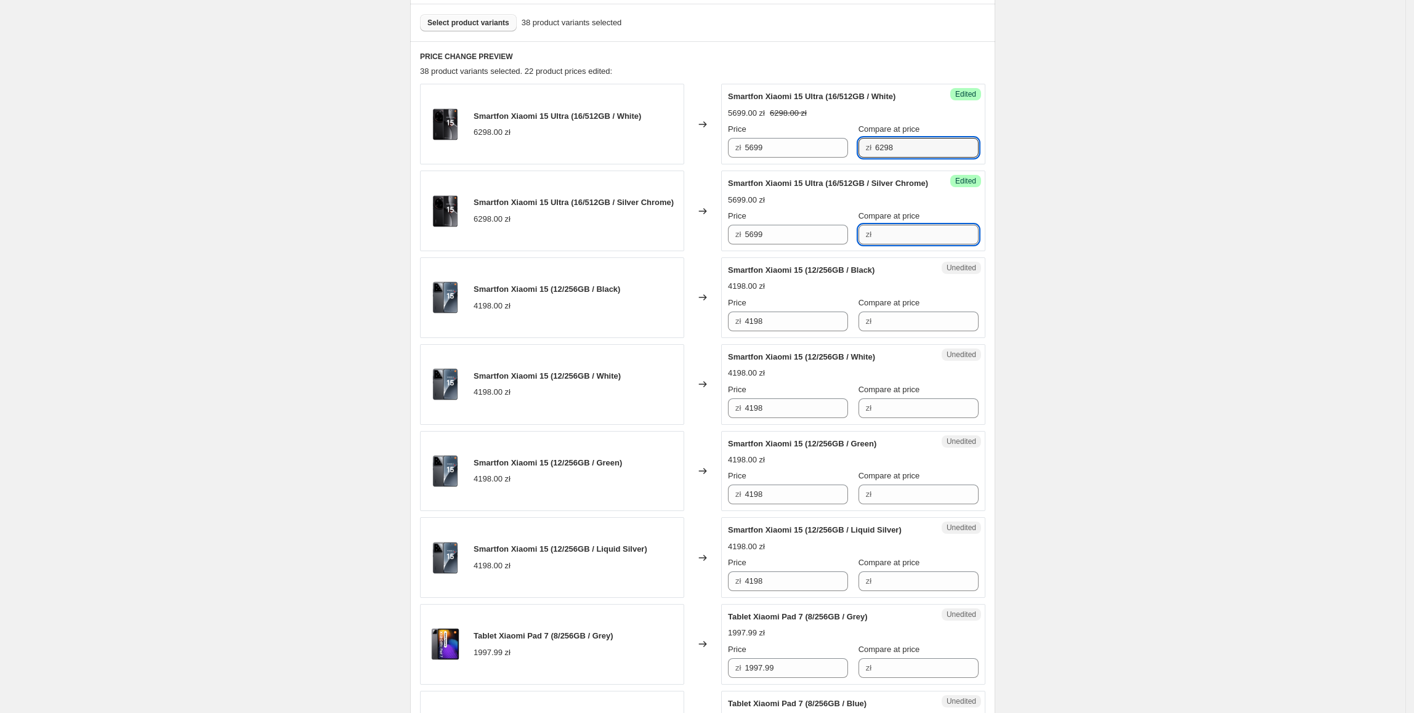
click at [921, 244] on input "Compare at price" at bounding box center [926, 235] width 103 height 20
drag, startPoint x: 920, startPoint y: 139, endPoint x: 866, endPoint y: 205, distance: 85.3
drag, startPoint x: 887, startPoint y: 239, endPoint x: 936, endPoint y: 249, distance: 49.7
click at [888, 239] on input "Compare at price" at bounding box center [926, 235] width 103 height 20
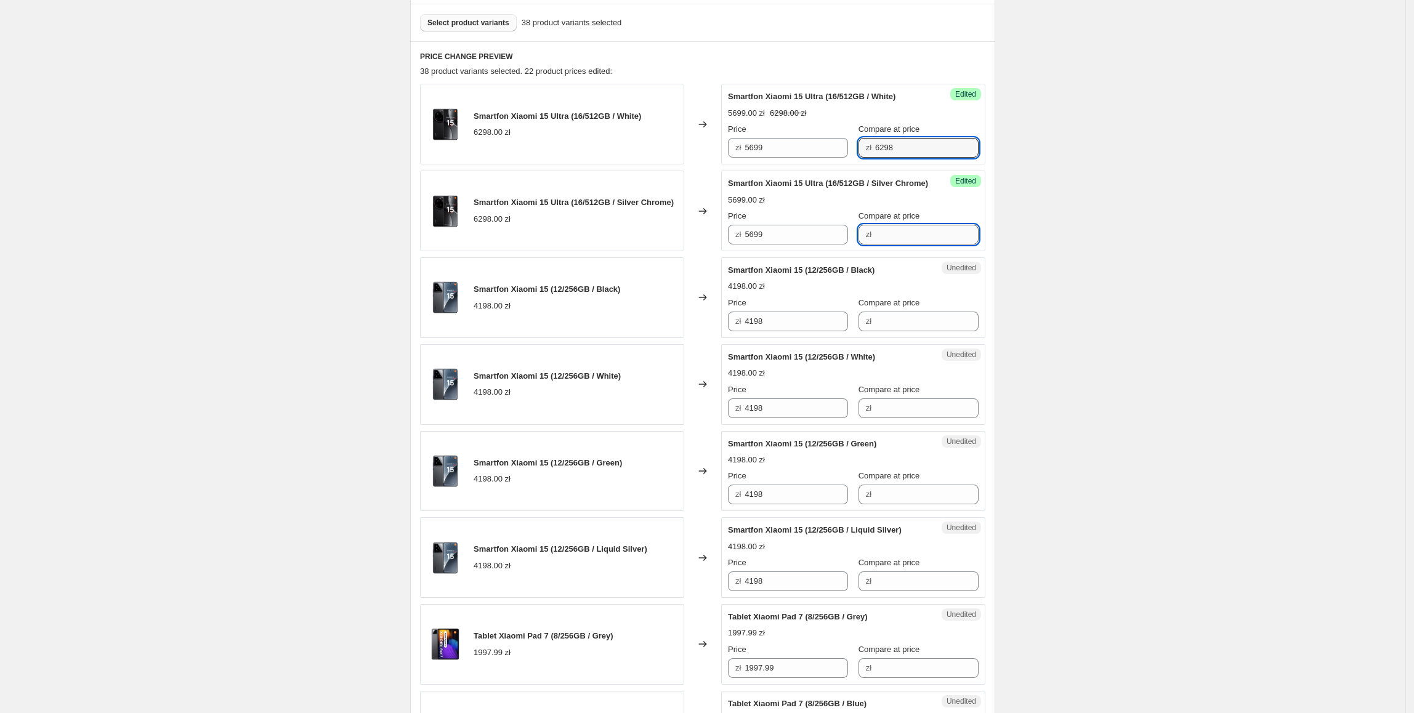
paste input "6298"
type input "6298"
drag, startPoint x: 936, startPoint y: 249, endPoint x: 1079, endPoint y: 252, distance: 143.5
drag, startPoint x: 827, startPoint y: 343, endPoint x: 708, endPoint y: 347, distance: 119.5
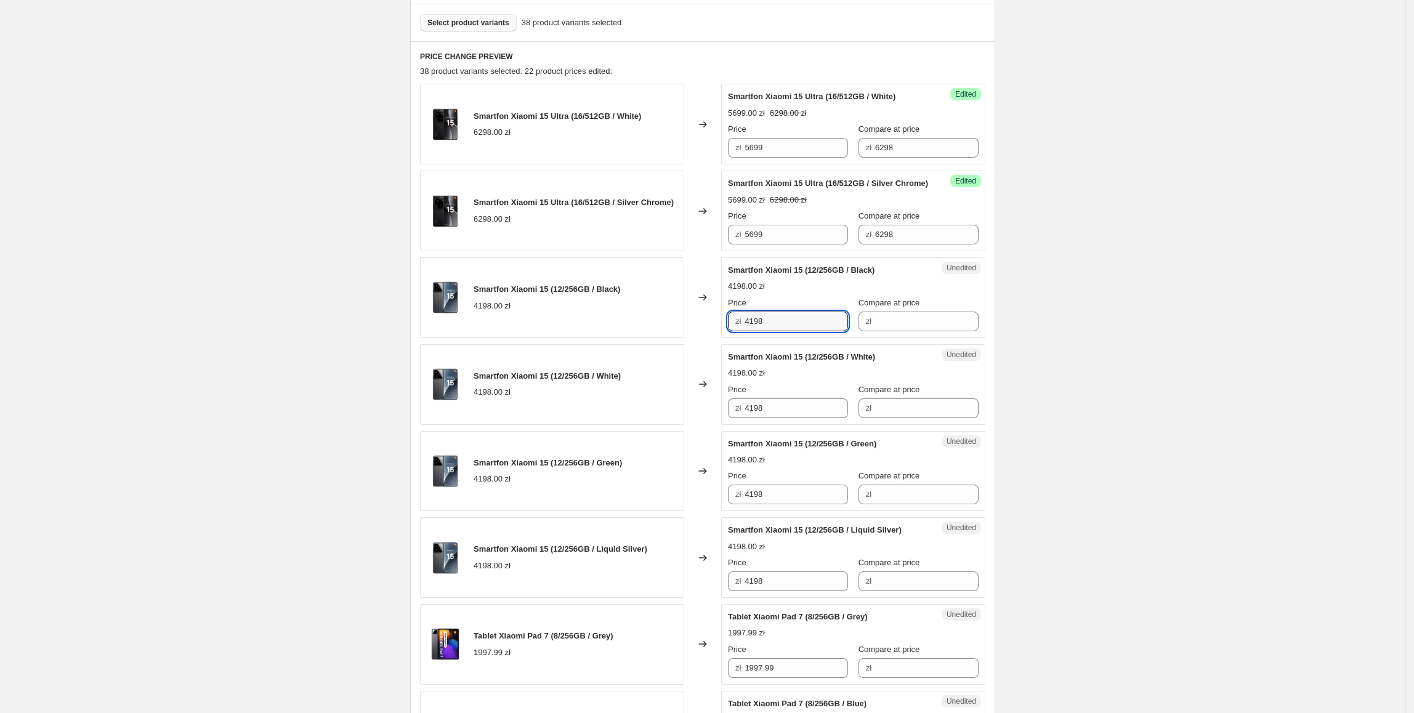
click at [702, 338] on div "Smartfon Xiaomi 15 (12/256GB / Black) 4198.00 zł Changed to Unedited Smartfon X…" at bounding box center [702, 297] width 565 height 81
drag, startPoint x: 872, startPoint y: 328, endPoint x: 882, endPoint y: 328, distance: 10.5
click at [875, 328] on input "Compare at price" at bounding box center [926, 322] width 103 height 20
type input "v"
drag, startPoint x: 821, startPoint y: 337, endPoint x: 666, endPoint y: 337, distance: 155.1
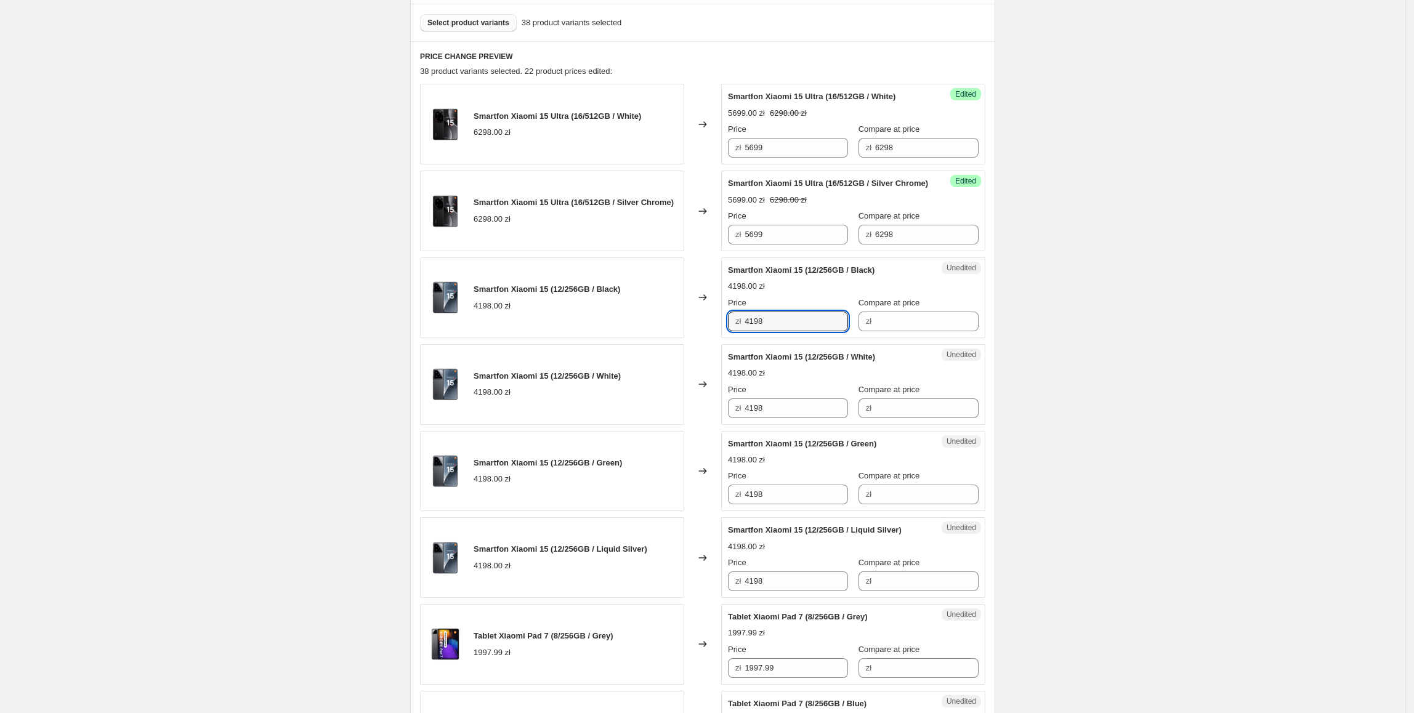
click at [666, 337] on div "Smartfon Xiaomi 15 (12/256GB / Black) 4198.00 zł Changed to Unedited Smartfon X…" at bounding box center [702, 297] width 565 height 81
drag, startPoint x: 907, startPoint y: 331, endPoint x: 870, endPoint y: 331, distance: 36.9
click at [907, 331] on input "Compare at price" at bounding box center [926, 322] width 103 height 20
paste input "4198"
type input "4198"
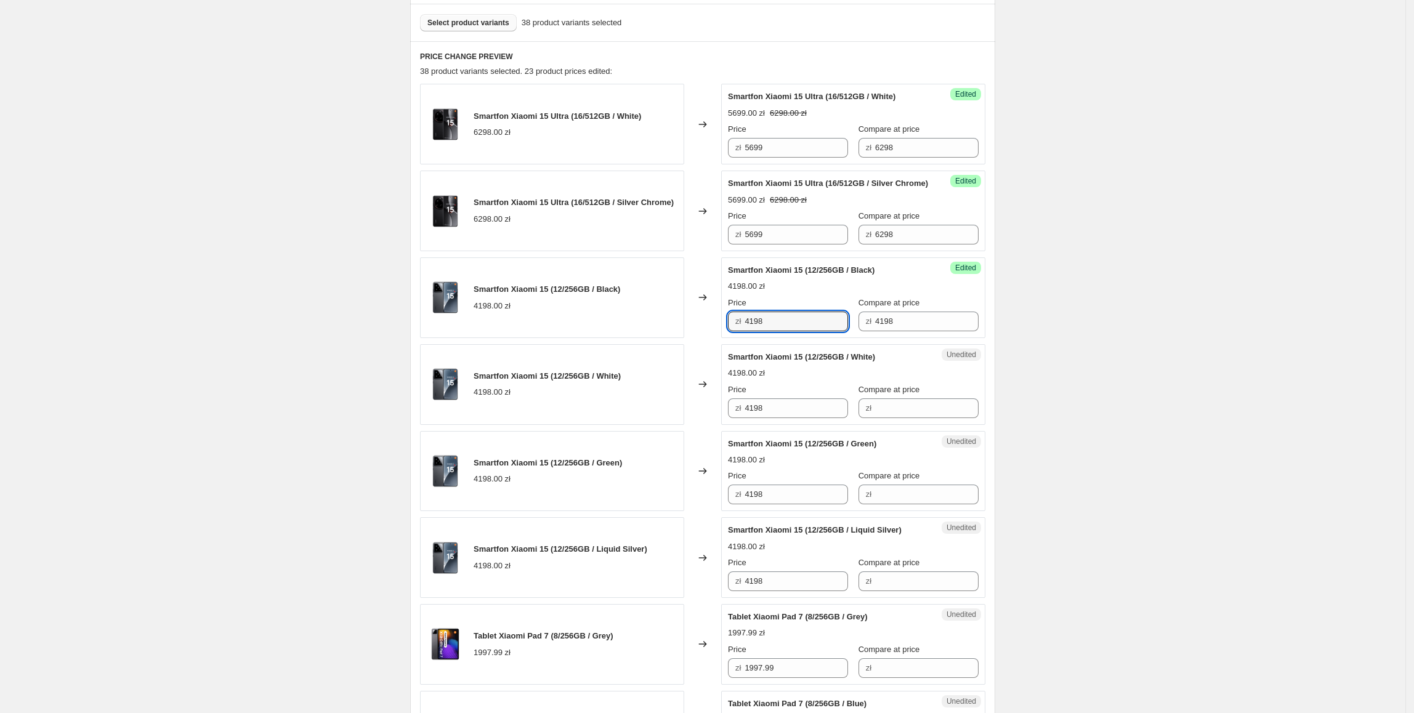
drag, startPoint x: 797, startPoint y: 336, endPoint x: 730, endPoint y: 336, distance: 67.1
click at [730, 336] on div "Success Edited Smartfon Xiaomi 15 (12/256GB / Black) 4198.00 zł Price zł 4198 C…" at bounding box center [853, 297] width 264 height 81
type input "3899"
drag, startPoint x: 777, startPoint y: 332, endPoint x: 707, endPoint y: 364, distance: 76.6
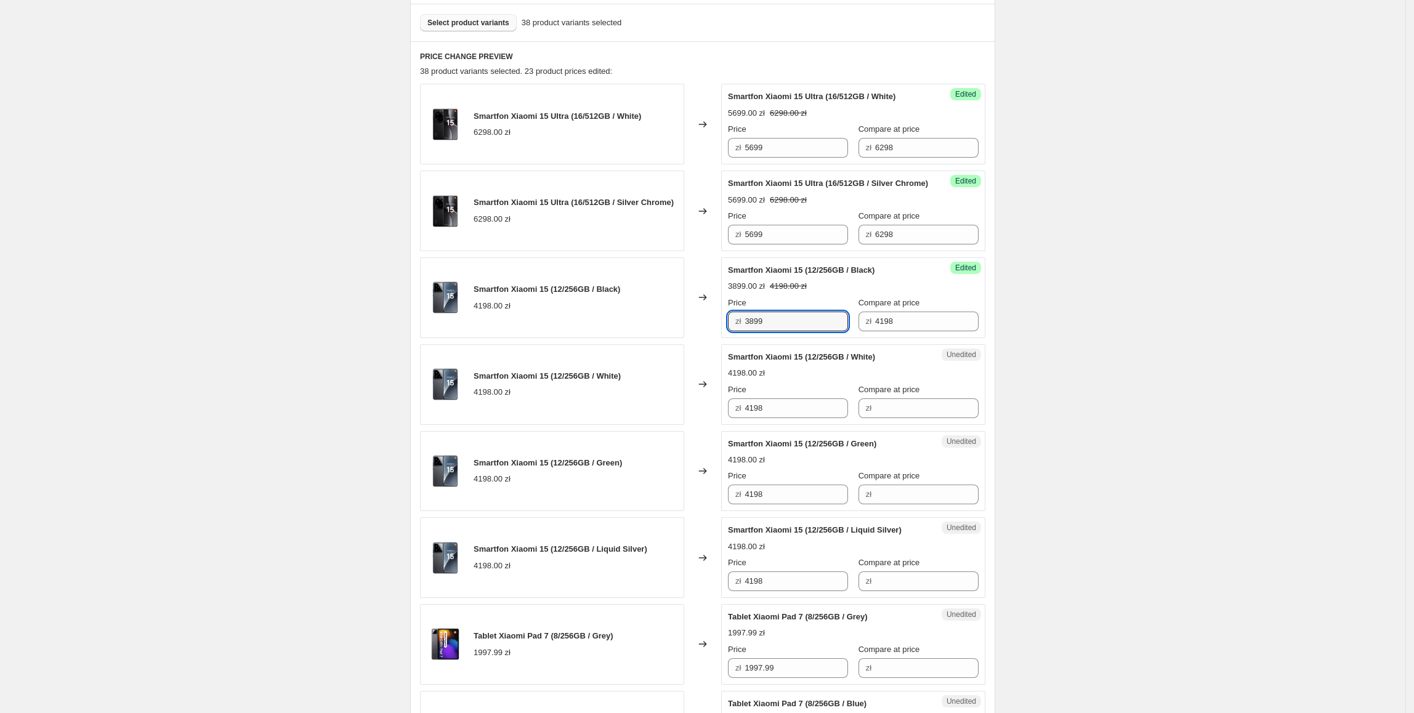
click at [683, 338] on div "Smartfon Xiaomi 15 (12/256GB / Black) 4198.00 zł Changed to Success Edited Smar…" at bounding box center [702, 297] width 565 height 81
paste input "3899"
drag, startPoint x: 792, startPoint y: 417, endPoint x: 723, endPoint y: 470, distance: 87.3
click at [702, 425] on div "Smartfon Xiaomi 15 (12/256GB / White) 4198.00 zł Changed to Unedited Smartfon X…" at bounding box center [702, 384] width 565 height 81
type input "3899"
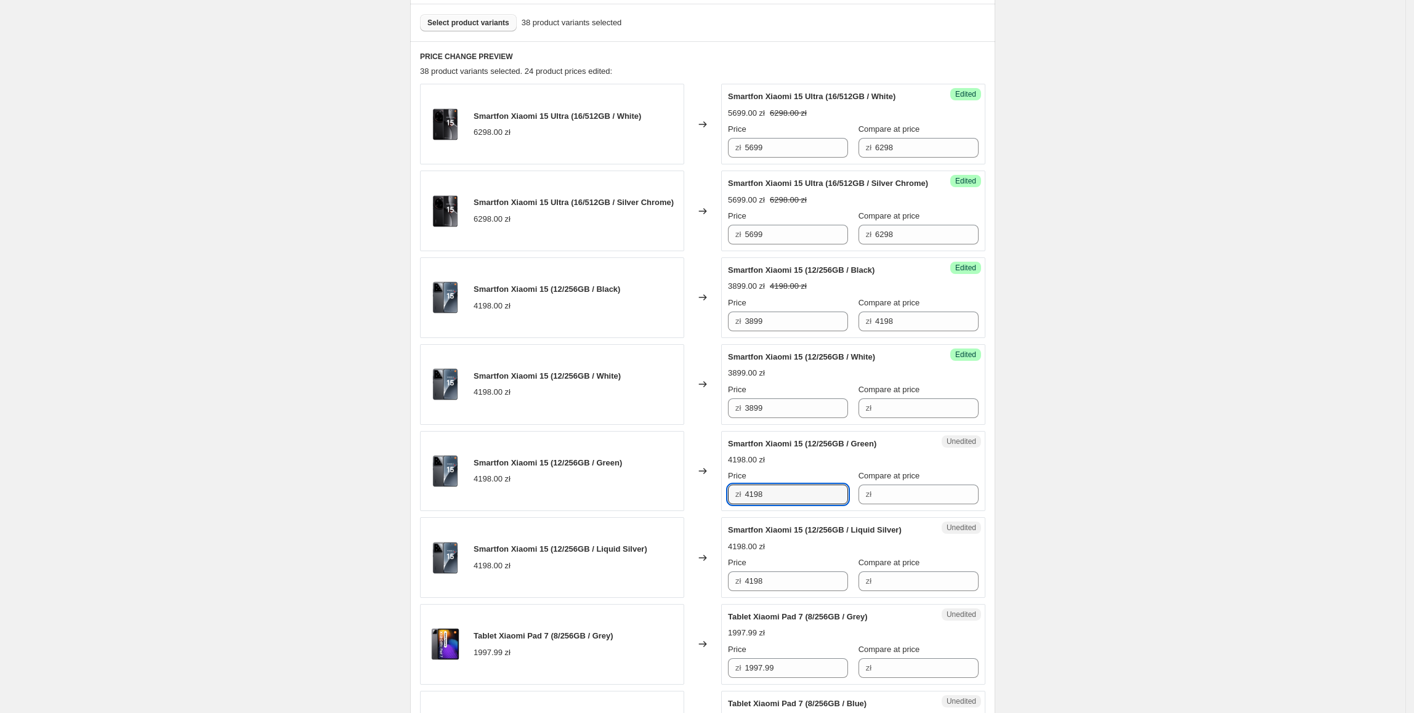
drag, startPoint x: 790, startPoint y: 513, endPoint x: 653, endPoint y: 522, distance: 138.2
click at [653, 512] on div "Smartfon Xiaomi 15 (12/256GB / Green) 4198.00 zł Changed to Unedited Smartfon X…" at bounding box center [702, 471] width 565 height 81
paste input "3899"
type input "3899"
drag, startPoint x: 798, startPoint y: 582, endPoint x: 717, endPoint y: 596, distance: 82.5
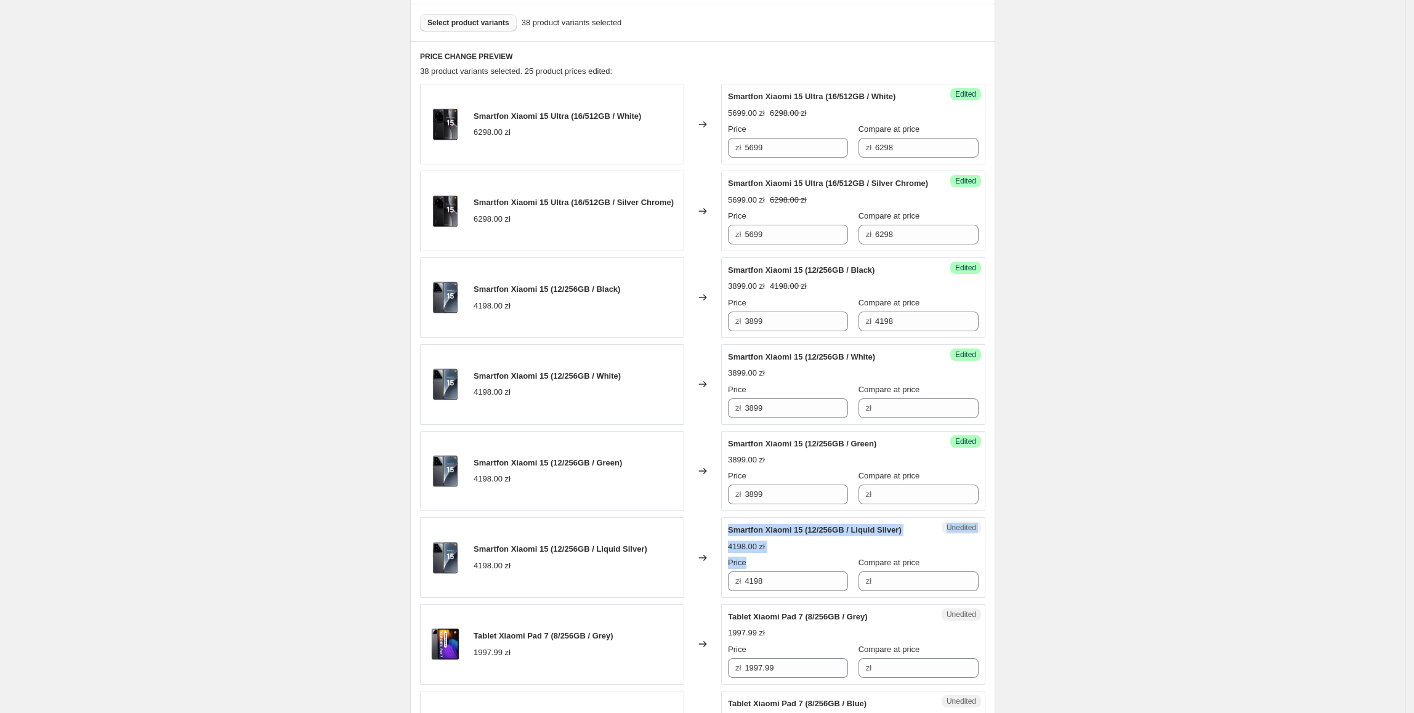
click at [717, 596] on div "Smartfon Xiaomi 15 (12/256GB / Liquid Silver) 4198.00 zł Changed to Unedited Sm…" at bounding box center [702, 557] width 565 height 81
click at [773, 591] on input "4198" at bounding box center [795, 581] width 103 height 20
paste input "3899"
drag, startPoint x: 808, startPoint y: 596, endPoint x: 709, endPoint y: 604, distance: 99.4
click at [709, 598] on div "Smartfon Xiaomi 15 (12/256GB / Liquid Silver) 4198.00 zł Changed to Unedited Sm…" at bounding box center [702, 557] width 565 height 81
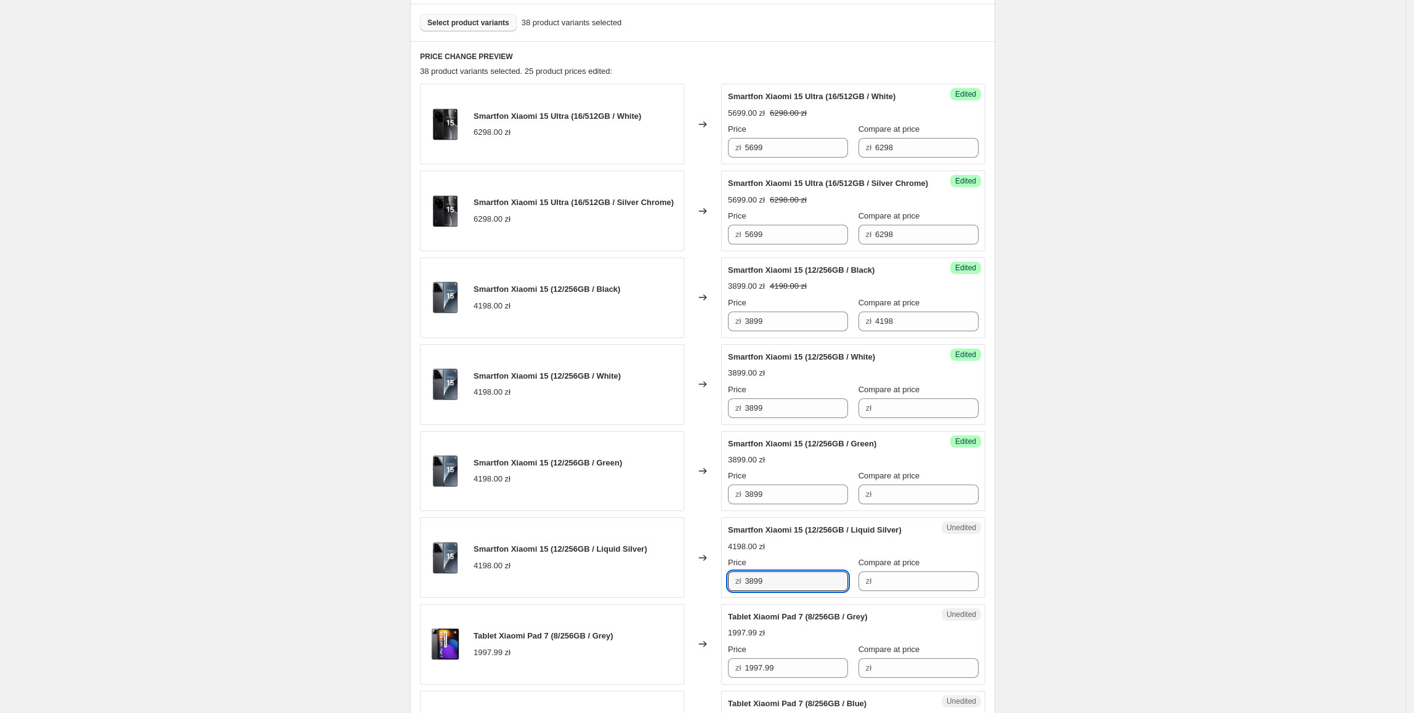
type input "3899"
click at [690, 592] on div "Changed to" at bounding box center [702, 557] width 37 height 81
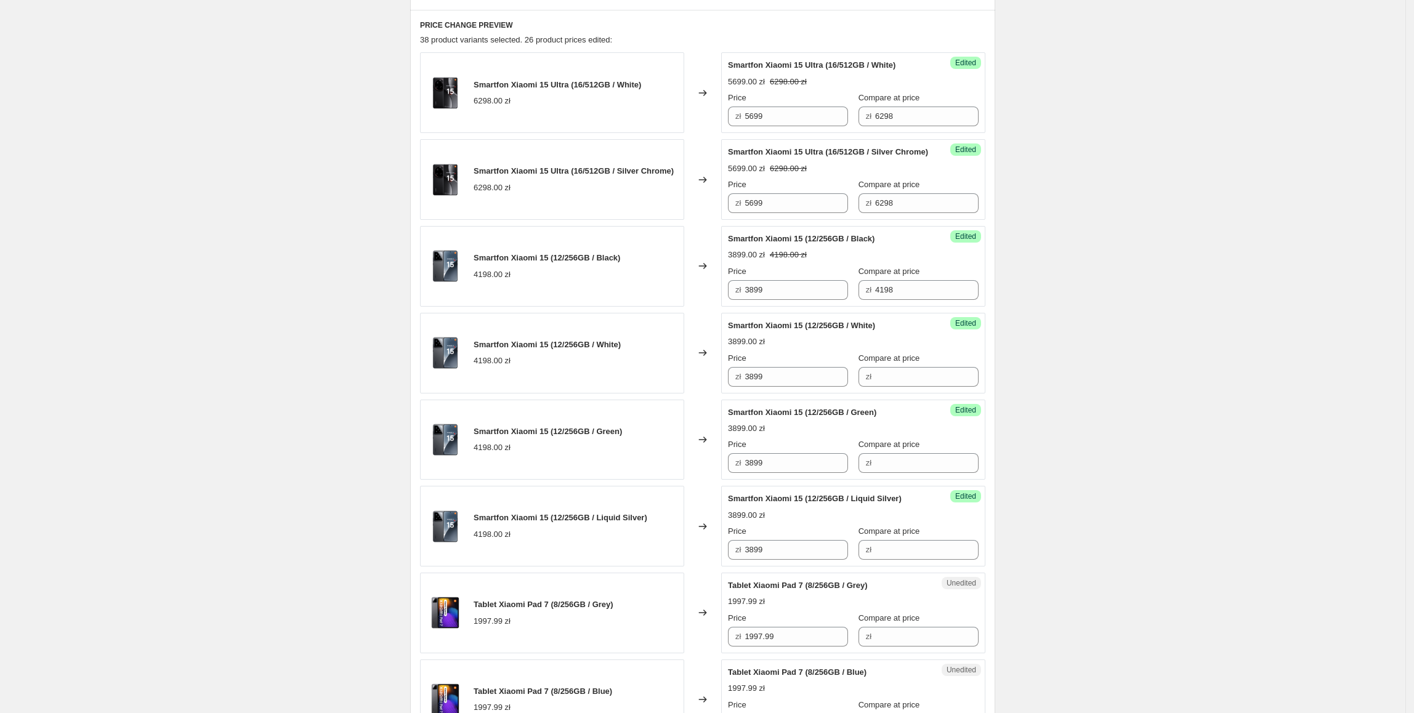
scroll to position [400, 0]
drag, startPoint x: 936, startPoint y: 307, endPoint x: 772, endPoint y: 306, distance: 164.4
click at [772, 299] on div "Price zł 3899 Compare at price zł 4198" at bounding box center [853, 282] width 251 height 34
click at [890, 386] on input "Compare at price" at bounding box center [926, 376] width 103 height 20
paste input "4198"
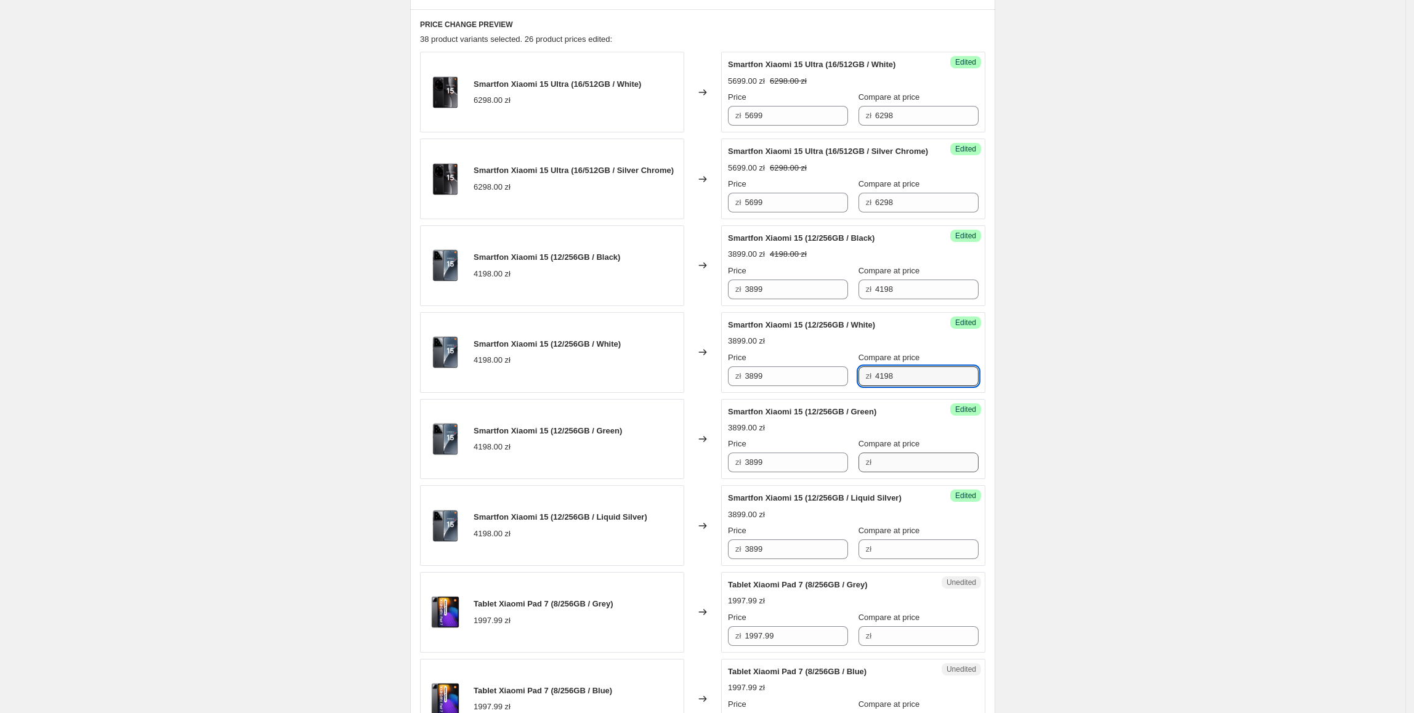
type input "4198"
click at [899, 472] on input "Compare at price" at bounding box center [926, 463] width 103 height 20
paste input "4198"
type input "4198"
click at [900, 566] on div "Success Edited Smartfon Xiaomi 15 (12/256GB / Liquid Silver) 3899.00 zł Price z…" at bounding box center [853, 525] width 264 height 81
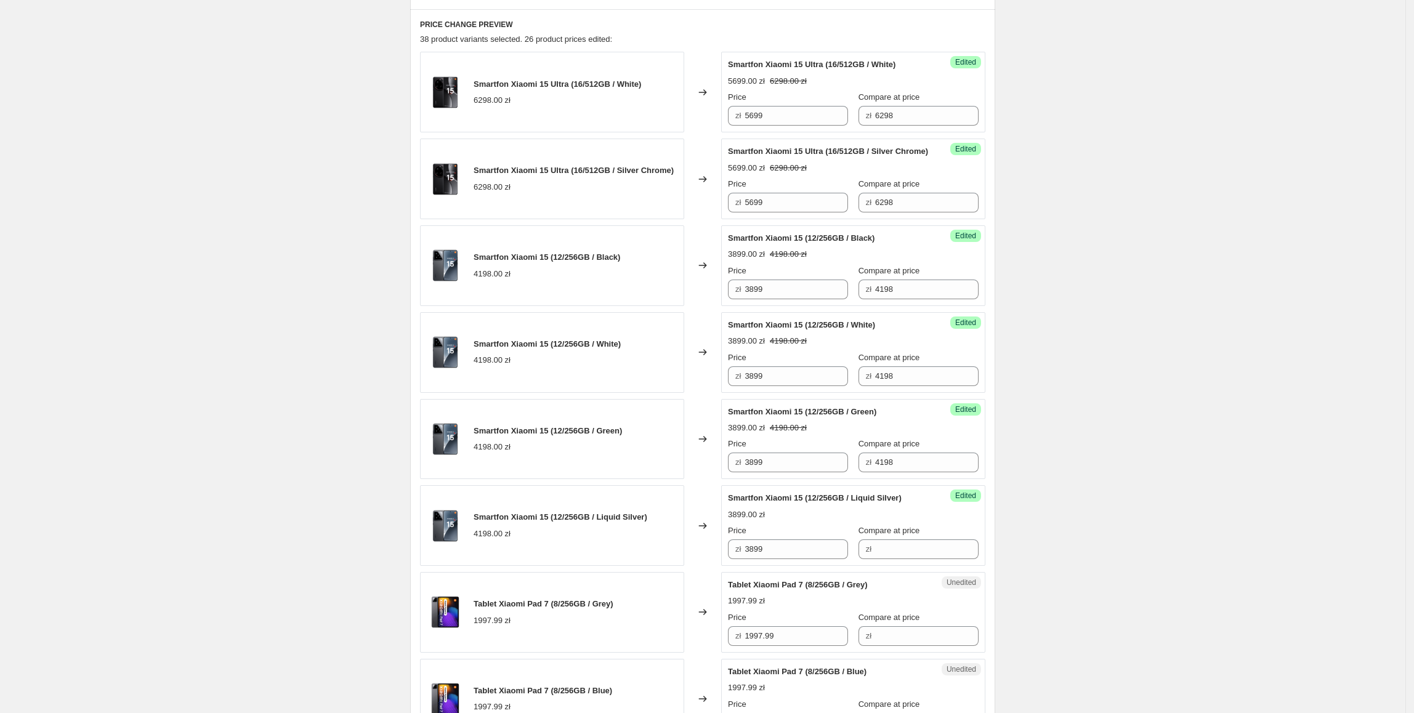
click at [900, 566] on div "Success Edited Smartfon Xiaomi 15 (12/256GB / Liquid Silver) 3899.00 zł Price z…" at bounding box center [853, 525] width 264 height 81
drag, startPoint x: 901, startPoint y: 570, endPoint x: 919, endPoint y: 567, distance: 17.5
click at [901, 559] on input "Compare at price" at bounding box center [926, 549] width 103 height 20
paste input "4198"
type input "4198"
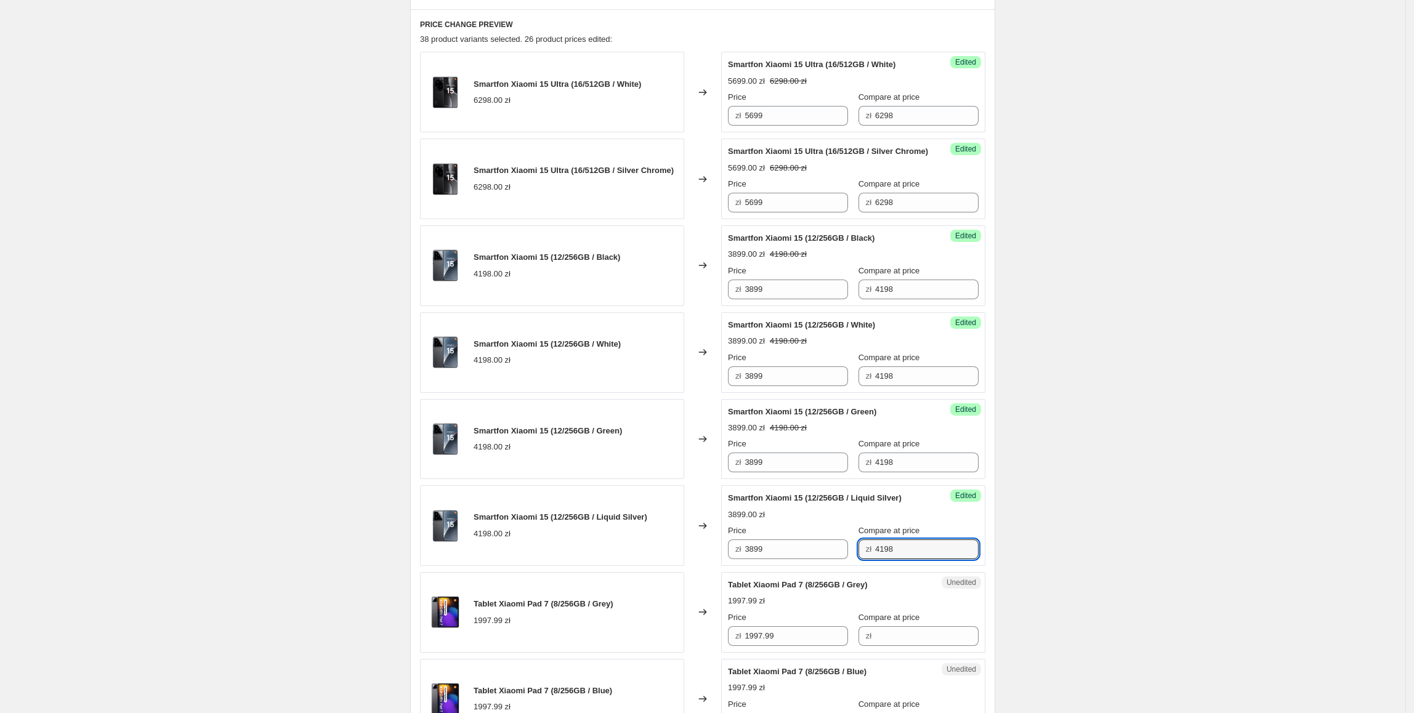
click at [1101, 481] on div "Create new price [MEDICAL_DATA]. This page is ready Create new price [MEDICAL_D…" at bounding box center [702, 717] width 1405 height 2234
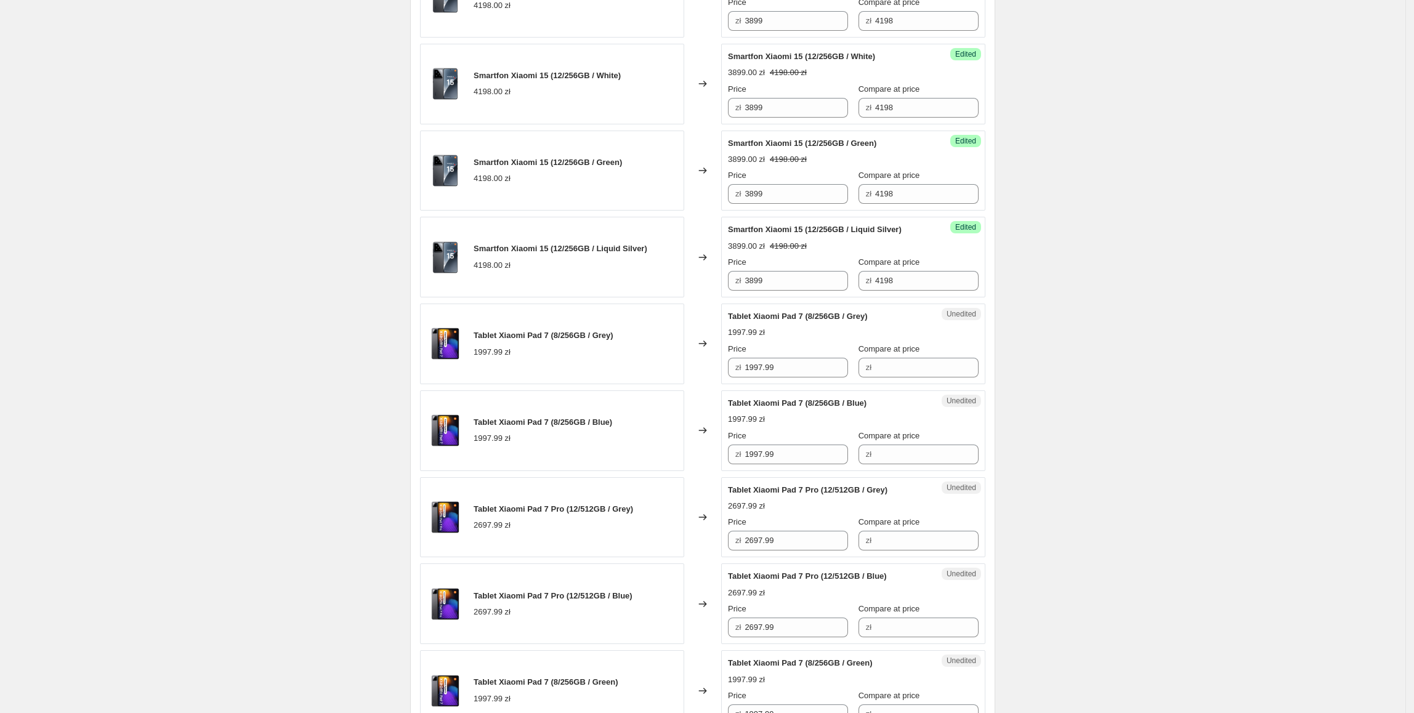
scroll to position [675, 0]
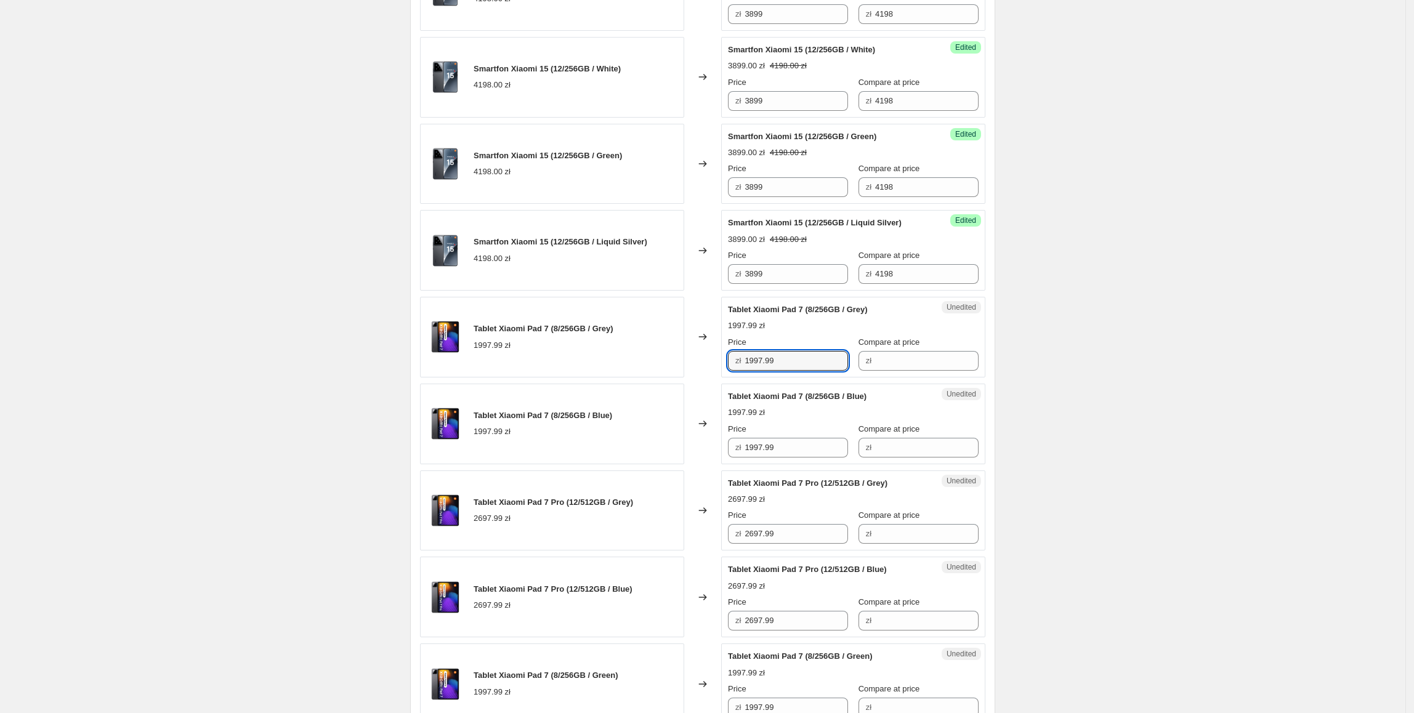
drag, startPoint x: 808, startPoint y: 380, endPoint x: 673, endPoint y: 378, distance: 134.8
click at [673, 377] on div "Tablet Xiaomi Pad 7 (8/256GB / Grey) 1997.99 zł Changed to Unedited Tablet Xiao…" at bounding box center [702, 337] width 565 height 81
click at [879, 371] on input "Compare at price" at bounding box center [926, 361] width 103 height 20
paste input "1997.99"
type input "1997.99"
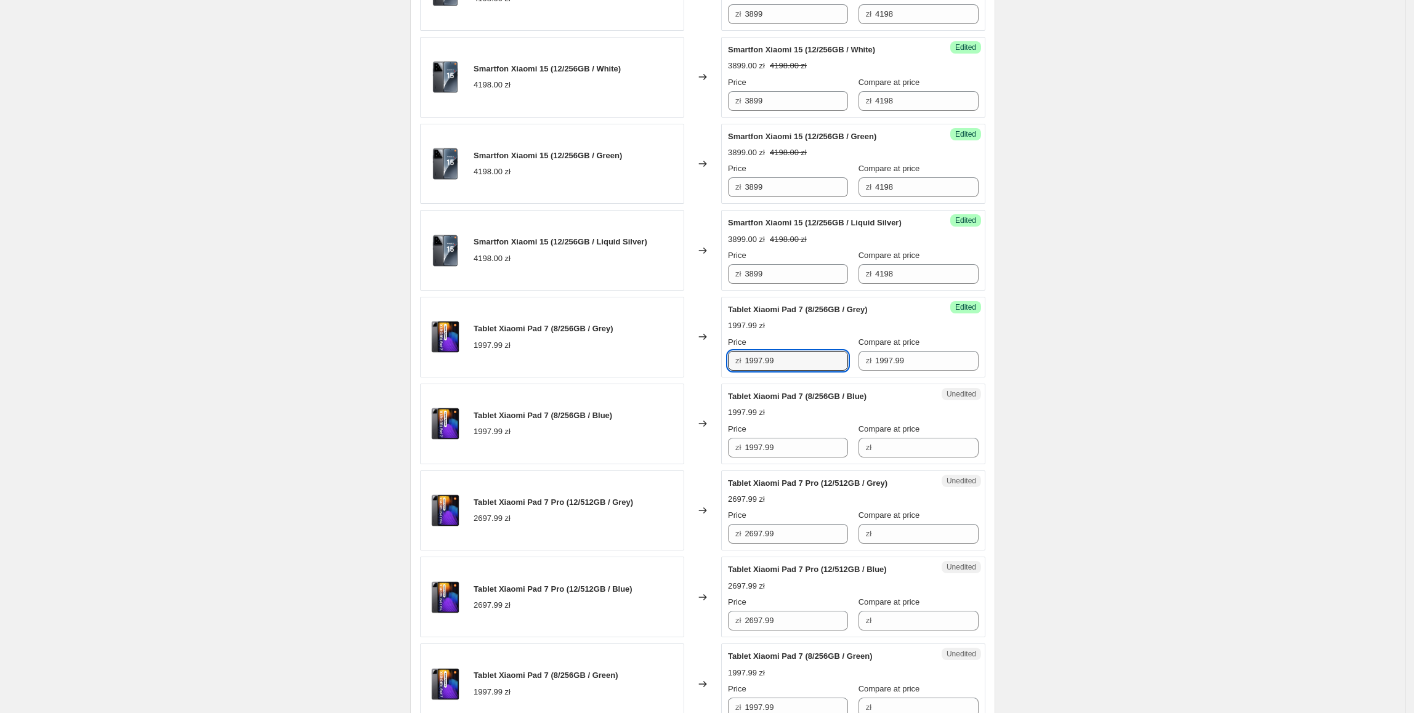
click at [742, 377] on div "Success Edited Tablet [PERSON_NAME] 7 (8/256GB / Grey) 1997.99 zł Price zł 1997…" at bounding box center [853, 337] width 264 height 81
type input "1699"
click at [1010, 353] on div "Create new price [MEDICAL_DATA]. This page is ready Create new price [MEDICAL_D…" at bounding box center [702, 442] width 614 height 2234
drag, startPoint x: 798, startPoint y: 382, endPoint x: 724, endPoint y: 405, distance: 77.5
click at [712, 396] on div "Smartfon Xiaomi 15 Ultra (16/512GB / White) 6298.00 zł Changed to Success Edite…" at bounding box center [702, 554] width 565 height 1554
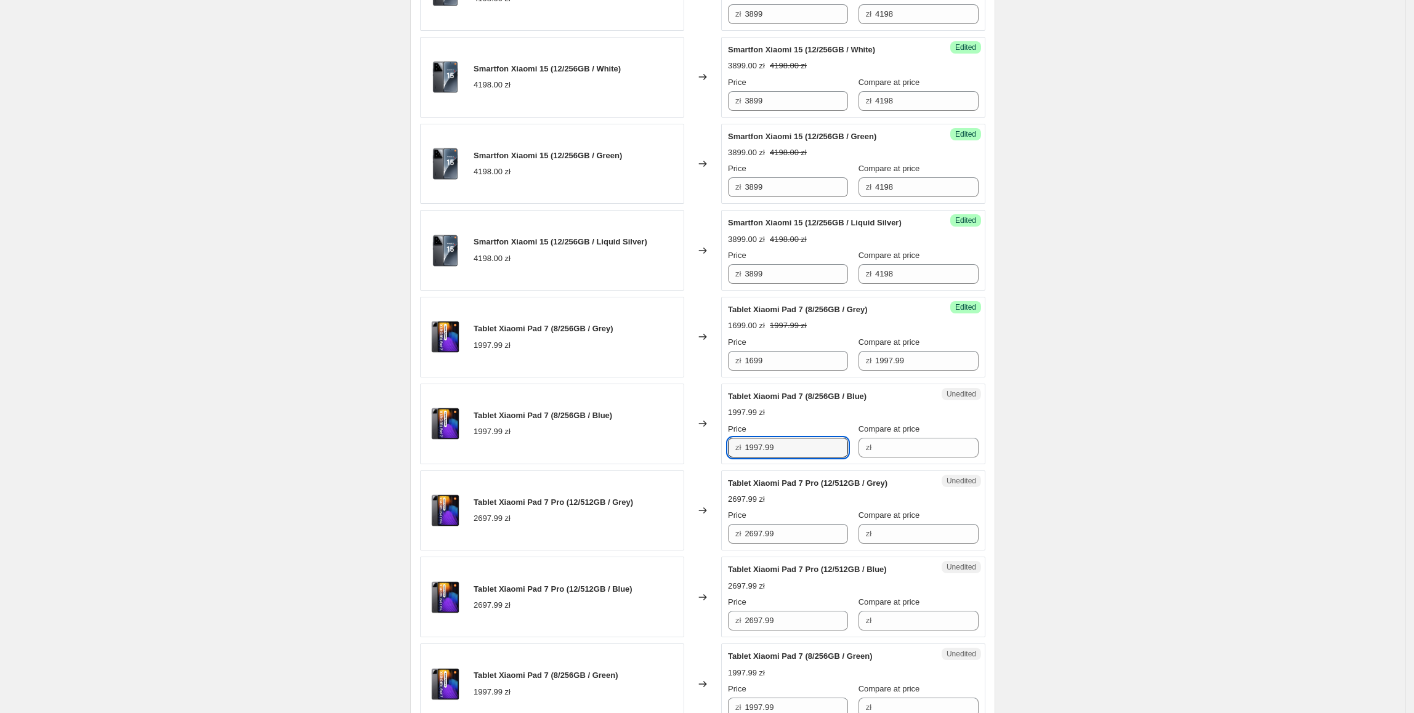
paste input "6"
drag, startPoint x: 793, startPoint y: 459, endPoint x: 693, endPoint y: 474, distance: 100.8
click at [693, 464] on div "Tablet Xiaomi Pad 7 (8/256GB / Blue) 1997.99 zł Changed to Unedited Tablet Xiao…" at bounding box center [702, 424] width 565 height 81
type input "1699"
drag, startPoint x: 917, startPoint y: 378, endPoint x: 877, endPoint y: 443, distance: 76.6
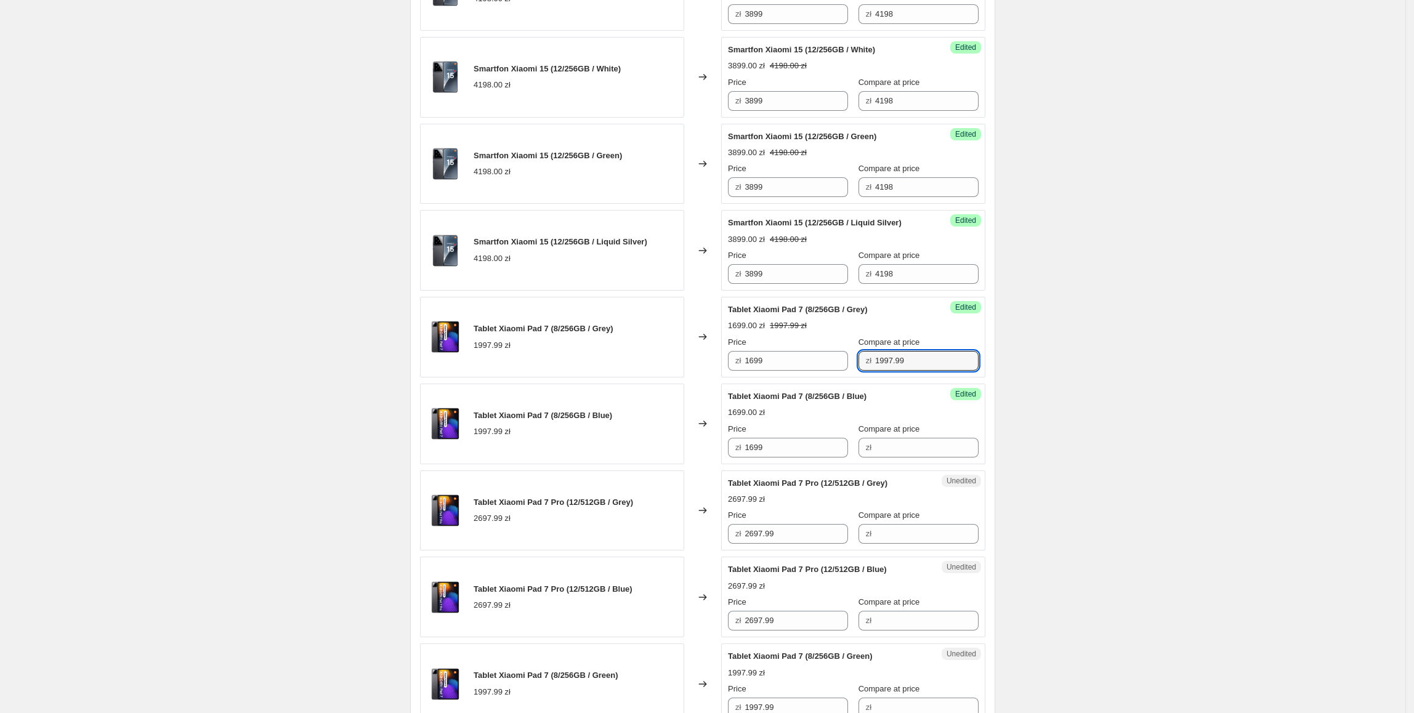
click at [836, 377] on div "Success Edited Tablet Xiaomi Pad 7 (8/256GB / Grey) 1699.00 zł 1997.99 zł Price…" at bounding box center [853, 337] width 264 height 81
click at [896, 464] on div "Success Edited Tablet Xiaomi Pad 7 (8/256GB / Blue) 1699.00 zł Price zł 1699 Co…" at bounding box center [853, 424] width 264 height 81
click at [909, 457] on input "Compare at price" at bounding box center [926, 448] width 103 height 20
paste input "1997.99"
type input "1997.99"
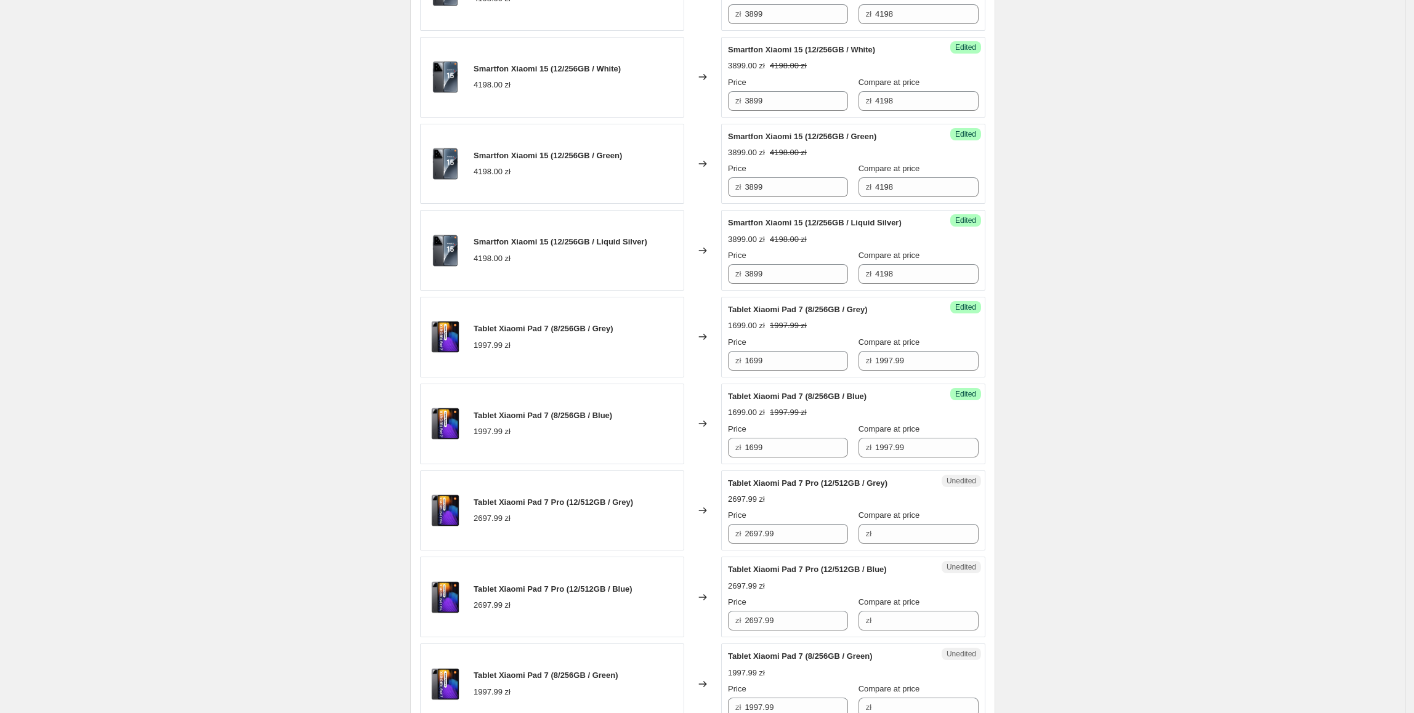
click at [1085, 446] on div "Create new price [MEDICAL_DATA]. This page is ready Create new price [MEDICAL_D…" at bounding box center [702, 442] width 1405 height 2234
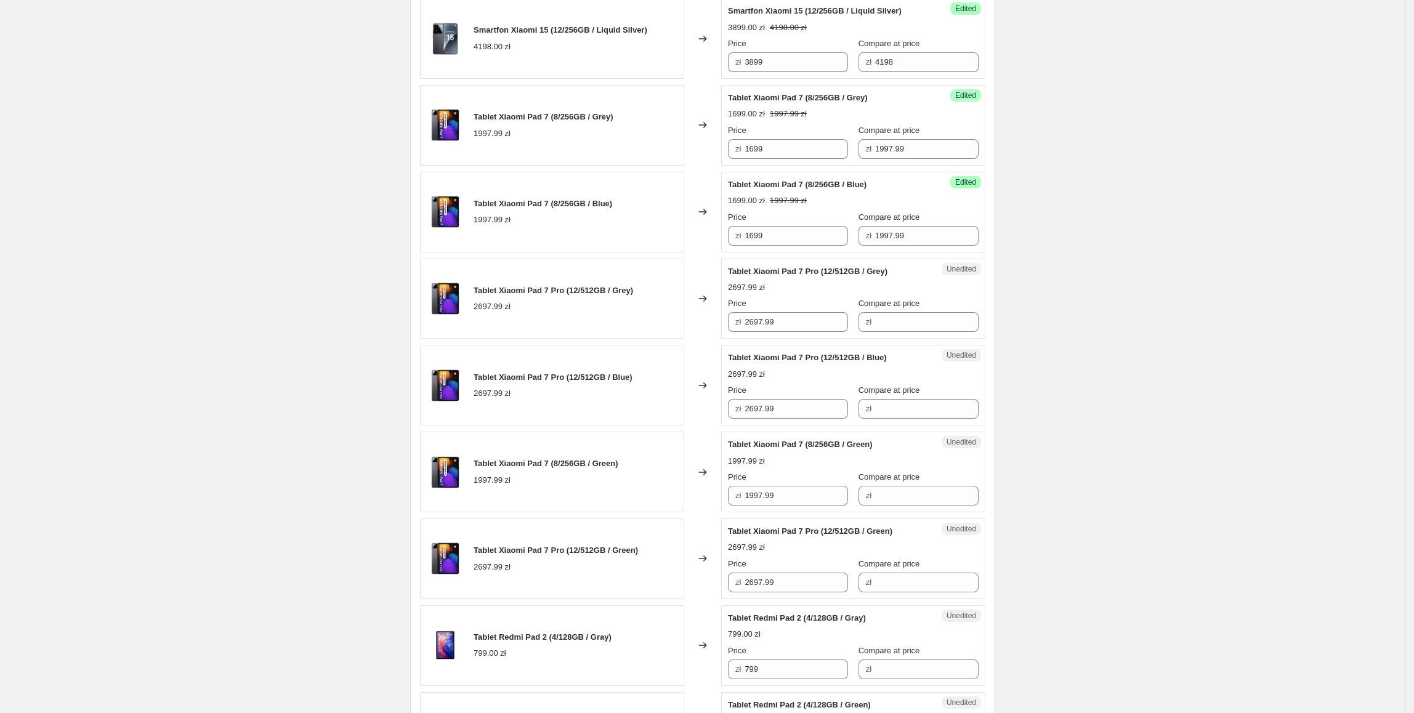
scroll to position [888, 0]
drag, startPoint x: 794, startPoint y: 341, endPoint x: 976, endPoint y: 345, distance: 182.3
click at [740, 331] on div "zł 2697.99" at bounding box center [788, 322] width 120 height 20
drag, startPoint x: 976, startPoint y: 344, endPoint x: 966, endPoint y: 344, distance: 9.9
click at [971, 339] on div "Unedited Tablet Xiaomi Pad 7 Pro (12/512GB / Grey) 2697.99 zł Price zł 2697.99 …" at bounding box center [853, 298] width 264 height 81
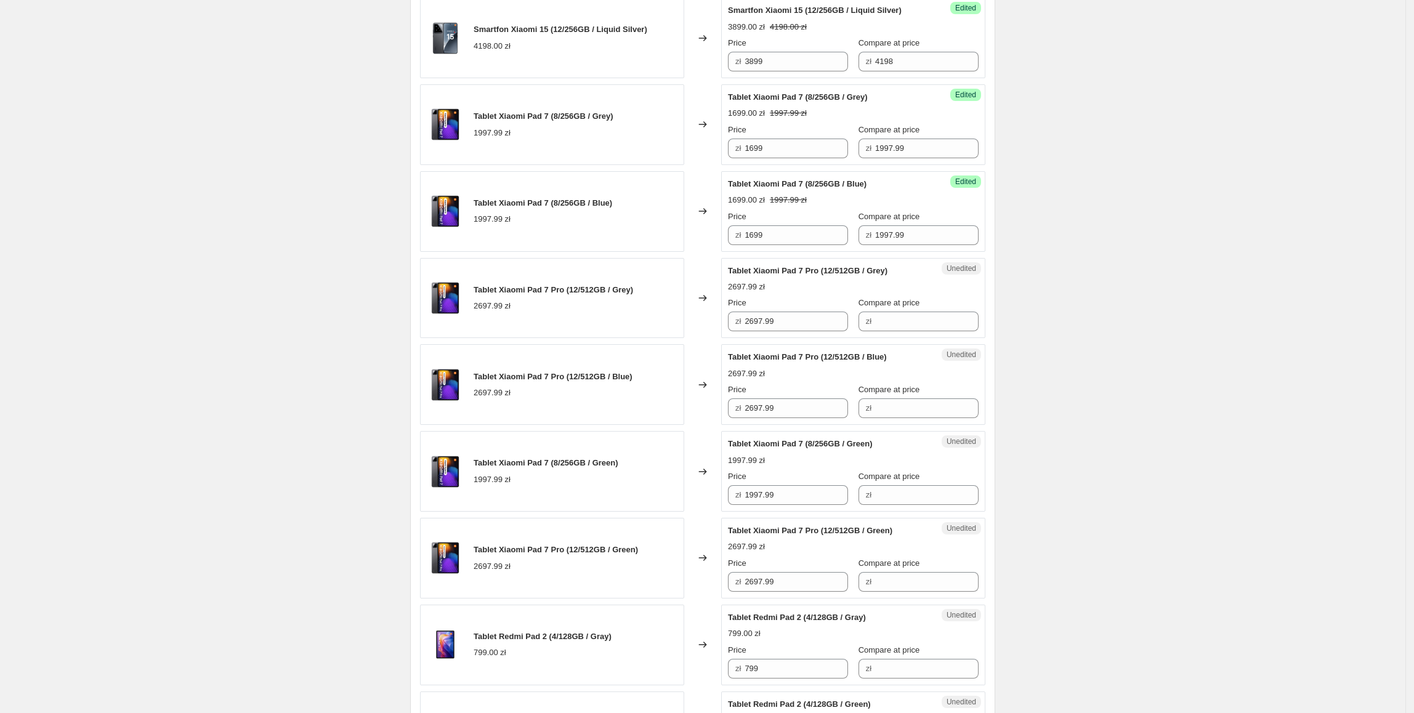
click at [963, 339] on div "Unedited Tablet Xiaomi Pad 7 Pro (12/512GB / Grey) 2697.99 zł Price zł 2697.99 …" at bounding box center [853, 298] width 264 height 81
click at [951, 331] on input "Compare at price" at bounding box center [926, 322] width 103 height 20
paste input "2697.99"
type input "2697.99"
drag, startPoint x: 808, startPoint y: 340, endPoint x: 717, endPoint y: 344, distance: 90.6
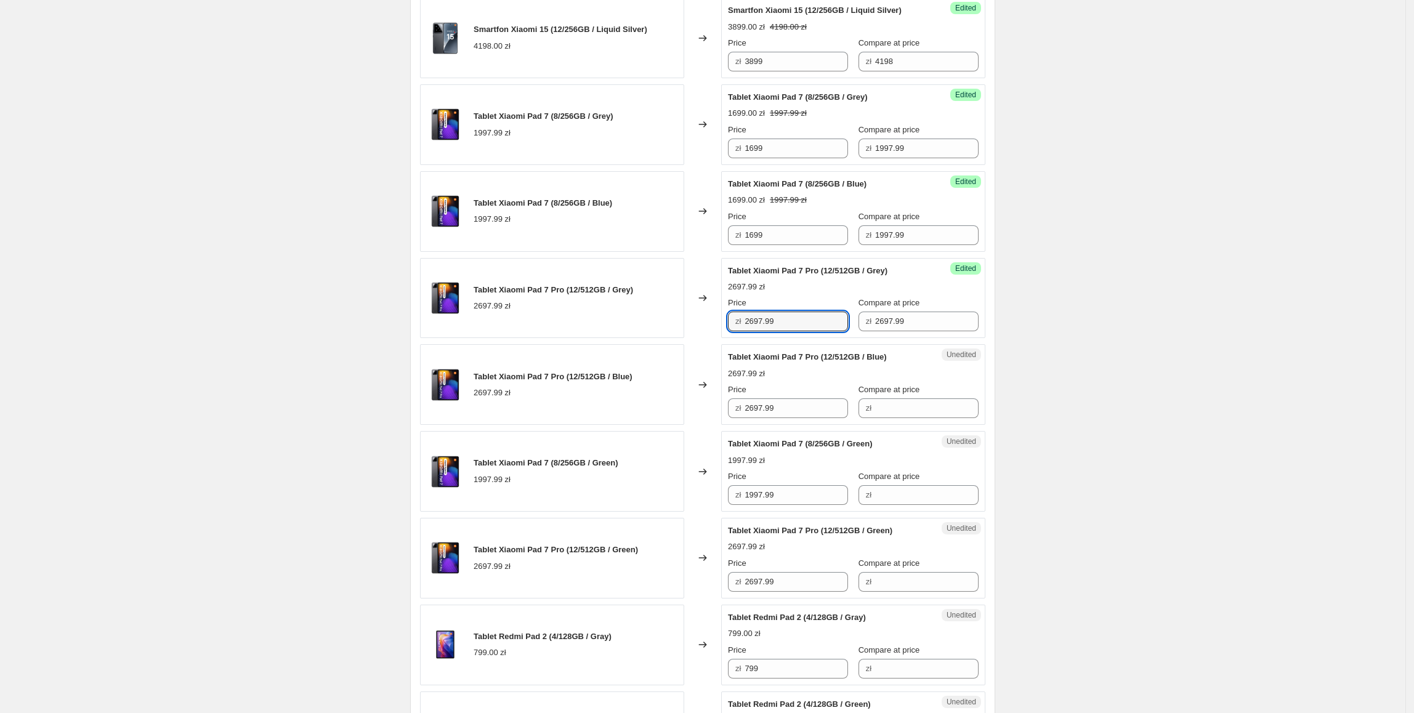
click at [717, 339] on div "Tablet Xiaomi Pad 7 Pro (12/512GB / Grey) 2697.99 zł Changed to Success Edited …" at bounding box center [702, 298] width 565 height 81
type input "2599"
click at [1133, 393] on div "Create new price [MEDICAL_DATA]. This page is ready Create new price [MEDICAL_D…" at bounding box center [702, 229] width 1405 height 2234
drag, startPoint x: 802, startPoint y: 337, endPoint x: 832, endPoint y: 449, distance: 115.6
click at [692, 339] on div "Tablet Xiaomi Pad 7 Pro (12/512GB / Grey) 2697.99 zł Changed to Success Edited …" at bounding box center [702, 298] width 565 height 81
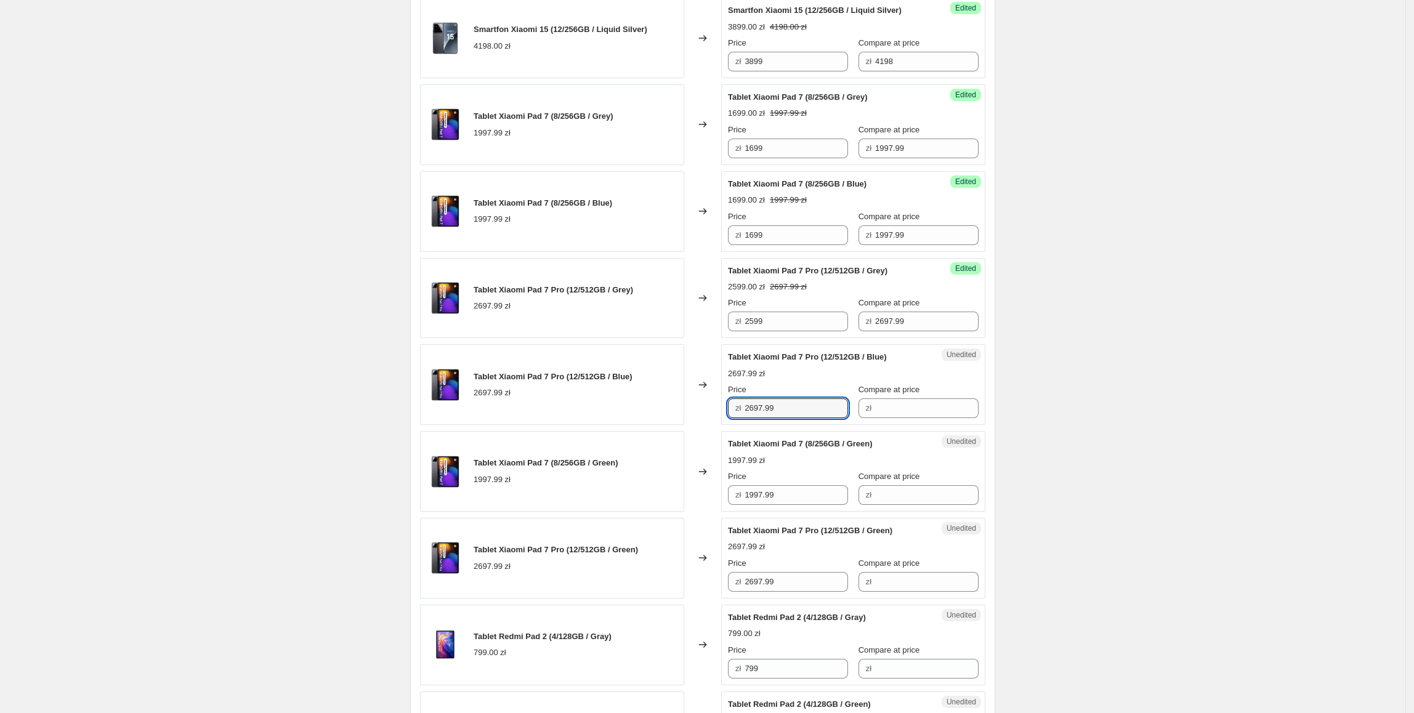
paste input "5"
drag, startPoint x: 818, startPoint y: 433, endPoint x: 824, endPoint y: 476, distance: 42.8
click at [661, 444] on div "Smartfon Xiaomi 15 Ultra (16/512GB / White) 6298.00 zł Changed to Success Edite…" at bounding box center [702, 341] width 565 height 1554
type input "2599"
drag, startPoint x: 919, startPoint y: 334, endPoint x: 932, endPoint y: 416, distance: 83.5
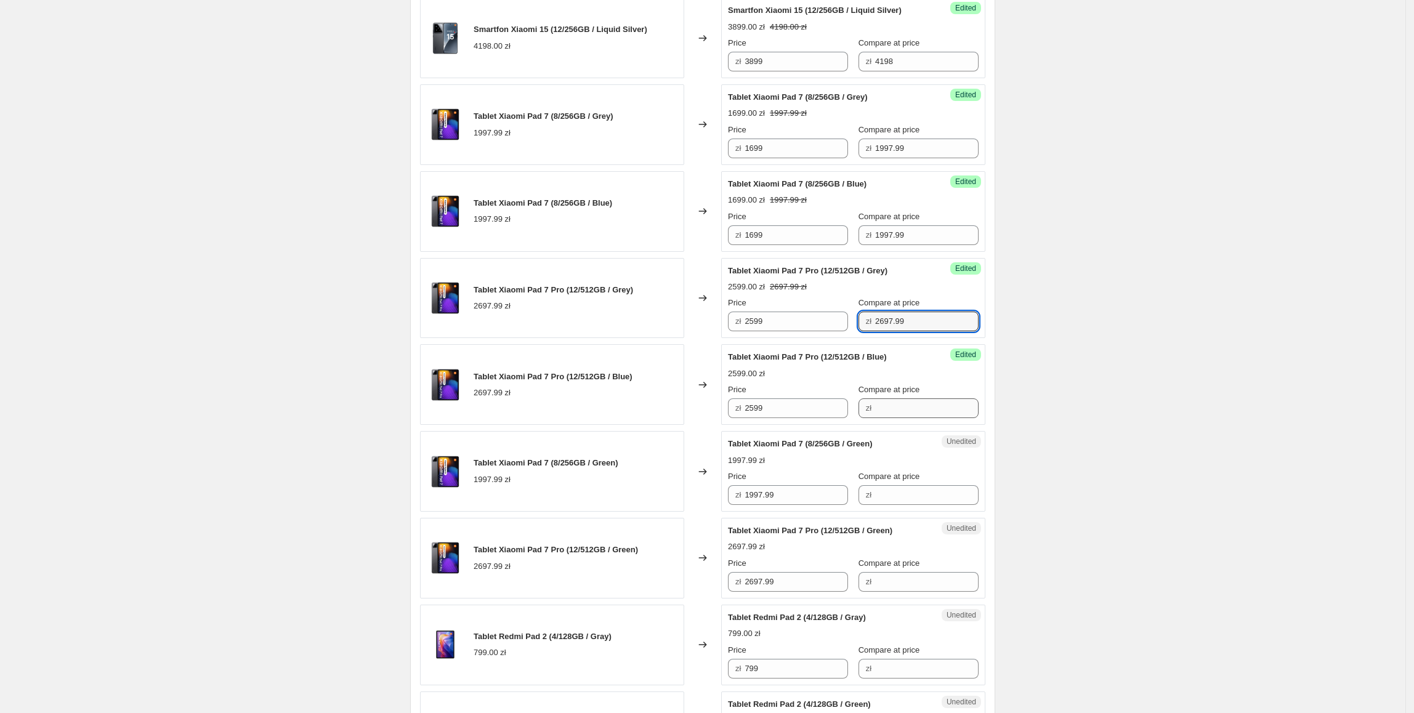
click at [843, 355] on div "Smartfon Xiaomi 15 Ultra (16/512GB / White) 6298.00 zł Changed to Success Edite…" at bounding box center [702, 341] width 565 height 1554
click at [937, 418] on input "Compare at price" at bounding box center [926, 408] width 103 height 20
paste input "2697.99"
type input "2697.99"
drag, startPoint x: 1111, startPoint y: 382, endPoint x: 1010, endPoint y: 350, distance: 106.1
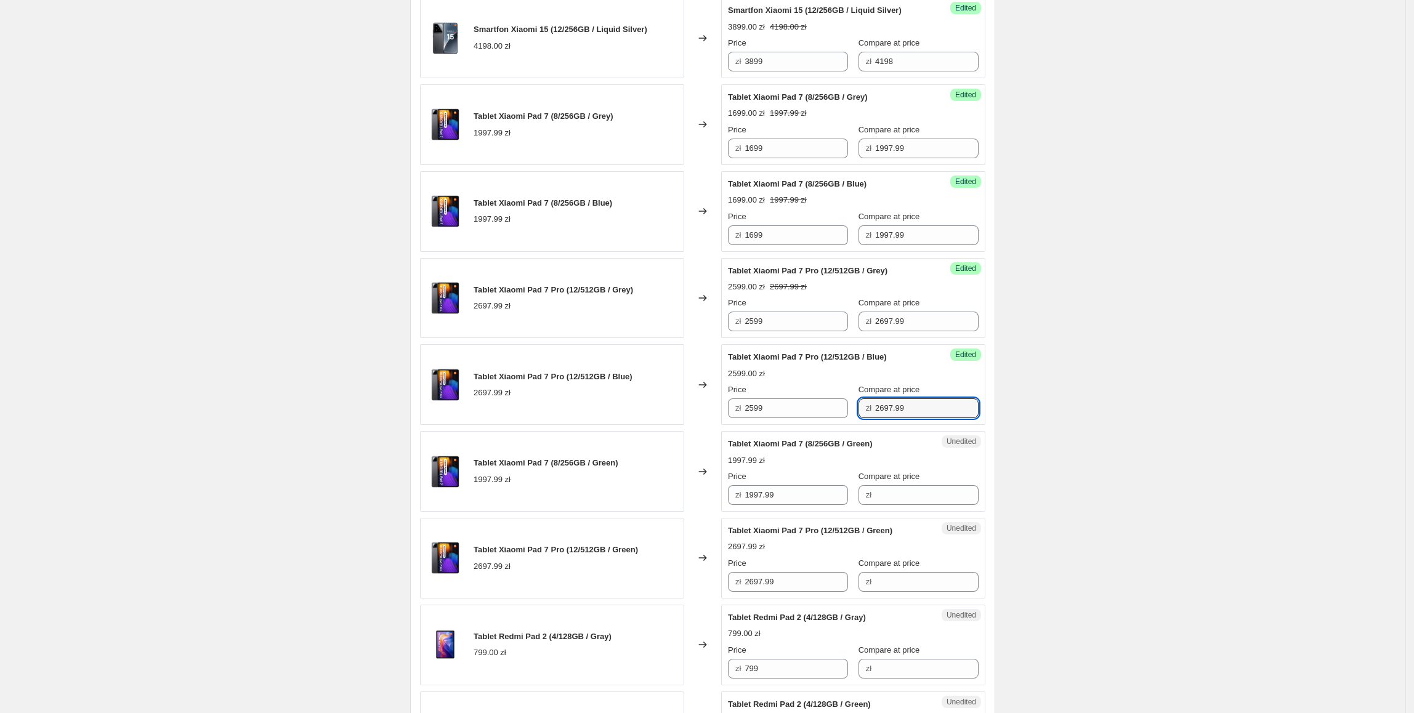
click at [1111, 382] on div "Create new price [MEDICAL_DATA]. This page is ready Create new price [MEDICAL_D…" at bounding box center [702, 229] width 1405 height 2234
drag, startPoint x: 832, startPoint y: 255, endPoint x: 717, endPoint y: 255, distance: 115.1
click at [717, 252] on div "Tablet Xiaomi Pad 7 (8/256GB / Blue) 1997.99 zł Changed to Success Edited Table…" at bounding box center [702, 211] width 565 height 81
paste input "6"
drag, startPoint x: 811, startPoint y: 508, endPoint x: 706, endPoint y: 530, distance: 107.6
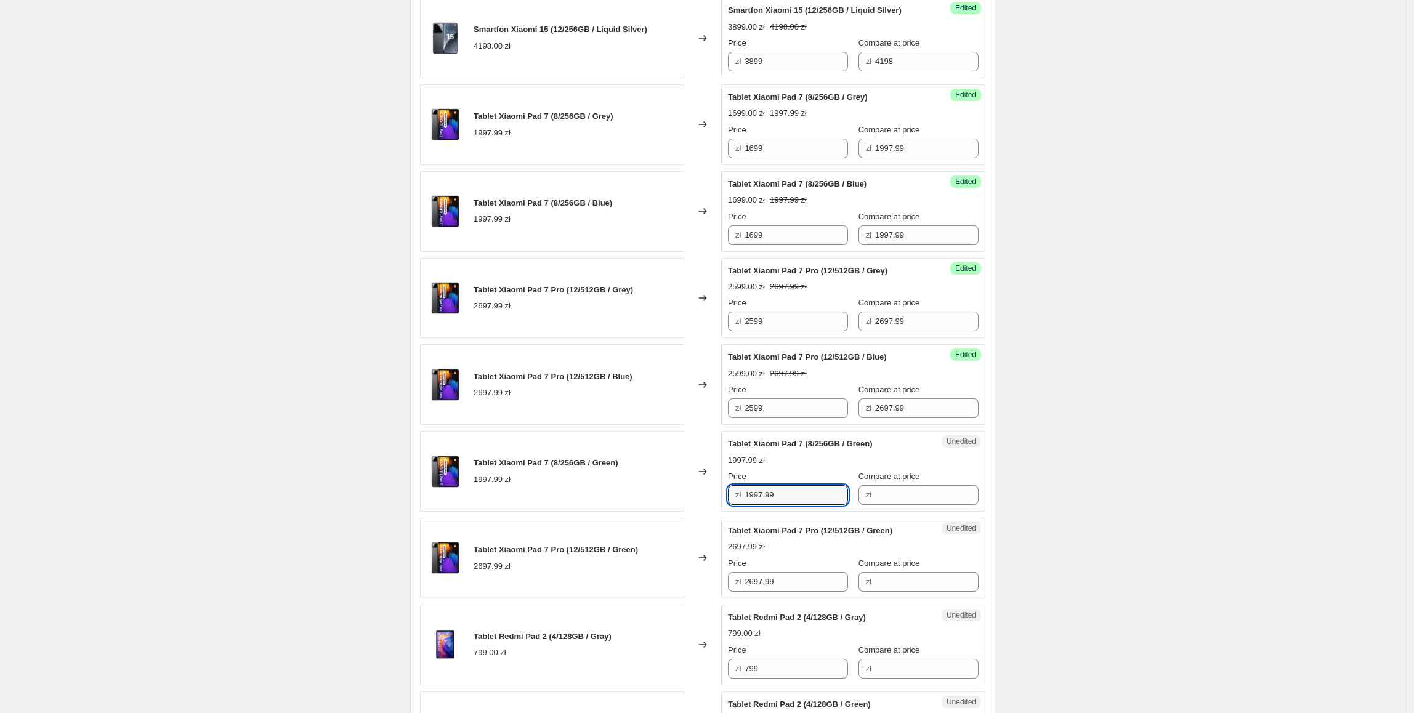
click at [706, 530] on div "Smartfon Xiaomi 15 Ultra (16/512GB / White) 6298.00 zł Changed to Success Edite…" at bounding box center [702, 341] width 565 height 1554
type input "1699"
click at [1090, 434] on div "Create new price [MEDICAL_DATA]. This page is ready Create new price [MEDICAL_D…" at bounding box center [702, 229] width 1405 height 2234
drag, startPoint x: 809, startPoint y: 254, endPoint x: 827, endPoint y: 283, distance: 34.3
click at [801, 245] on div "Price zł 1699 Compare at price zł 1997.99" at bounding box center [853, 228] width 251 height 34
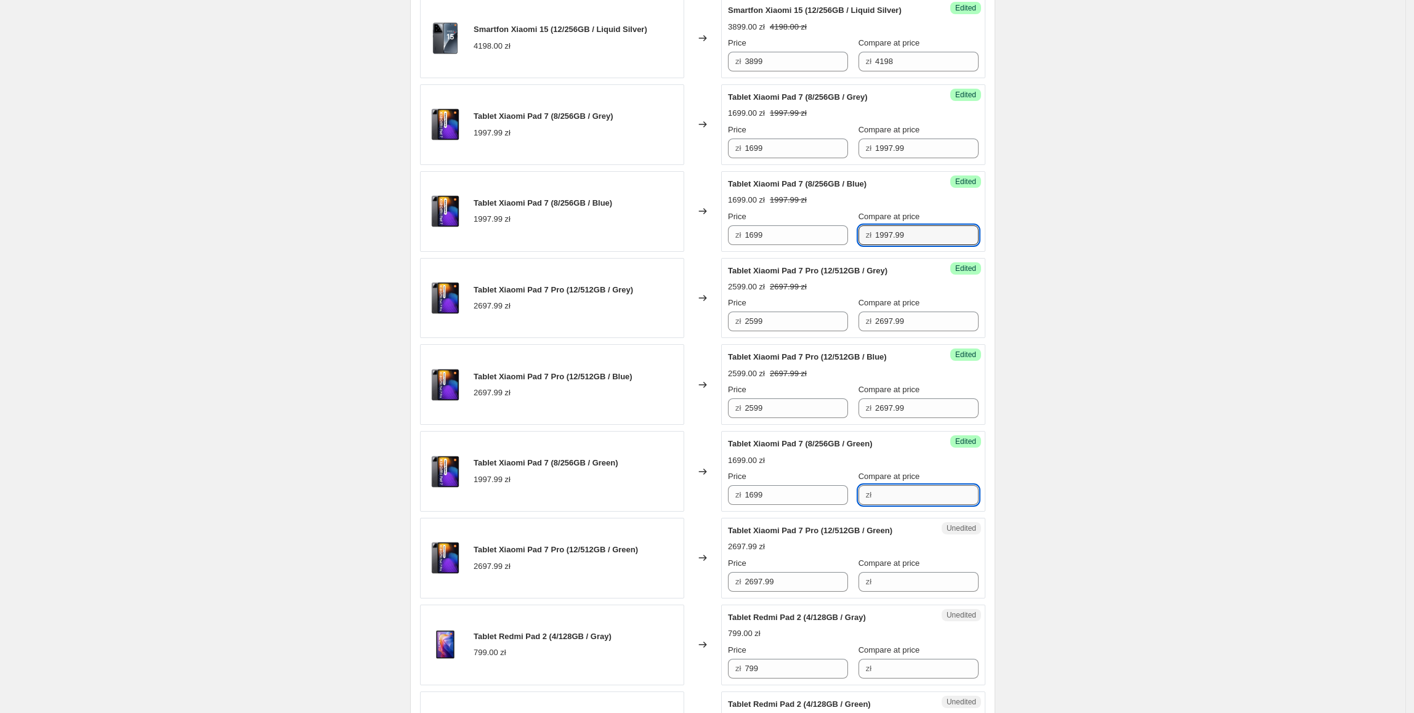
click at [923, 505] on input "Compare at price" at bounding box center [926, 495] width 103 height 20
paste input "1997.99"
type input "1997.99"
click at [1108, 471] on div "Create new price [MEDICAL_DATA]. This page is ready Create new price [MEDICAL_D…" at bounding box center [702, 229] width 1405 height 2234
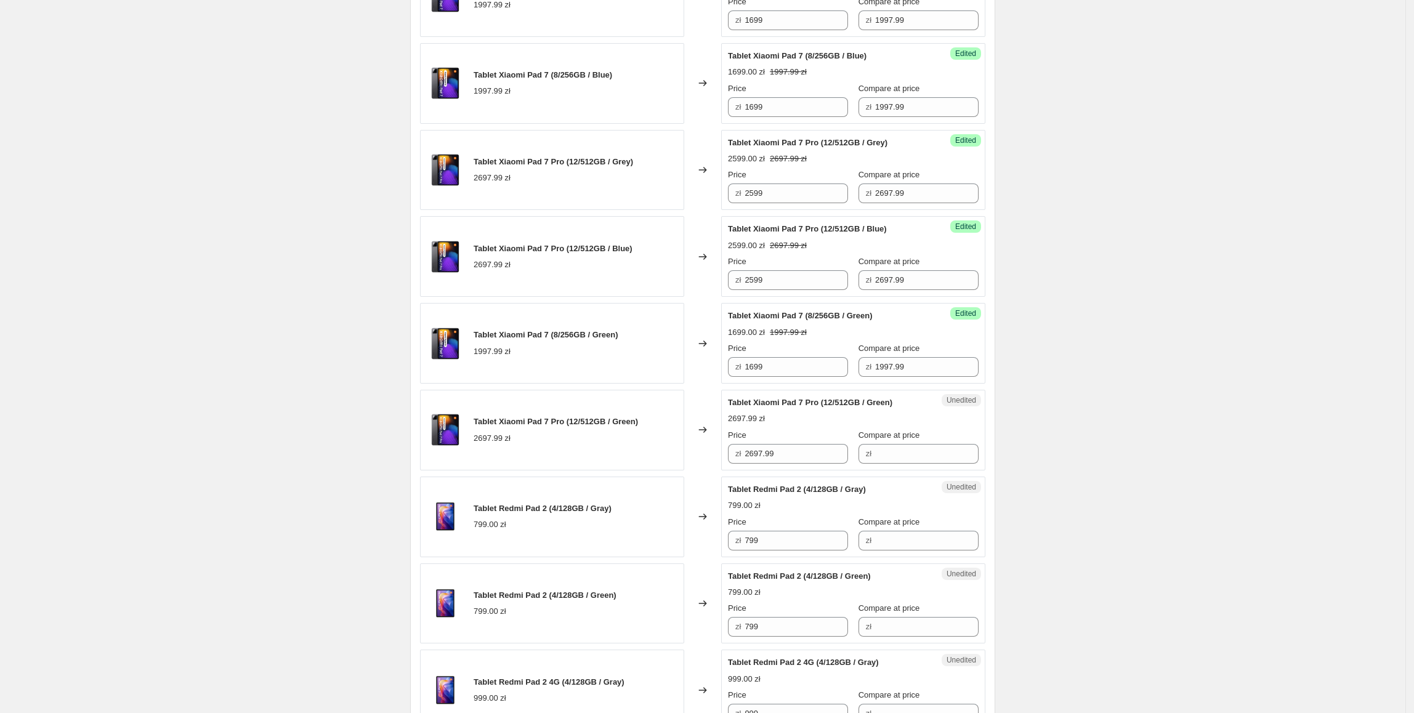
scroll to position [1030, 0]
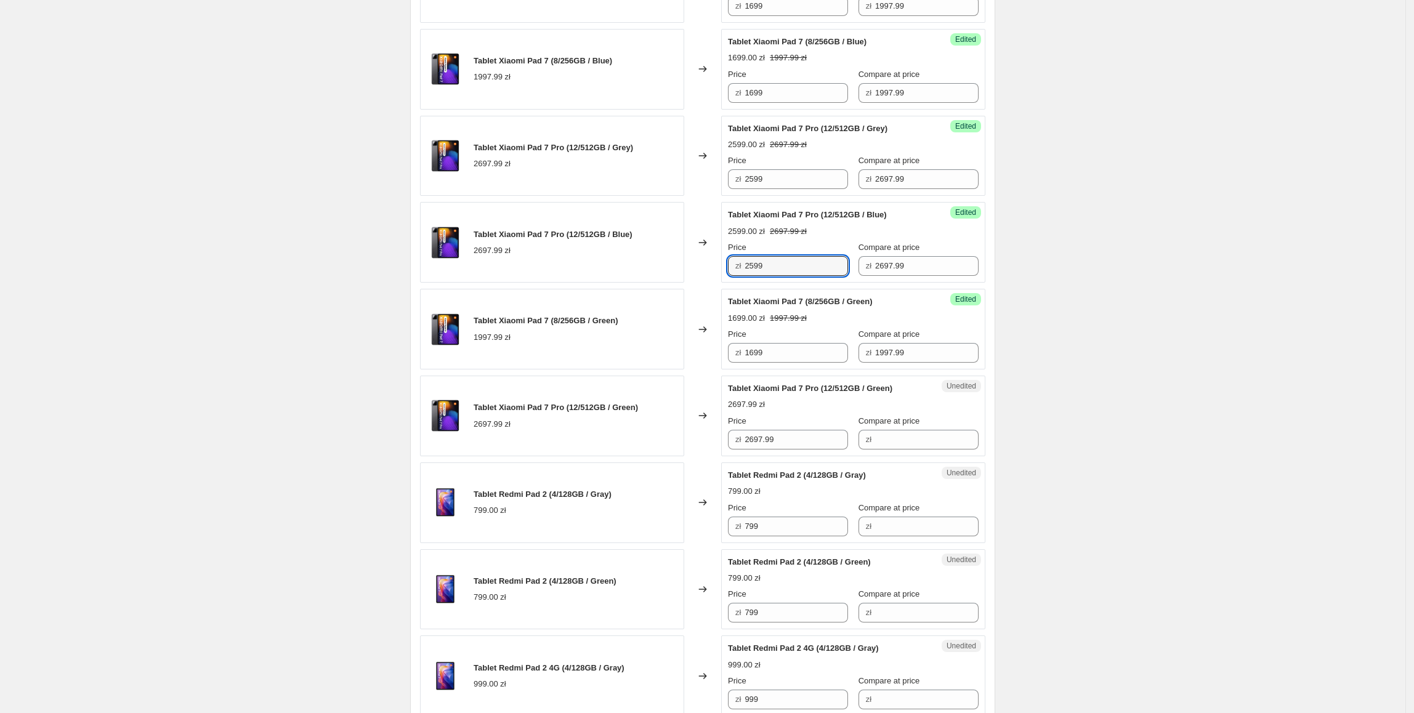
drag, startPoint x: 813, startPoint y: 286, endPoint x: 675, endPoint y: 289, distance: 137.3
click at [675, 283] on div "Tablet Xiaomi Pad 7 Pro (12/512GB / Blue) 2697.99 zł Changed to Success Edited …" at bounding box center [702, 242] width 565 height 81
paste input "5"
drag, startPoint x: 821, startPoint y: 454, endPoint x: 589, endPoint y: 479, distance: 233.5
click at [589, 479] on div "Smartfon Xiaomi 15 Ultra (16/512GB / White) 6298.00 zł Changed to Success Edite…" at bounding box center [702, 199] width 565 height 1554
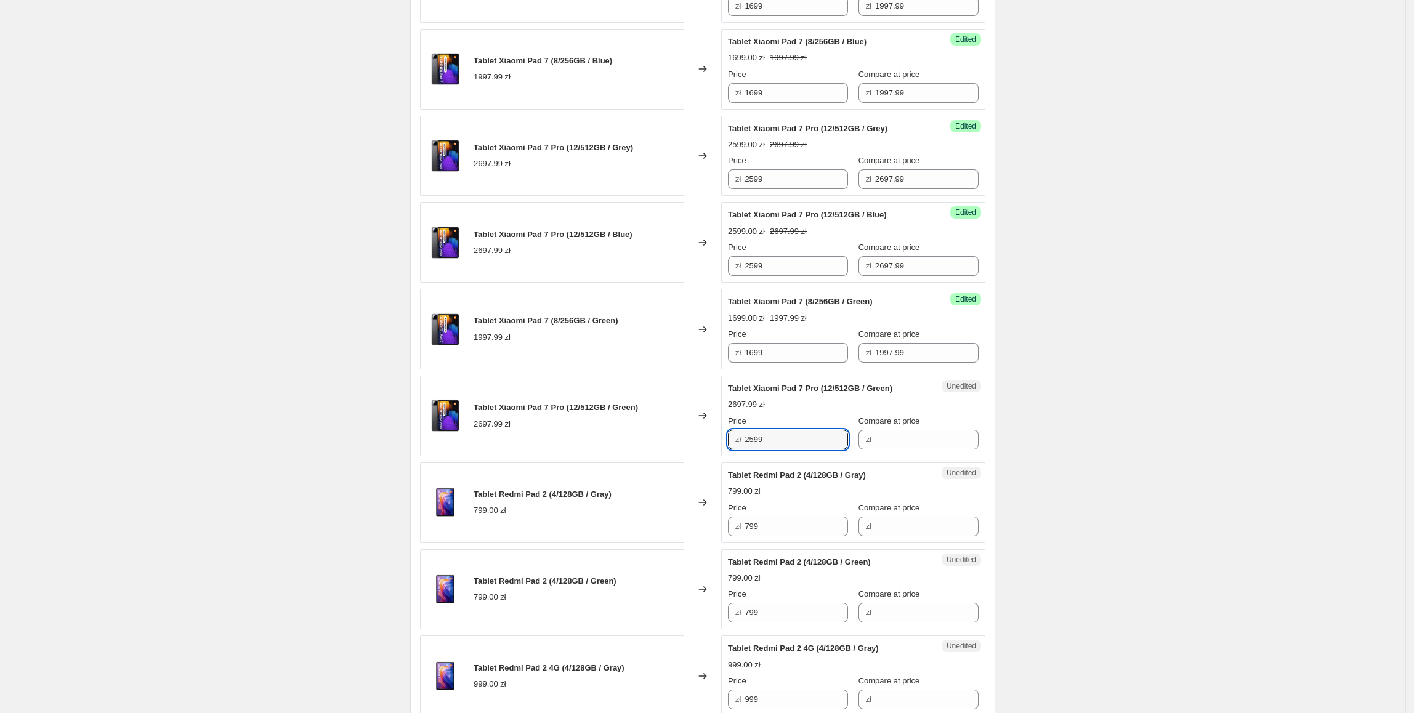
type input "2599"
drag, startPoint x: 589, startPoint y: 479, endPoint x: 809, endPoint y: 380, distance: 240.9
click at [590, 479] on div "Tablet Redmi Pad 2 (4/128GB / Gray) 799.00 zł" at bounding box center [552, 502] width 264 height 81
click at [951, 272] on div "Compare at price zł 2697.99" at bounding box center [918, 258] width 120 height 34
click at [937, 276] on input "2697.99" at bounding box center [926, 266] width 103 height 20
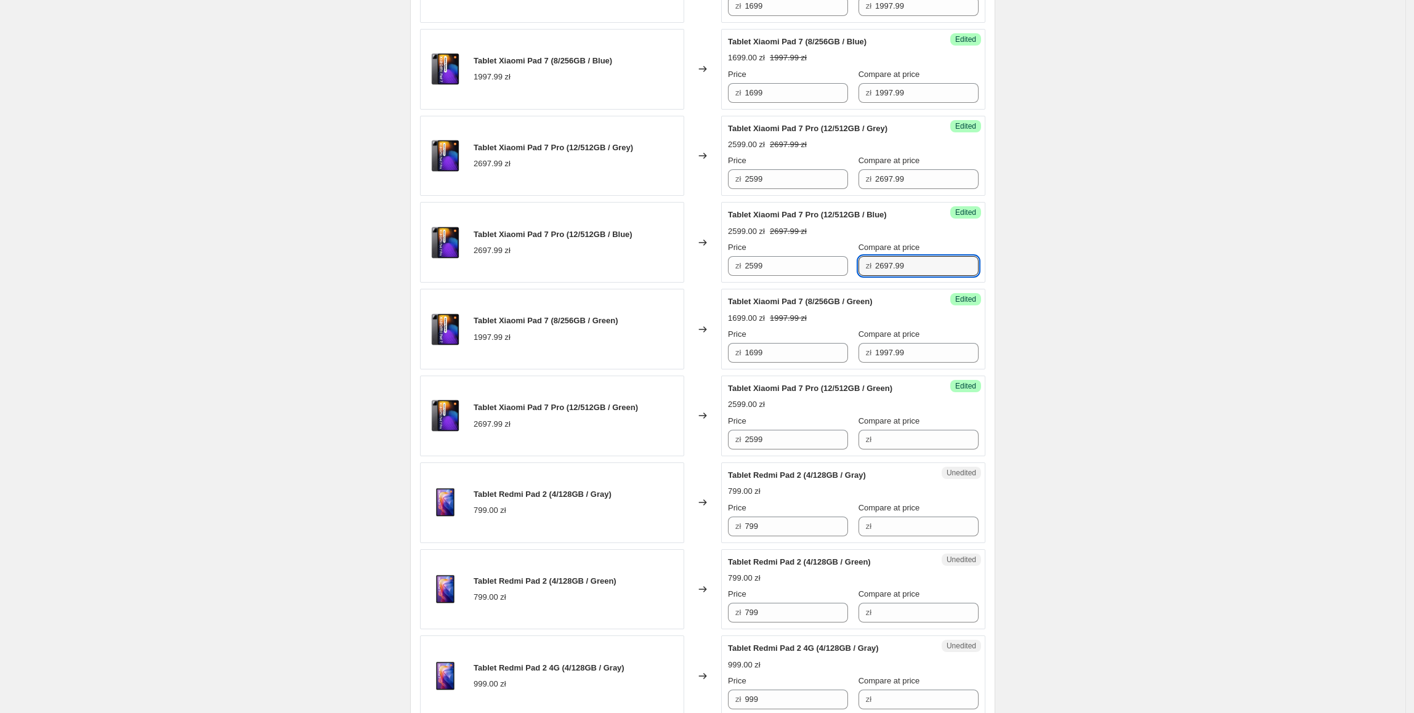
drag, startPoint x: 939, startPoint y: 284, endPoint x: 869, endPoint y: 300, distance: 72.1
click at [869, 300] on div "Smartfon Xiaomi 15 Ultra (16/512GB / White) 6298.00 zł Changed to Success Edite…" at bounding box center [702, 199] width 565 height 1554
drag, startPoint x: 923, startPoint y: 456, endPoint x: 930, endPoint y: 457, distance: 6.3
click at [923, 449] on input "Compare at price" at bounding box center [926, 440] width 103 height 20
paste input "2697.99"
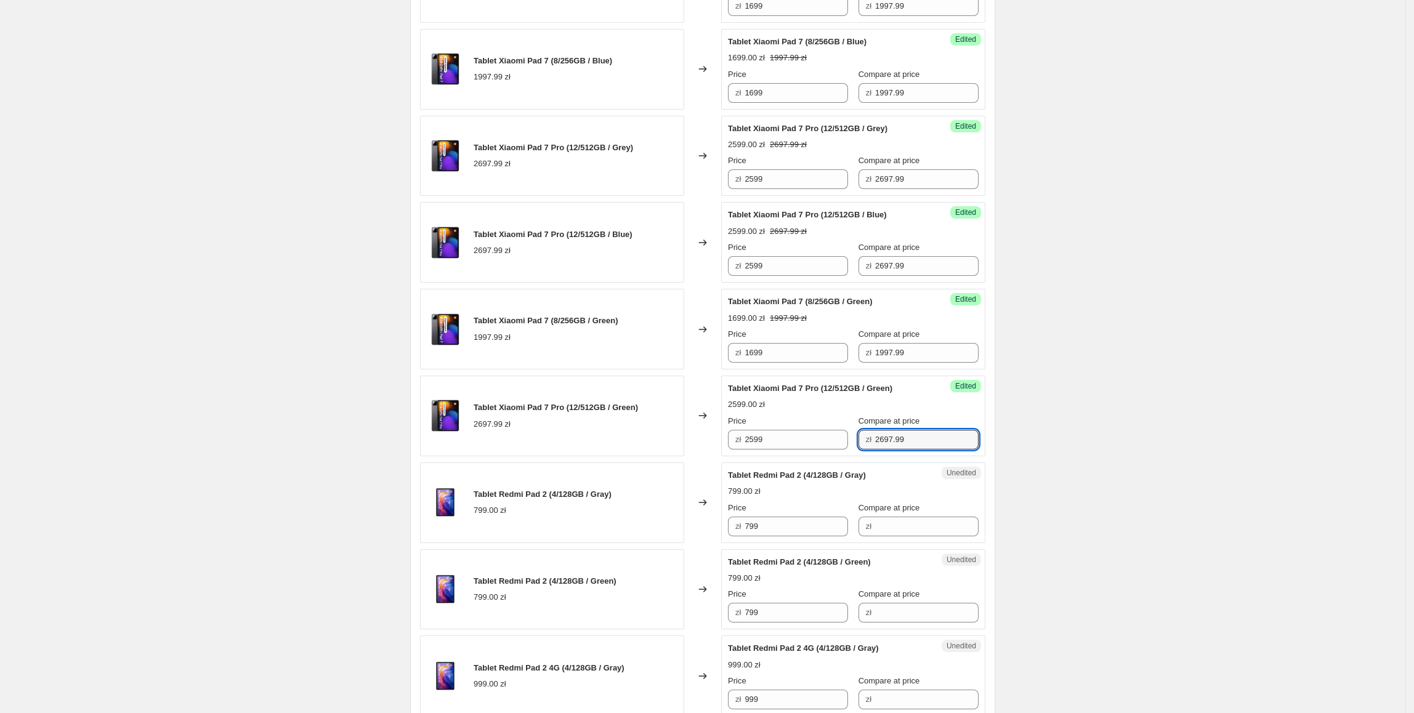
type input "2697.99"
click at [1106, 440] on div "Create new price [MEDICAL_DATA]. This page is ready Create new price [MEDICAL_D…" at bounding box center [702, 87] width 1405 height 2234
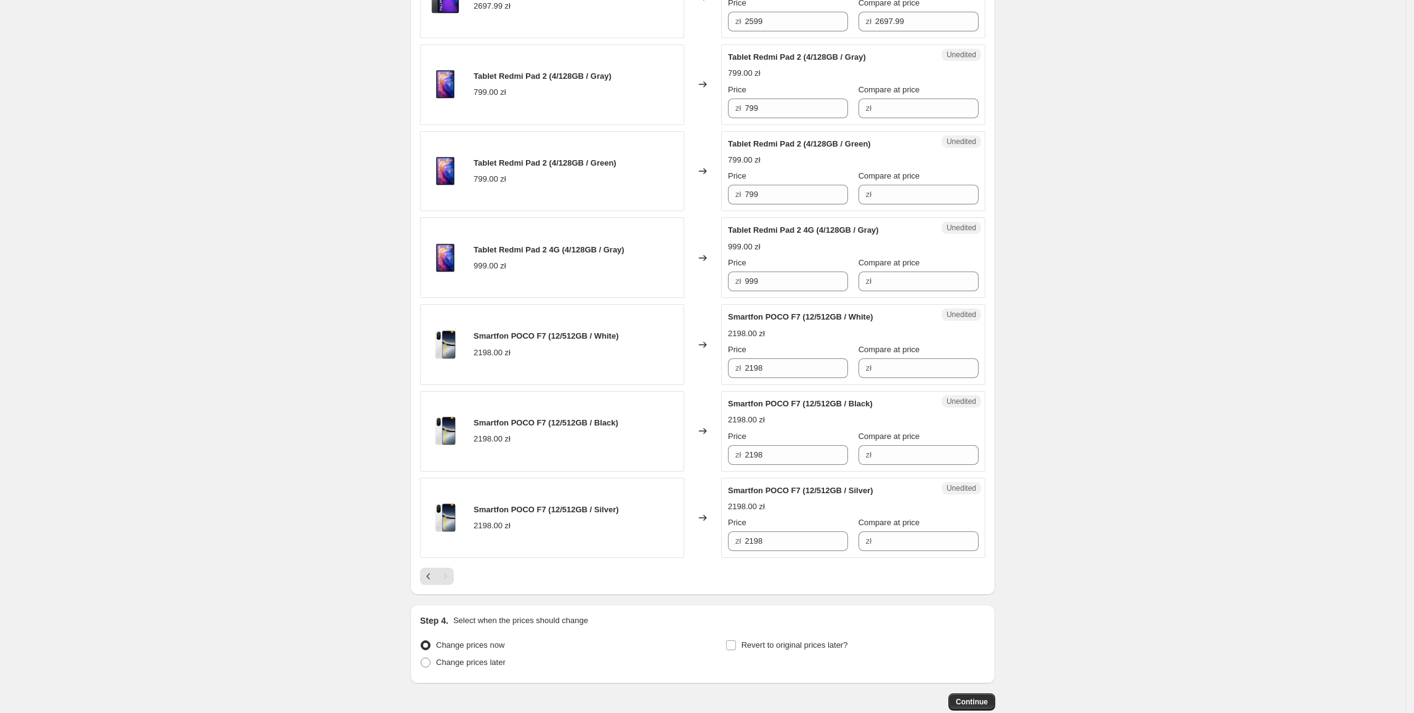
scroll to position [1449, 0]
drag, startPoint x: 813, startPoint y: 139, endPoint x: 808, endPoint y: 133, distance: 7.0
click at [811, 124] on div "Unedited Tablet Redmi Pad 2 (4/128GB / Gray) 799.00 zł Price zł 799 Compare at …" at bounding box center [853, 84] width 264 height 81
drag, startPoint x: 804, startPoint y: 124, endPoint x: 710, endPoint y: 124, distance: 93.6
click at [710, 124] on div "Tablet Redmi Pad 2 (4/128GB / Gray) 799.00 zł Changed to Unedited Tablet Redmi …" at bounding box center [702, 84] width 565 height 81
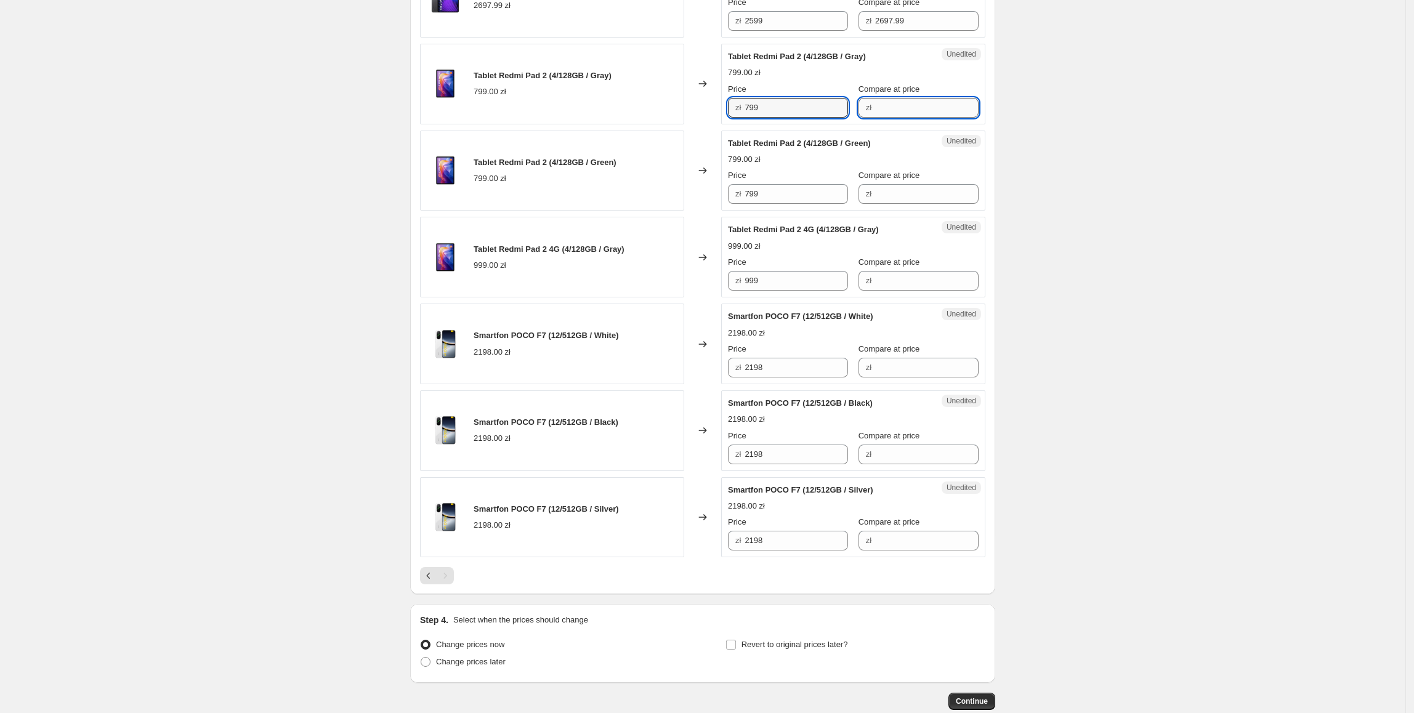
click at [875, 118] on input "Compare at price" at bounding box center [926, 108] width 103 height 20
paste input "799"
type input "799"
drag, startPoint x: 805, startPoint y: 131, endPoint x: 722, endPoint y: 131, distance: 83.7
click at [722, 124] on div "Tablet Redmi Pad 2 (4/128GB / Gray) 799.00 zł Changed to Success Edited Tablet …" at bounding box center [702, 84] width 565 height 81
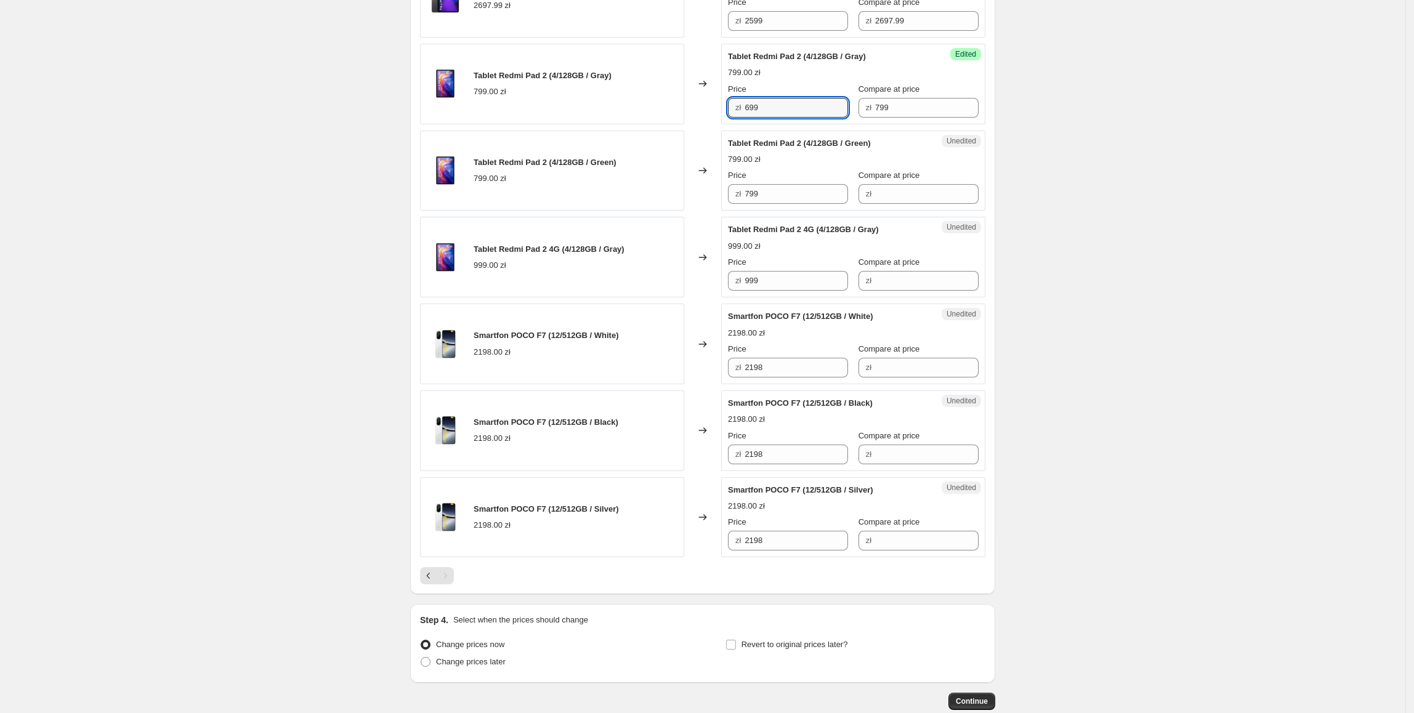
type input "699"
drag, startPoint x: 797, startPoint y: 139, endPoint x: 744, endPoint y: 139, distance: 52.9
click at [744, 124] on div "Success Edited Tablet Redmi Pad 2 (4/128GB / Gray) 699.00 zł 799.00 zł Price zł…" at bounding box center [853, 84] width 264 height 81
click at [789, 118] on input "699" at bounding box center [795, 108] width 103 height 20
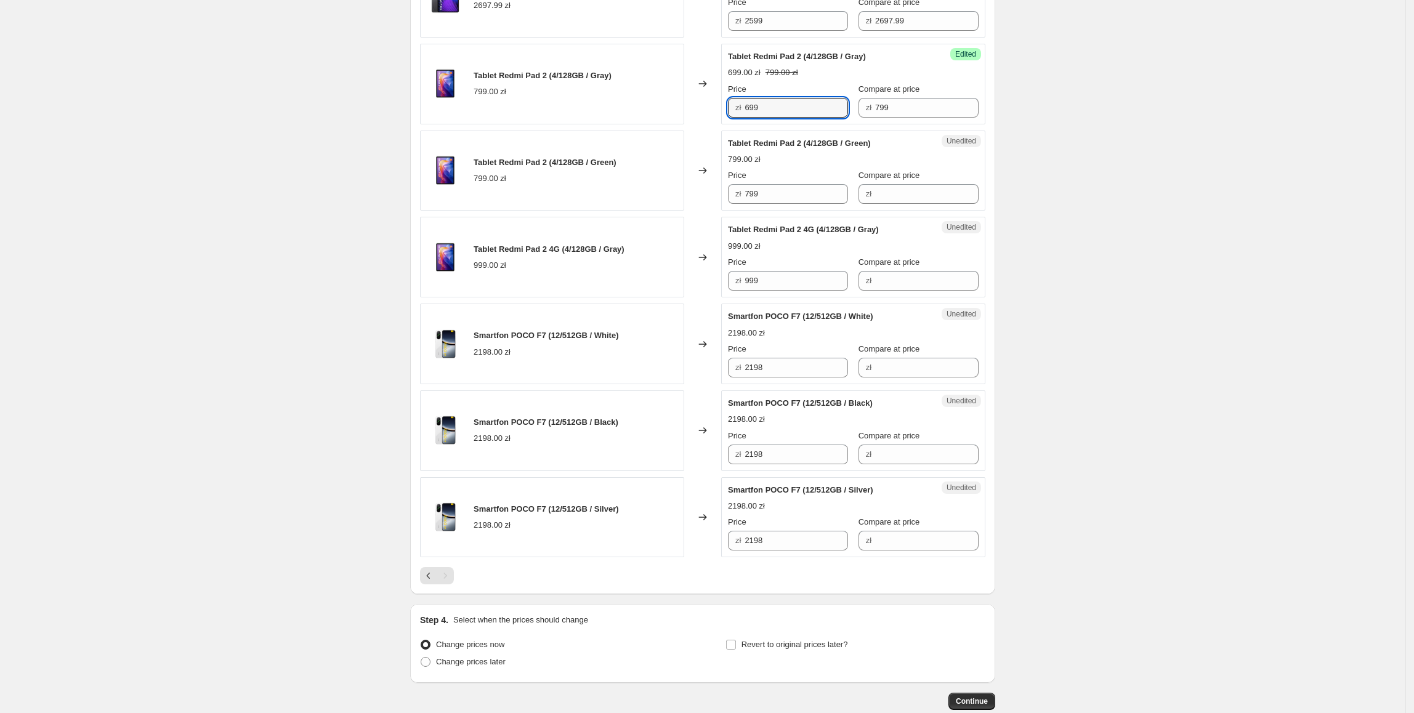
drag, startPoint x: 746, startPoint y: 131, endPoint x: 740, endPoint y: 146, distance: 16.0
click at [728, 124] on div "Success Edited Tablet Redmi Pad 2 (4/128GB / Gray) 699.00 zł 799.00 zł Price zł…" at bounding box center [853, 84] width 264 height 81
drag, startPoint x: 795, startPoint y: 210, endPoint x: 686, endPoint y: 220, distance: 110.0
click at [678, 211] on div "Tablet Redmi Pad 2 (4/128GB / Green) 799.00 zł Changed to Unedited Tablet Redmi…" at bounding box center [702, 171] width 565 height 81
paste input "6"
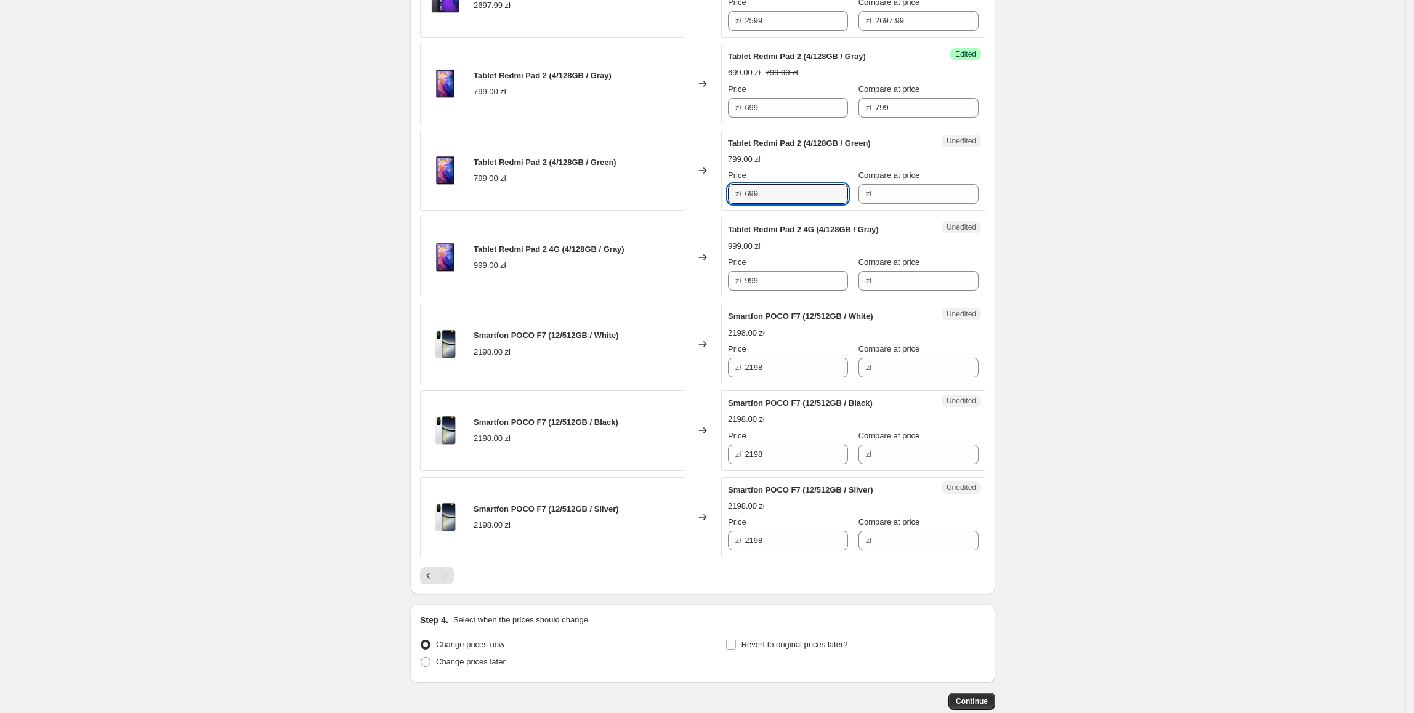
type input "699"
drag, startPoint x: 856, startPoint y: 129, endPoint x: 848, endPoint y: 133, distance: 8.3
click at [845, 118] on div "Price zł 699 Compare at price zł 799" at bounding box center [853, 100] width 251 height 34
click at [923, 204] on input "Compare at price" at bounding box center [926, 194] width 103 height 20
paste input "799"
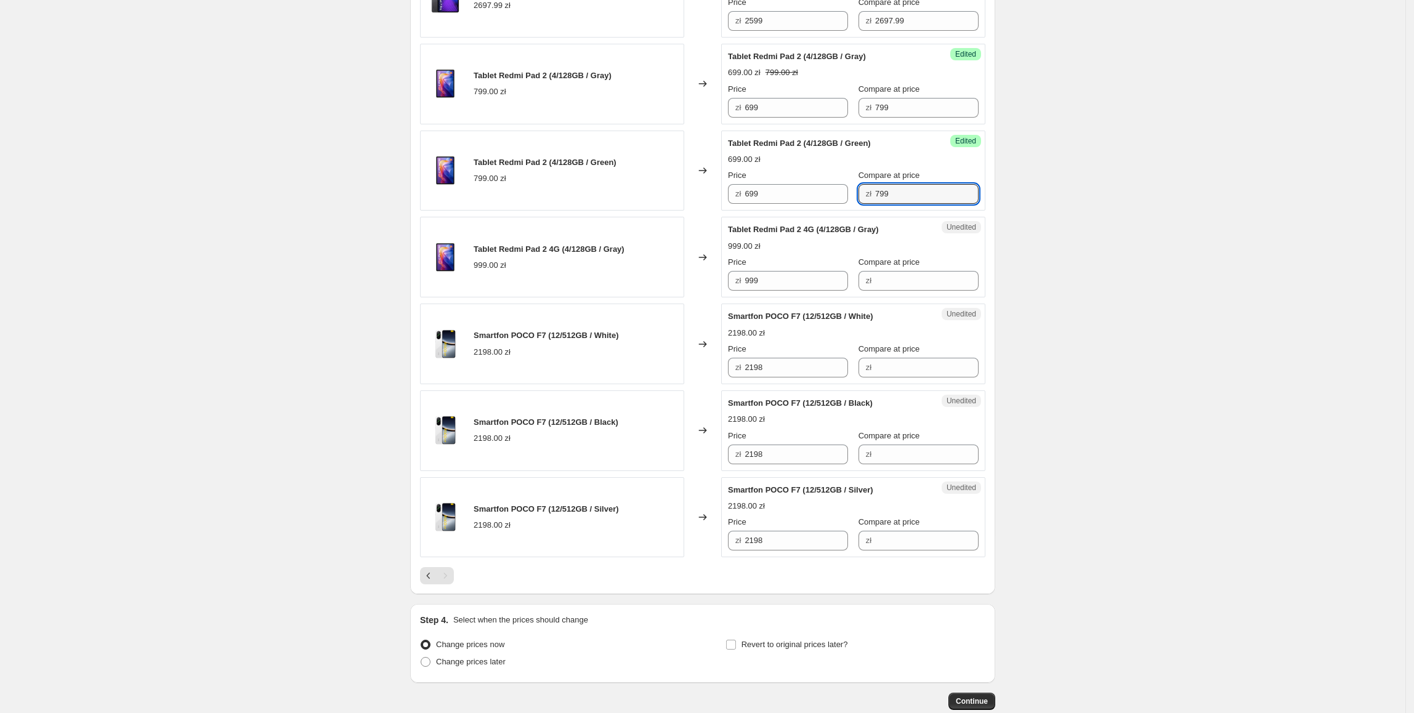
type input "799"
drag, startPoint x: 799, startPoint y: 305, endPoint x: 653, endPoint y: 304, distance: 146.5
click at [653, 297] on div "Tablet Redmi Pad 2 4G (4/128GB / Gray) 999.00 zł Changed to Unedited Tablet Red…" at bounding box center [702, 257] width 565 height 81
click at [941, 287] on div "Compare at price zł" at bounding box center [918, 273] width 120 height 34
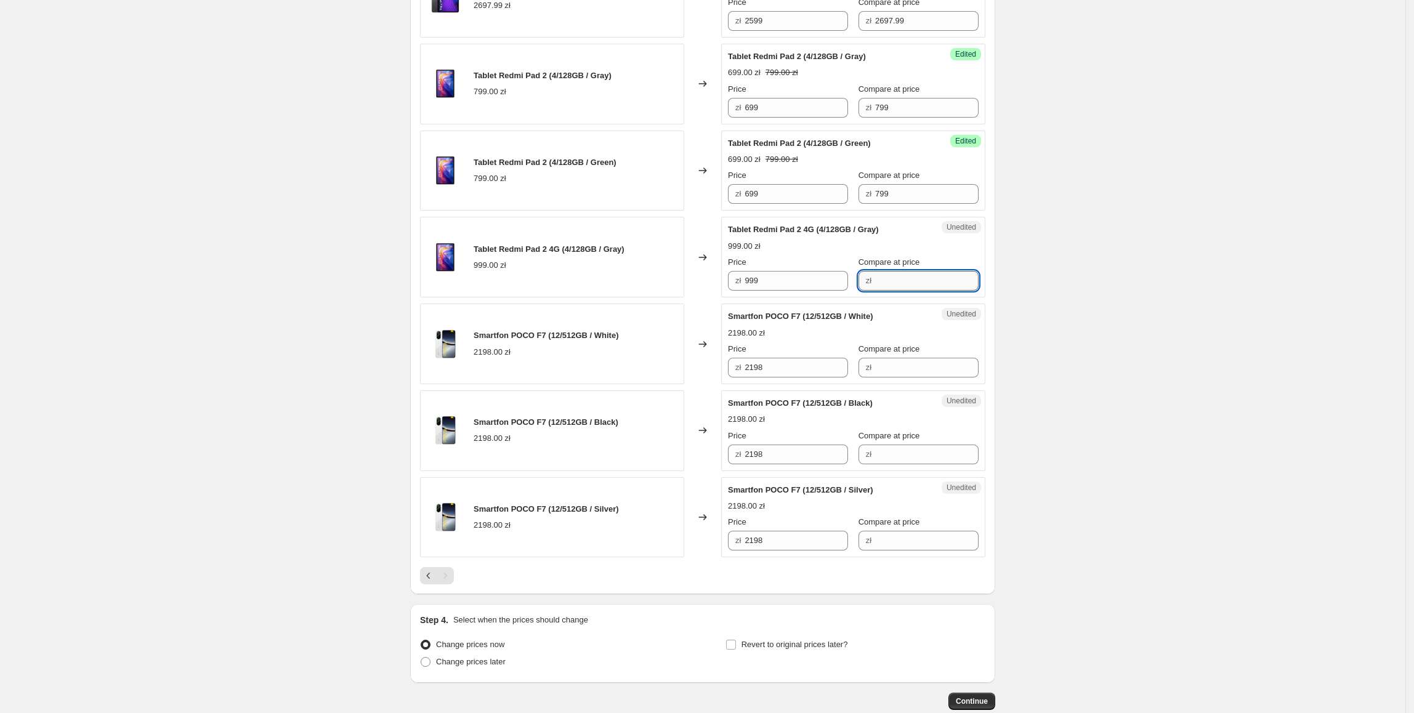
click at [936, 291] on input "Compare at price" at bounding box center [926, 281] width 103 height 20
paste input "999"
type input "999"
drag, startPoint x: 776, startPoint y: 294, endPoint x: 720, endPoint y: 299, distance: 56.9
click at [720, 297] on div "Tablet Redmi Pad 2 4G (4/128GB / Gray) 999.00 zł Changed to Success Edited Tabl…" at bounding box center [702, 257] width 565 height 81
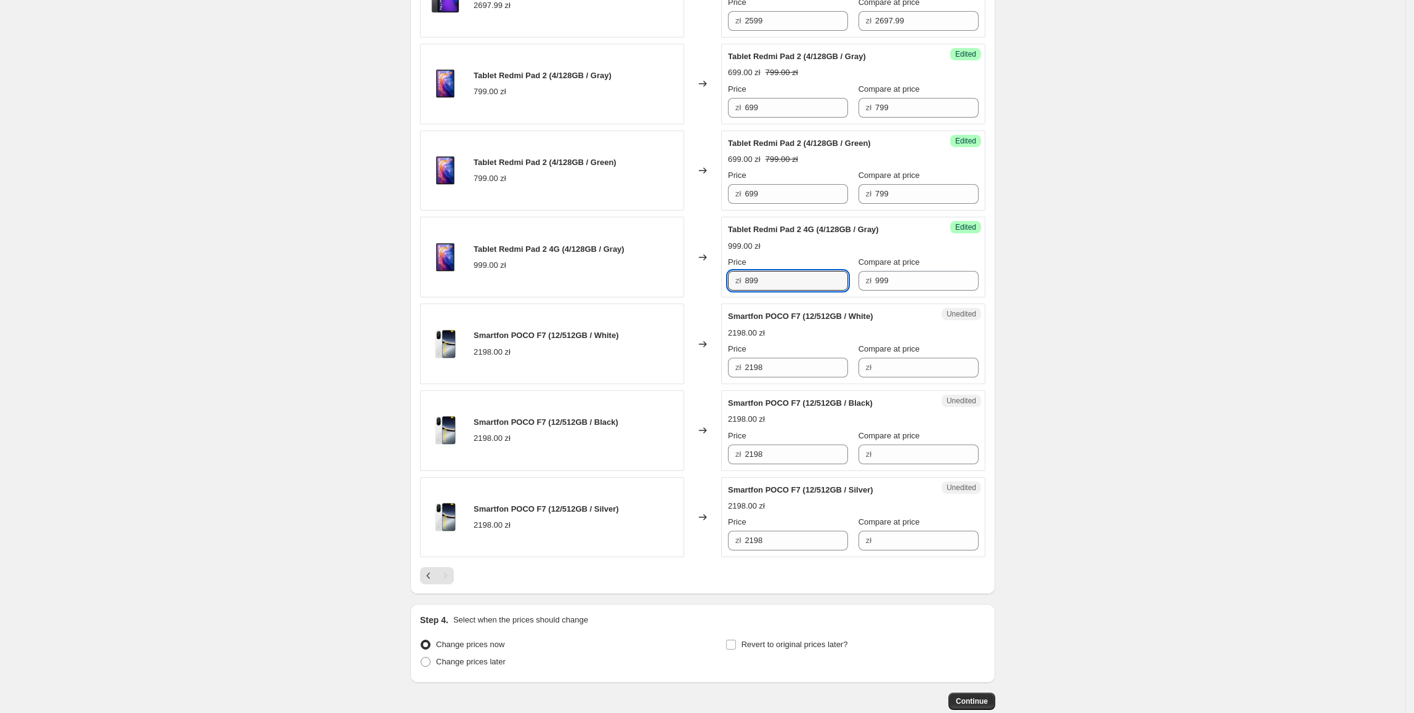
type input "899"
drag, startPoint x: 1212, startPoint y: 470, endPoint x: 784, endPoint y: 433, distance: 430.1
drag, startPoint x: 798, startPoint y: 393, endPoint x: 690, endPoint y: 397, distance: 108.4
click at [690, 384] on div "Smartfon POCO F7 (12/512GB / White) 2198.00 zł Changed to Unedited Smartfon POC…" at bounding box center [702, 344] width 565 height 81
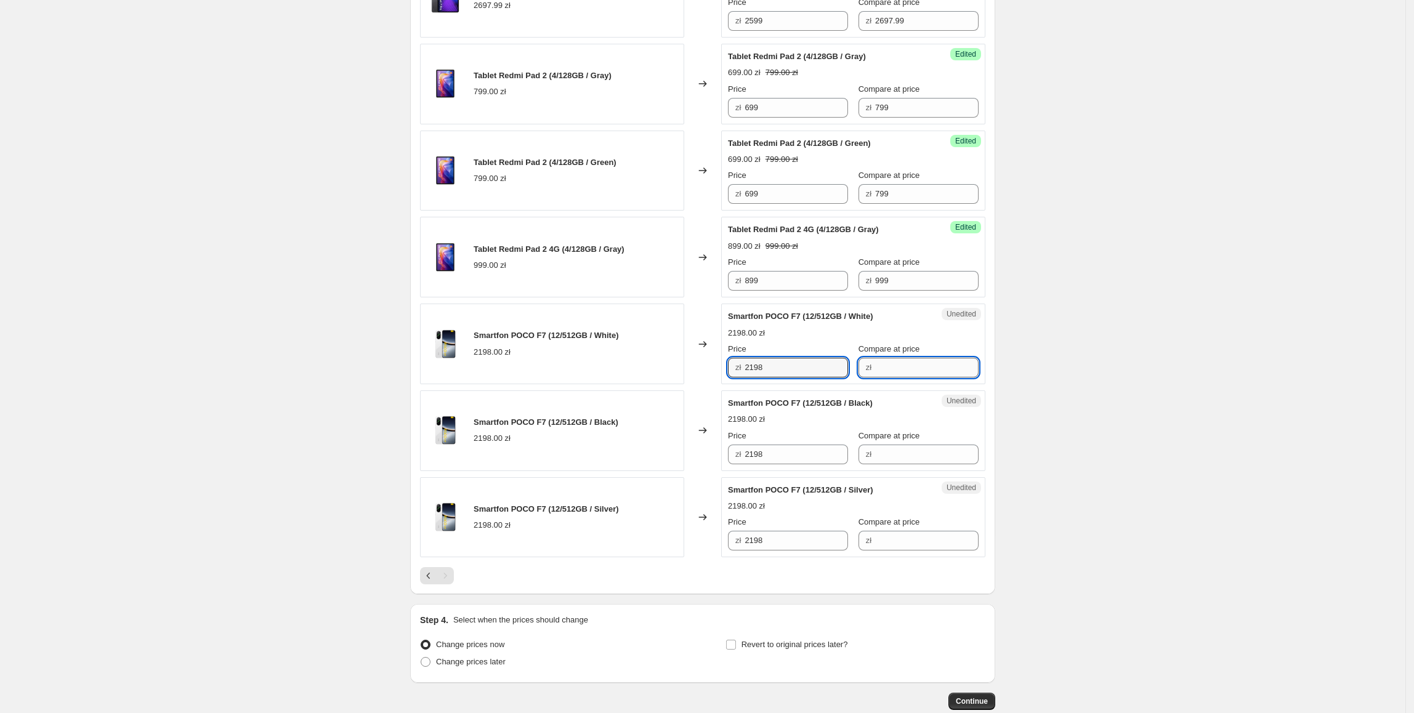
click at [900, 377] on input "Compare at price" at bounding box center [926, 368] width 103 height 20
paste input "2198"
type input "2198"
drag, startPoint x: 821, startPoint y: 392, endPoint x: 749, endPoint y: 395, distance: 72.1
click at [749, 377] on input "2198" at bounding box center [795, 368] width 103 height 20
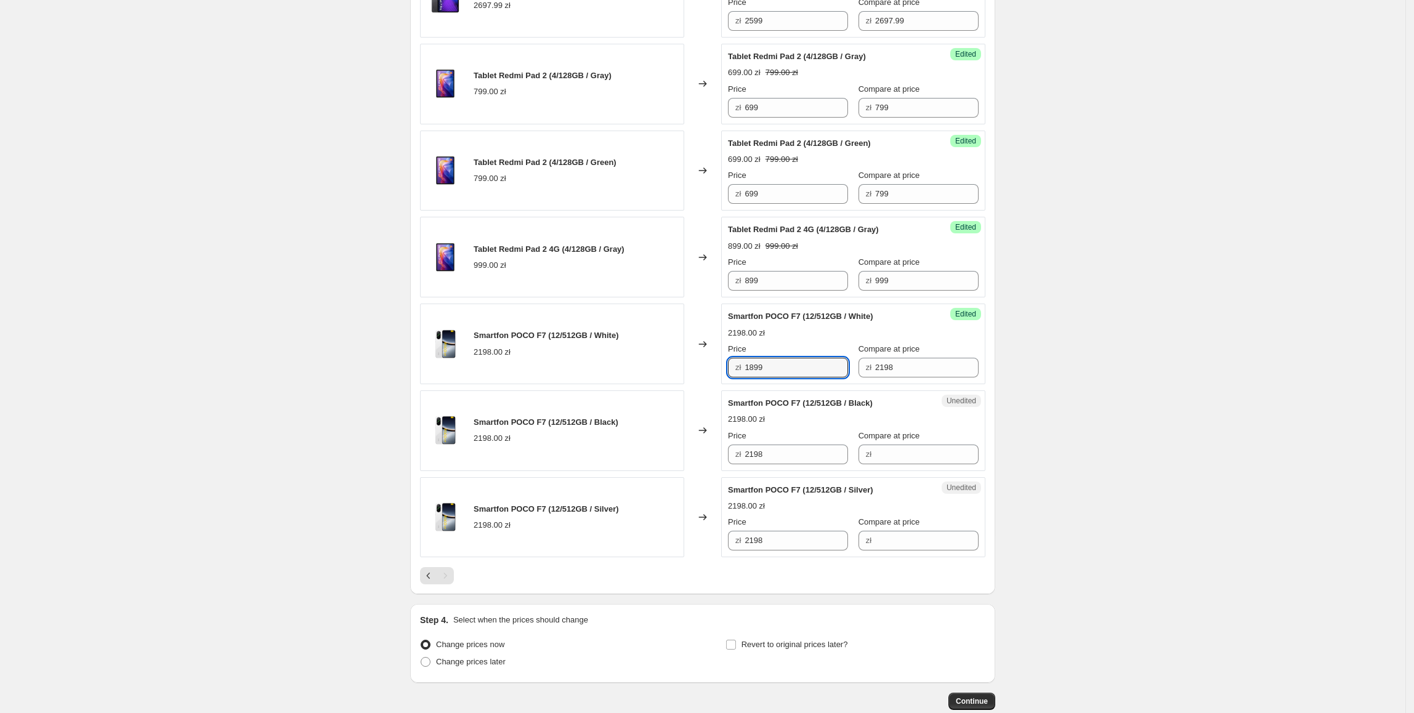
type input "1899"
drag, startPoint x: 826, startPoint y: 395, endPoint x: 776, endPoint y: 444, distance: 71.0
click at [707, 384] on div "Smartfon POCO F7 (12/512GB / White) 2198.00 zł Changed to Success Edited Smartf…" at bounding box center [702, 344] width 565 height 81
paste input "1899"
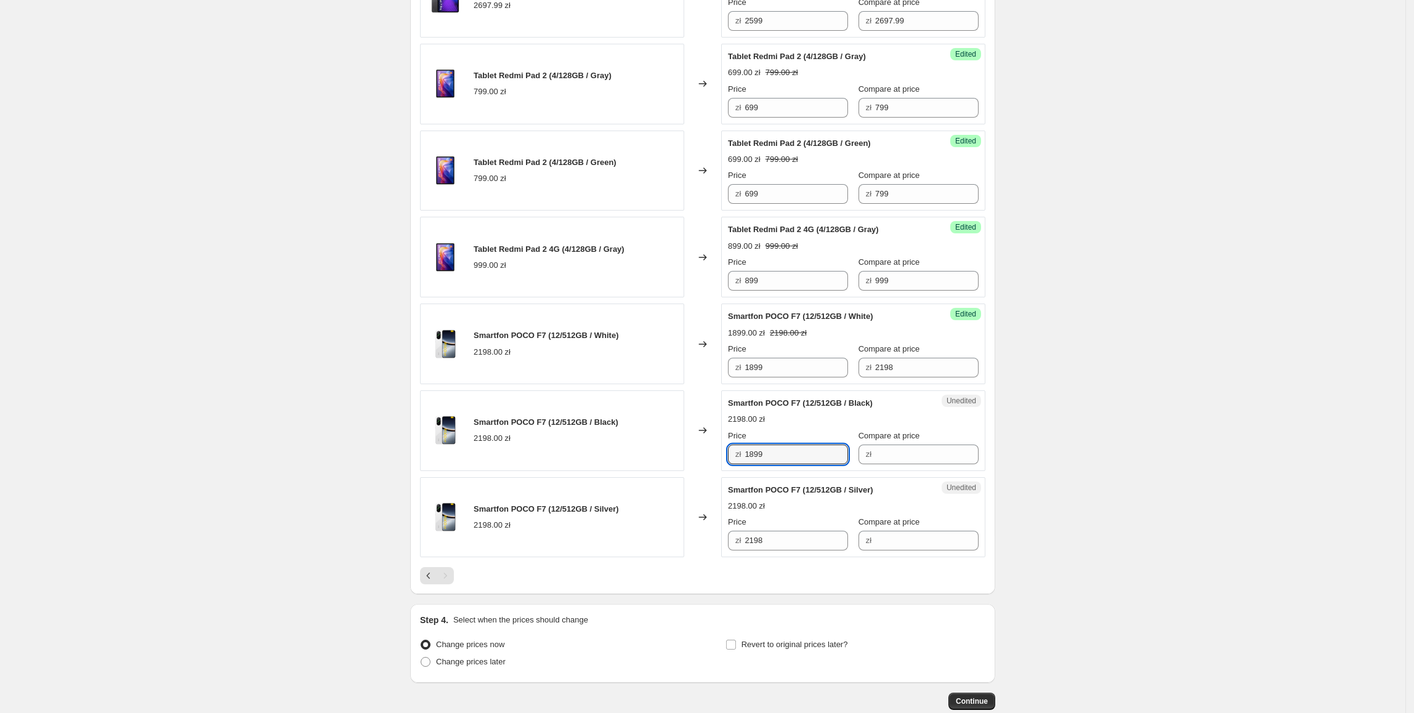
drag, startPoint x: 784, startPoint y: 468, endPoint x: 752, endPoint y: 541, distance: 79.4
type input "1899"
paste input "1899"
drag, startPoint x: 789, startPoint y: 567, endPoint x: 680, endPoint y: 568, distance: 108.4
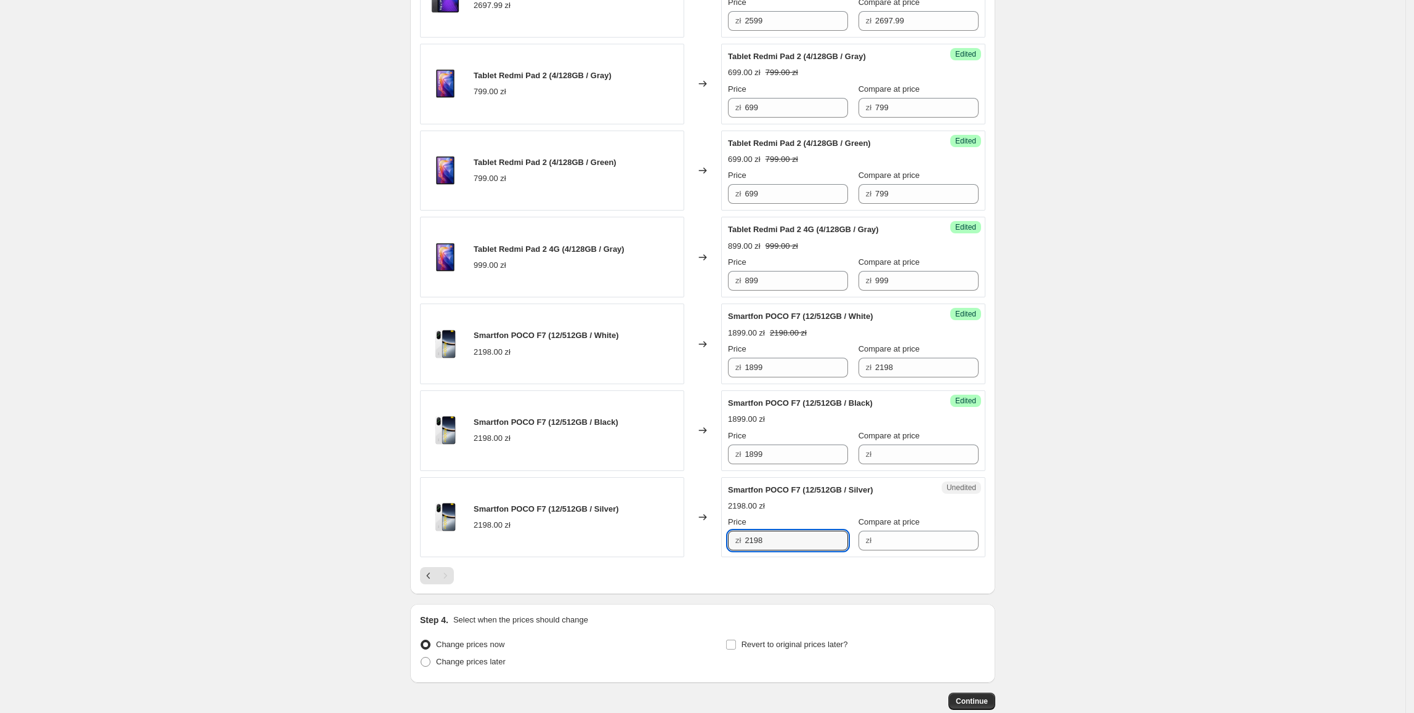
click at [680, 558] on div "Smartfon POCO F7 (12/512GB / Silver) 2198.00 zł Changed to Unedited Smartfon PO…" at bounding box center [702, 517] width 565 height 81
type input "1899"
drag, startPoint x: 943, startPoint y: 397, endPoint x: 845, endPoint y: 390, distance: 98.2
click at [845, 384] on div "Success Edited Smartfon POCO F7 (12/512GB / White) 1899.00 zł 2198.00 zł Price …" at bounding box center [853, 344] width 264 height 81
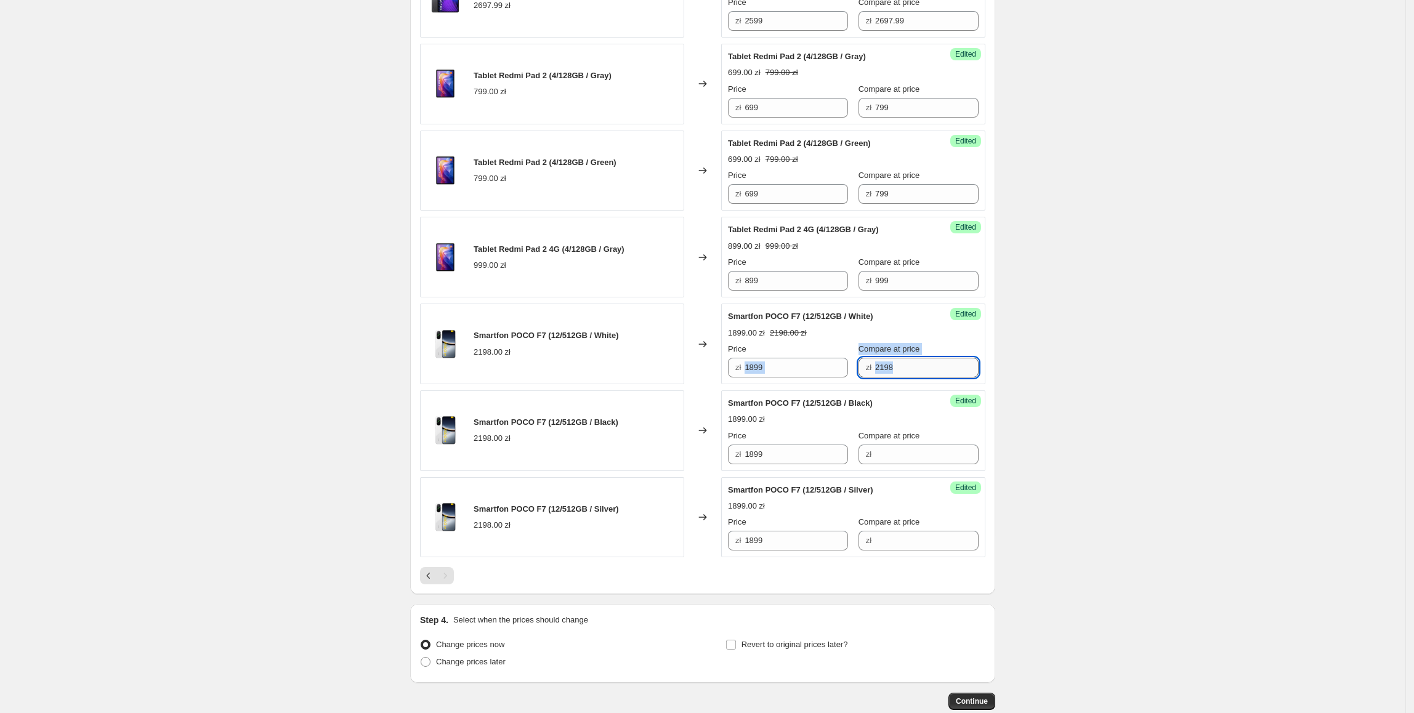
click at [900, 377] on input "2198" at bounding box center [926, 368] width 103 height 20
drag, startPoint x: 912, startPoint y: 388, endPoint x: 850, endPoint y: 389, distance: 62.8
click at [850, 377] on div "Price zł 1899 Compare at price zł 2198" at bounding box center [853, 360] width 251 height 34
click at [898, 464] on input "Compare at price" at bounding box center [926, 454] width 103 height 20
paste input "2198"
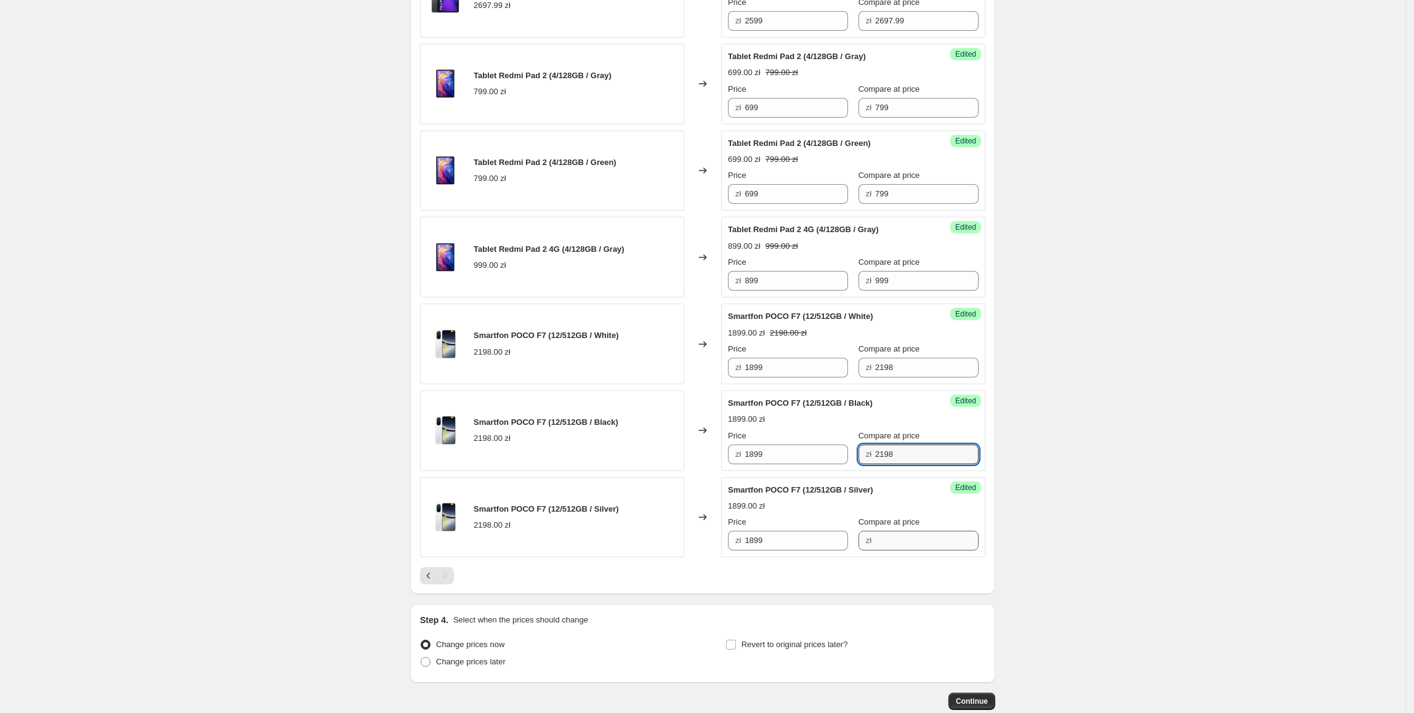
type input "2198"
click at [914, 550] on input "Compare at price" at bounding box center [926, 541] width 103 height 20
paste input "2198"
type input "2198"
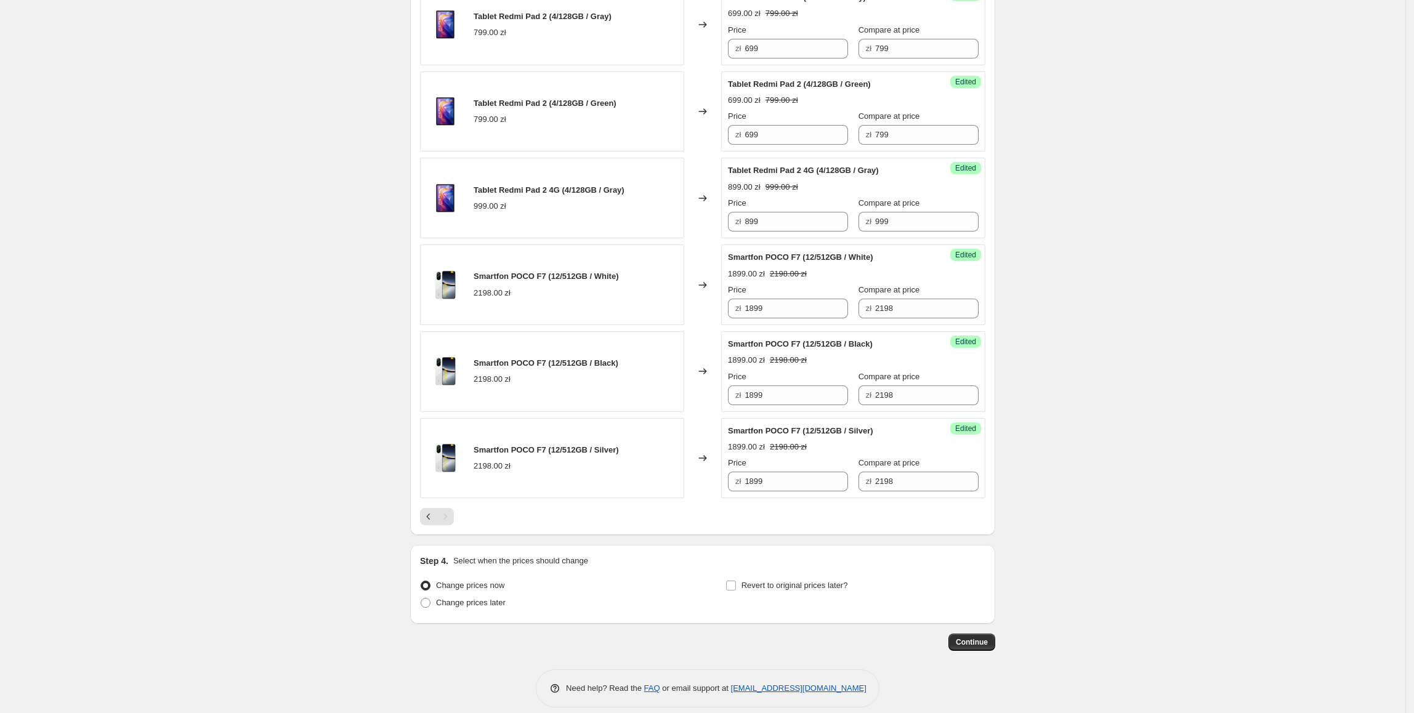
scroll to position [1540, 0]
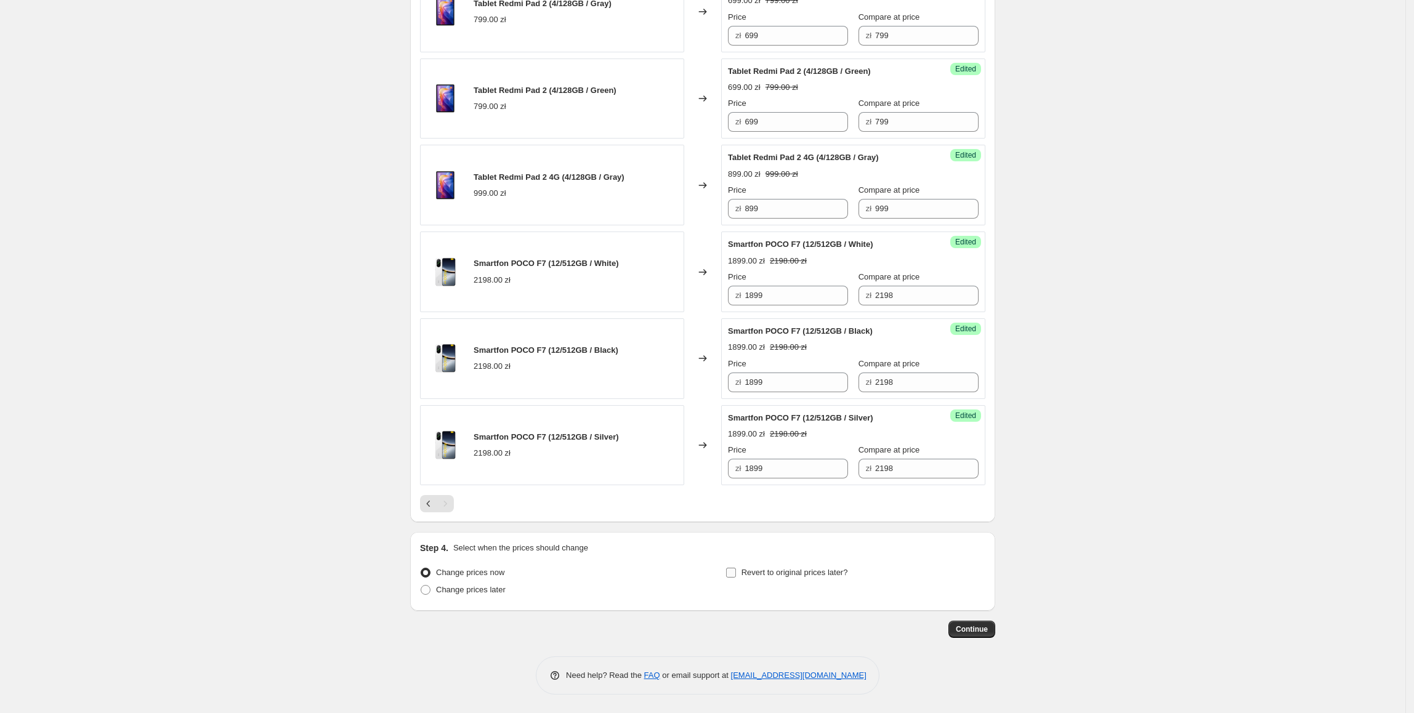
click at [841, 574] on span "Revert to original prices later?" at bounding box center [794, 572] width 107 height 9
click at [736, 574] on input "Revert to original prices later?" at bounding box center [731, 573] width 10 height 10
checkbox input "true"
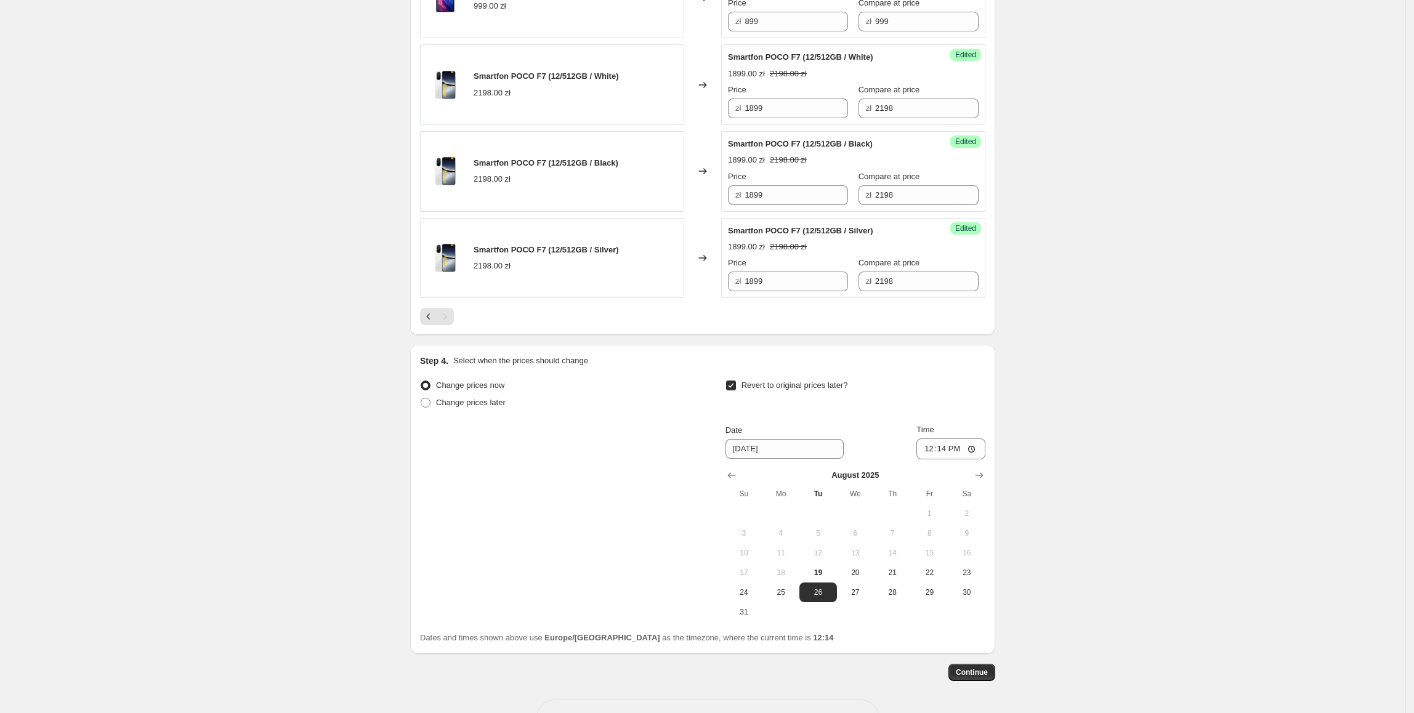
scroll to position [1710, 0]
click at [744, 614] on span "31" at bounding box center [743, 610] width 27 height 10
type input "[DATE]"
click at [944, 457] on input "12:14" at bounding box center [950, 446] width 69 height 21
type input "23:55"
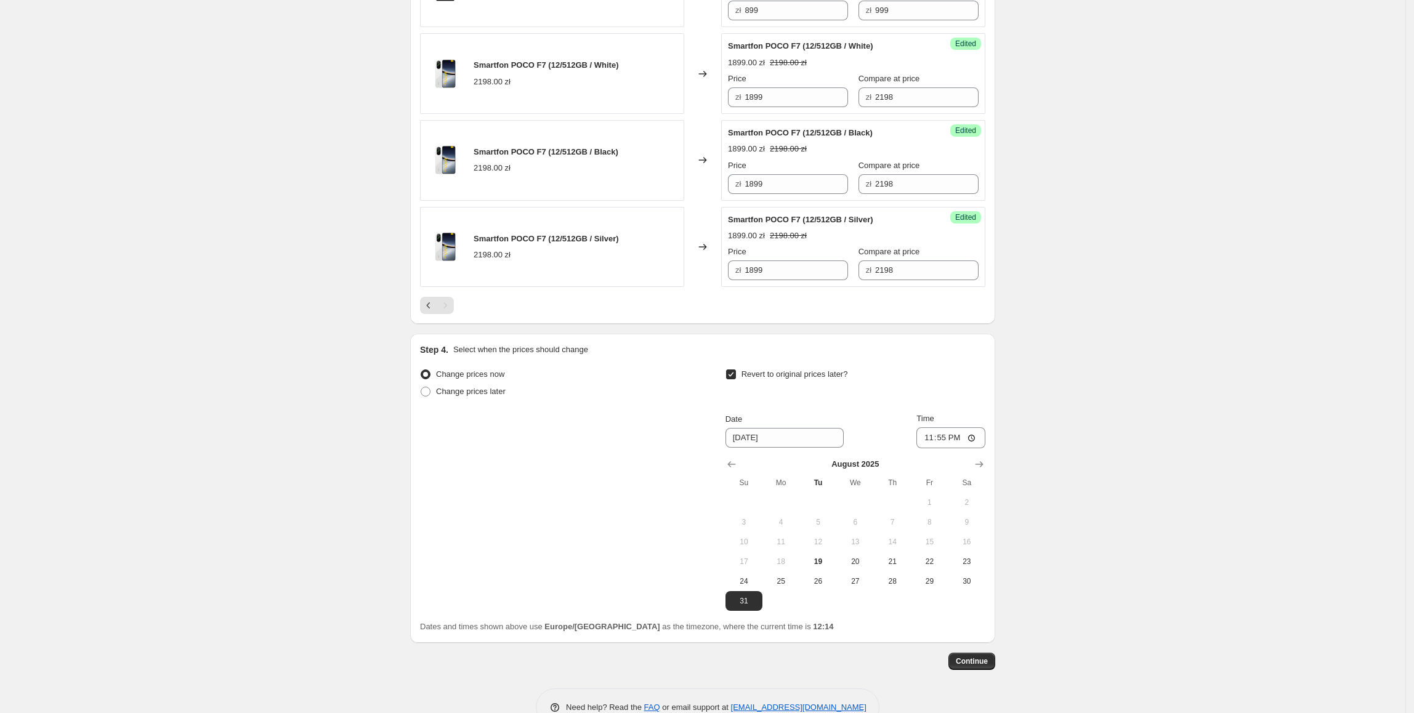
scroll to position [1771, 0]
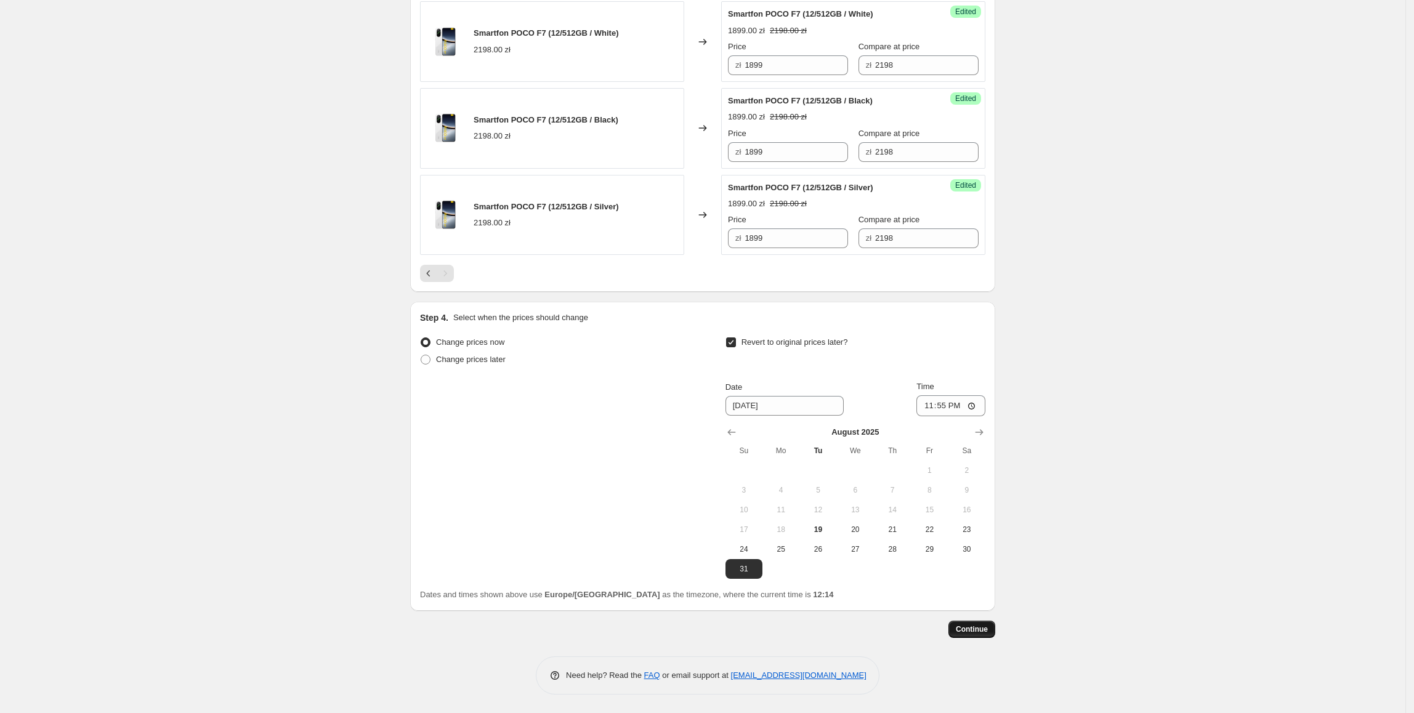
click at [969, 624] on span "Continue" at bounding box center [971, 629] width 32 height 10
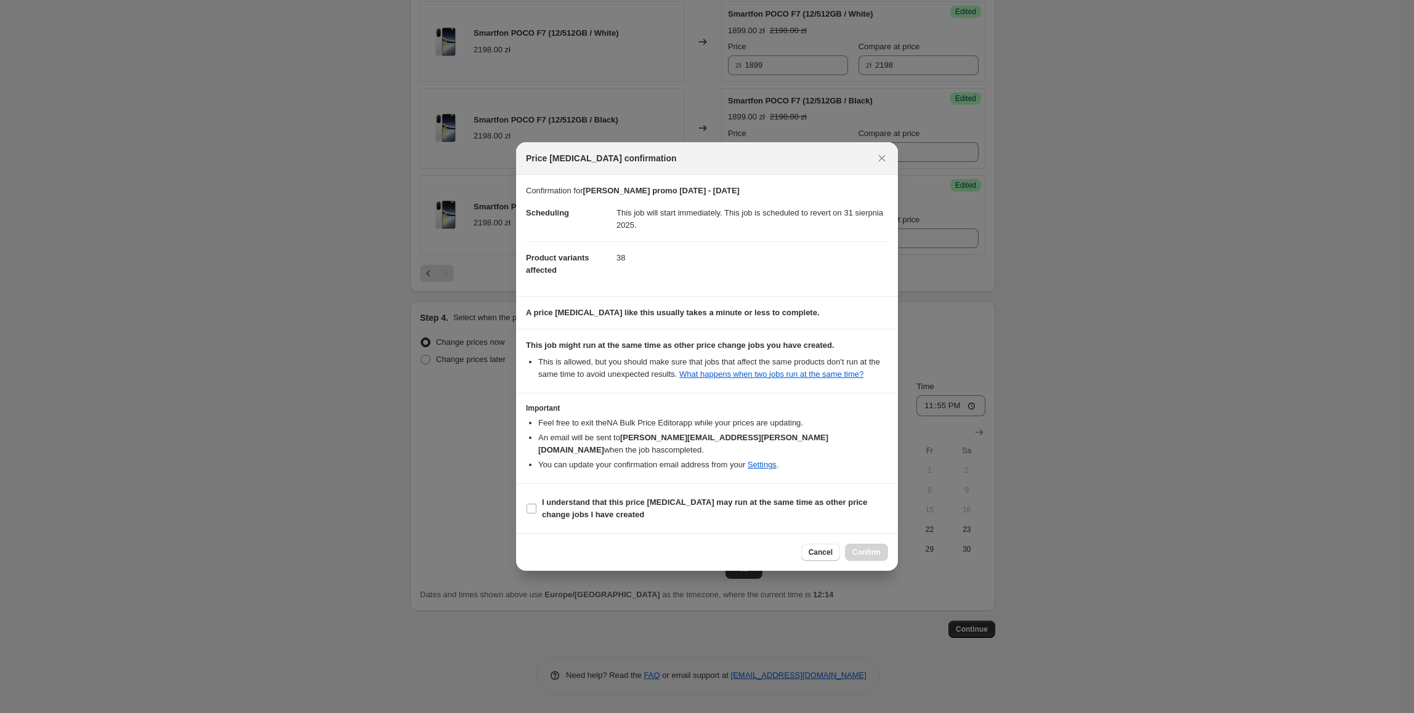
drag, startPoint x: 829, startPoint y: 506, endPoint x: 843, endPoint y: 521, distance: 20.9
click at [831, 509] on span "I understand that this price [MEDICAL_DATA] may run at the same time as other p…" at bounding box center [715, 508] width 346 height 25
click at [536, 509] on input "I understand that this price [MEDICAL_DATA] may run at the same time as other p…" at bounding box center [531, 509] width 10 height 10
checkbox input "true"
click at [870, 550] on span "Confirm" at bounding box center [866, 552] width 28 height 10
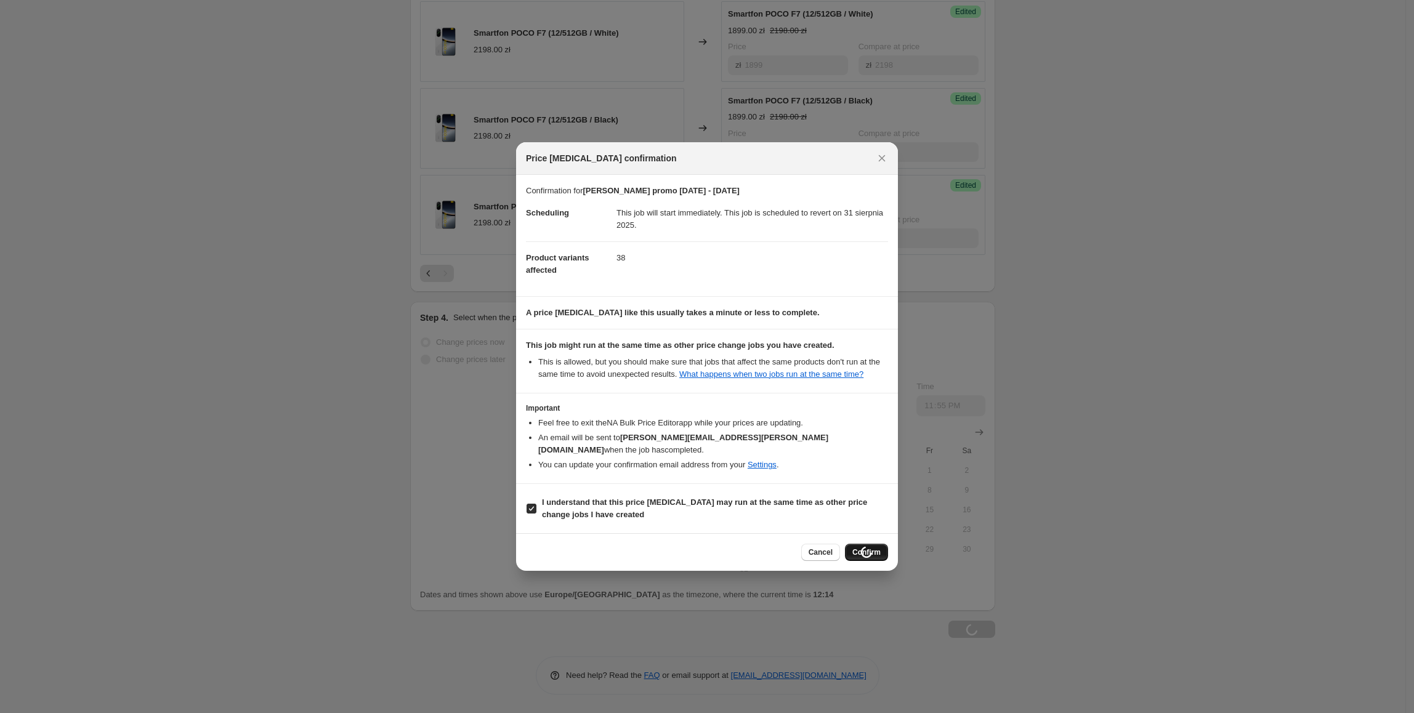
type input "[PERSON_NAME] promo [DATE] - [DATE]"
